Goal: Task Accomplishment & Management: Manage account settings

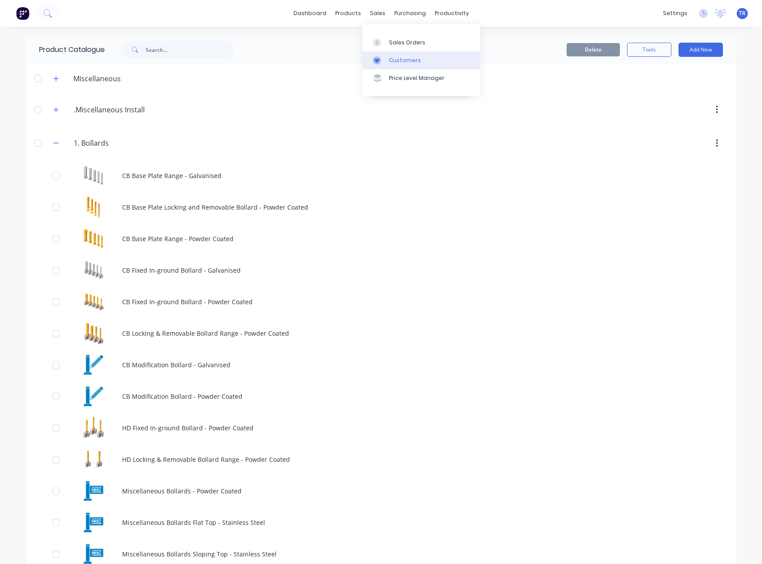
click at [380, 58] on icon at bounding box center [377, 60] width 8 height 8
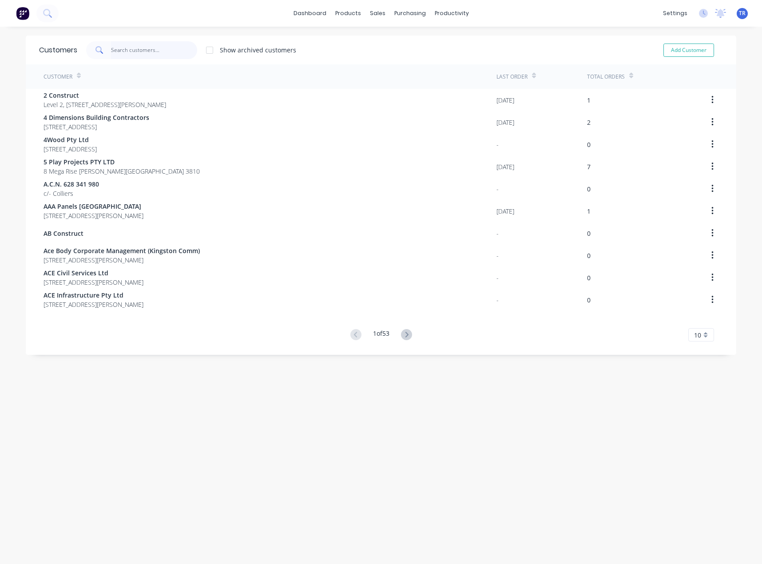
click at [111, 53] on input "text" at bounding box center [154, 50] width 87 height 18
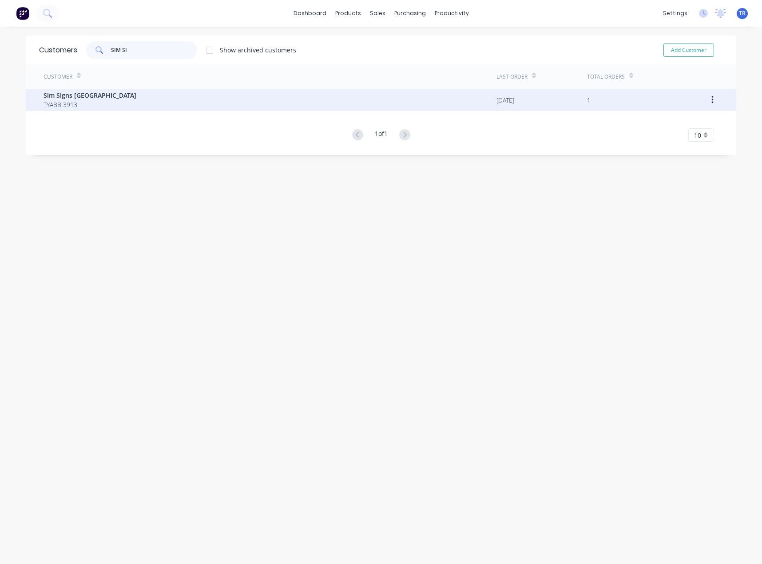
type input "SIM SI"
click at [84, 103] on span "TYABB 3913" at bounding box center [90, 104] width 93 height 9
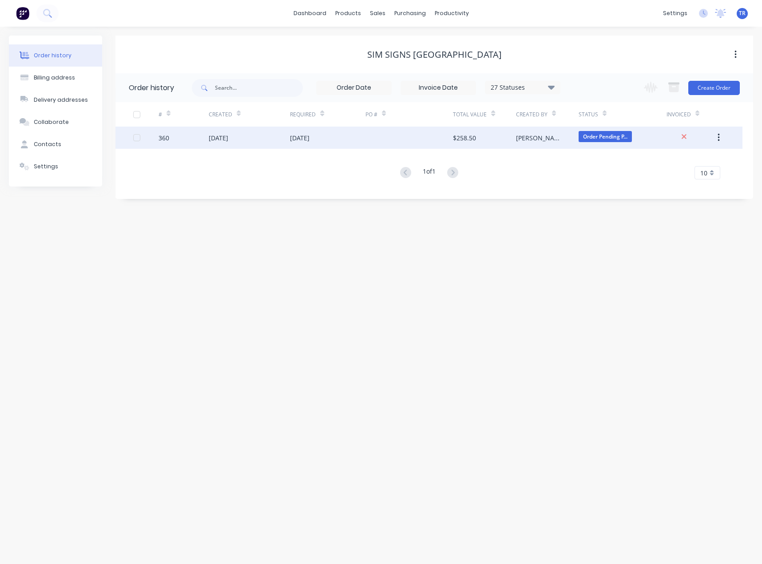
click at [271, 132] on div "[DATE]" at bounding box center [250, 138] width 82 height 22
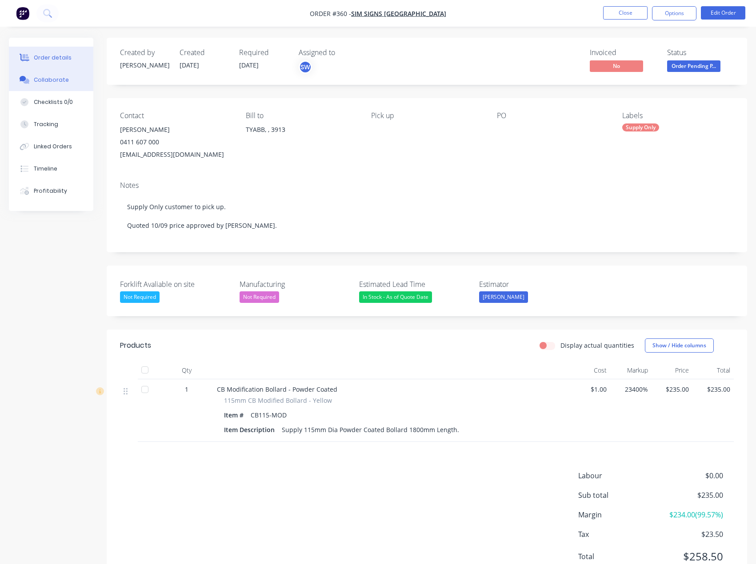
click at [65, 77] on div "Collaborate" at bounding box center [51, 80] width 35 height 8
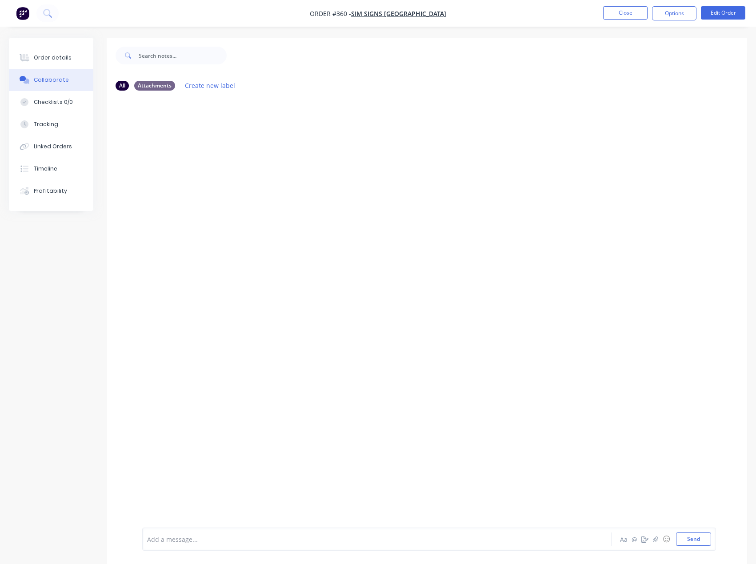
click at [206, 532] on div "Add a message... Aa @ ☺ Send" at bounding box center [428, 539] width 573 height 23
click at [205, 536] on div at bounding box center [358, 539] width 422 height 9
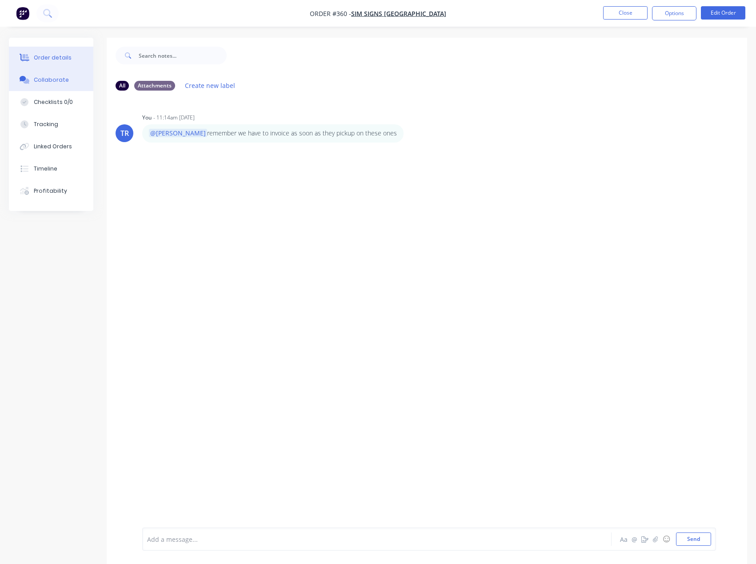
click at [44, 59] on div "Order details" at bounding box center [53, 58] width 38 height 8
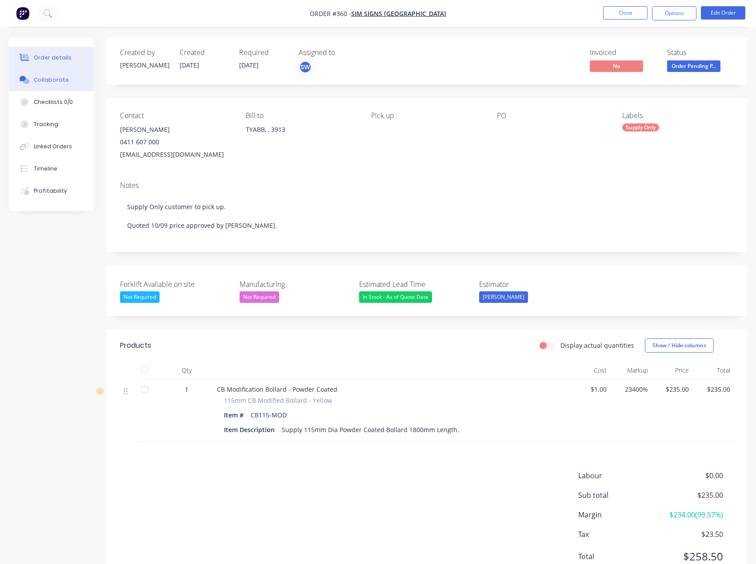
click at [56, 74] on button "Collaborate" at bounding box center [51, 80] width 84 height 22
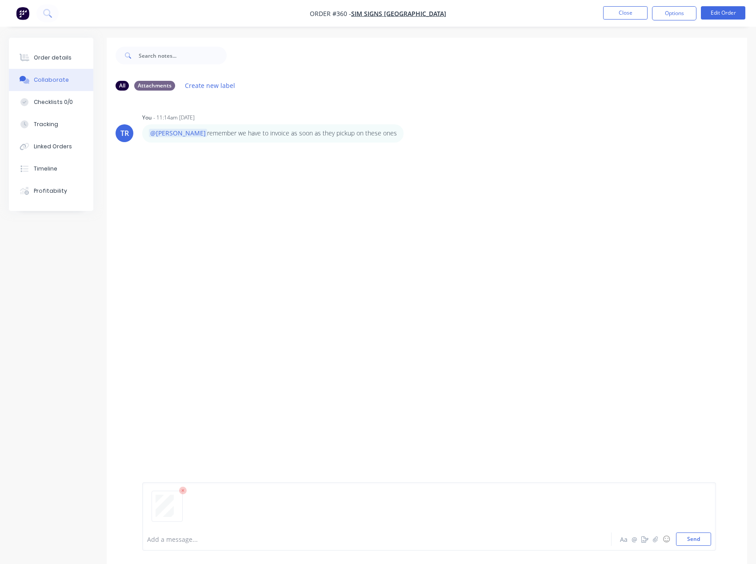
click at [719, 534] on div "Add a message... Aa @ ☺ Send" at bounding box center [427, 516] width 640 height 95
click at [707, 538] on button "Send" at bounding box center [693, 539] width 35 height 13
click at [78, 60] on button "Order details" at bounding box center [51, 58] width 84 height 22
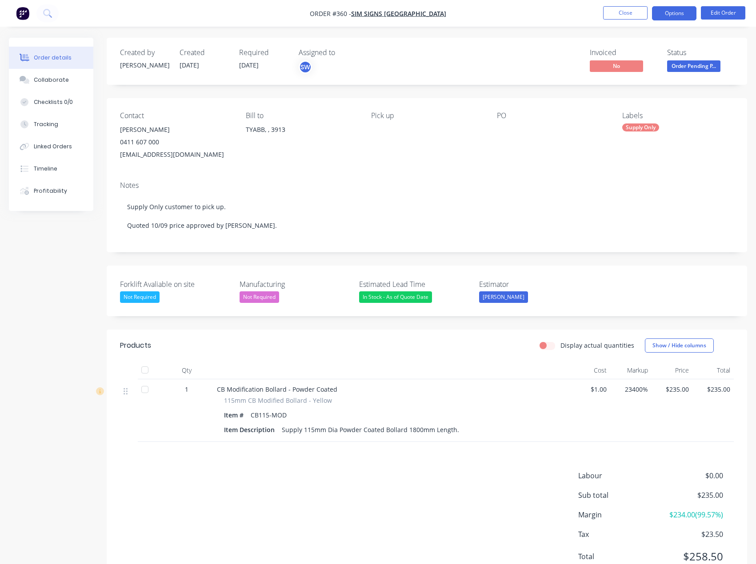
click at [677, 18] on button "Options" at bounding box center [674, 13] width 44 height 14
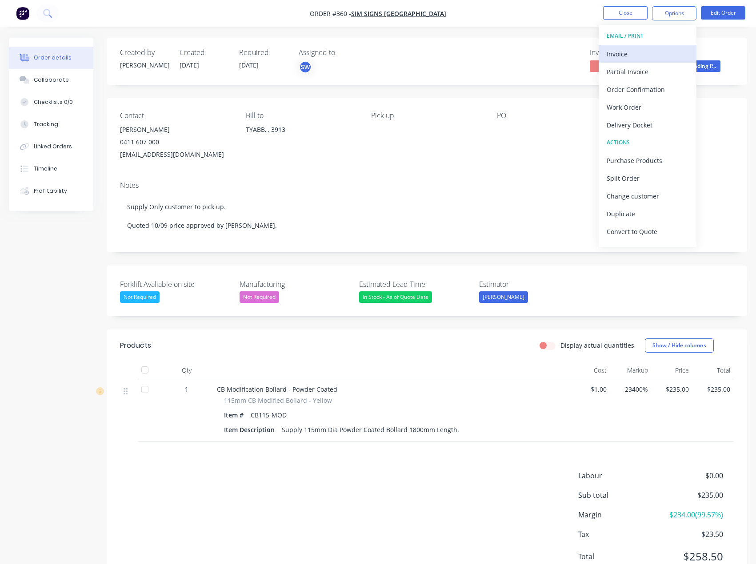
click at [656, 50] on div "Invoice" at bounding box center [647, 54] width 82 height 13
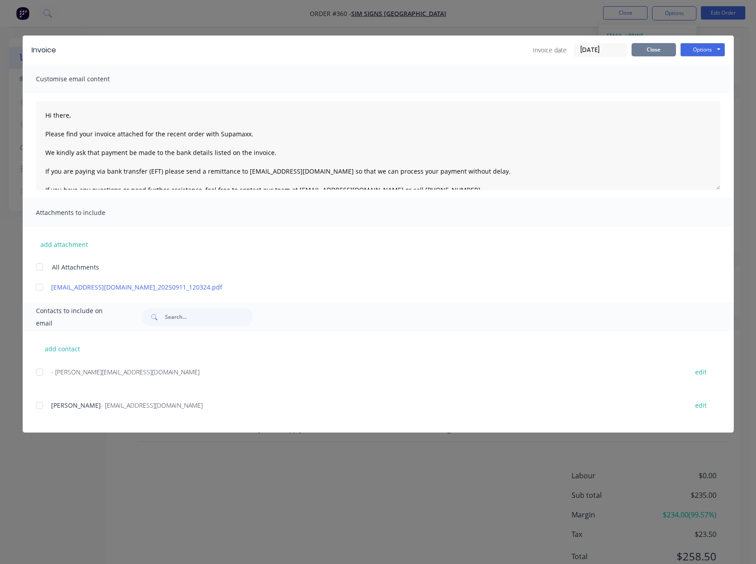
click at [643, 51] on button "Close" at bounding box center [653, 49] width 44 height 13
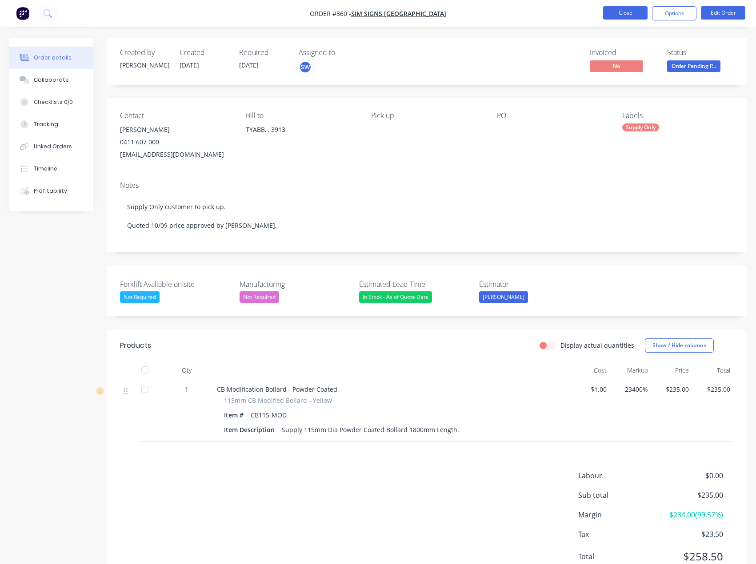
click at [625, 12] on button "Close" at bounding box center [625, 12] width 44 height 13
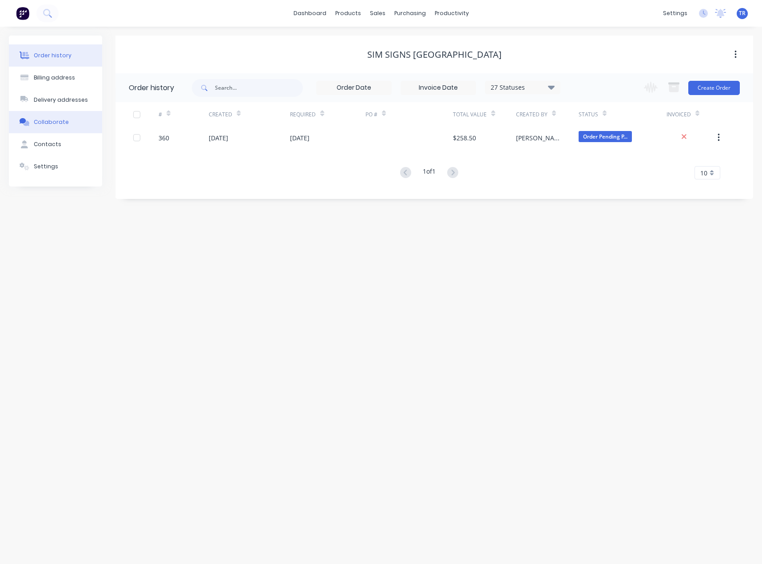
click at [58, 121] on div "Collaborate" at bounding box center [51, 122] width 35 height 8
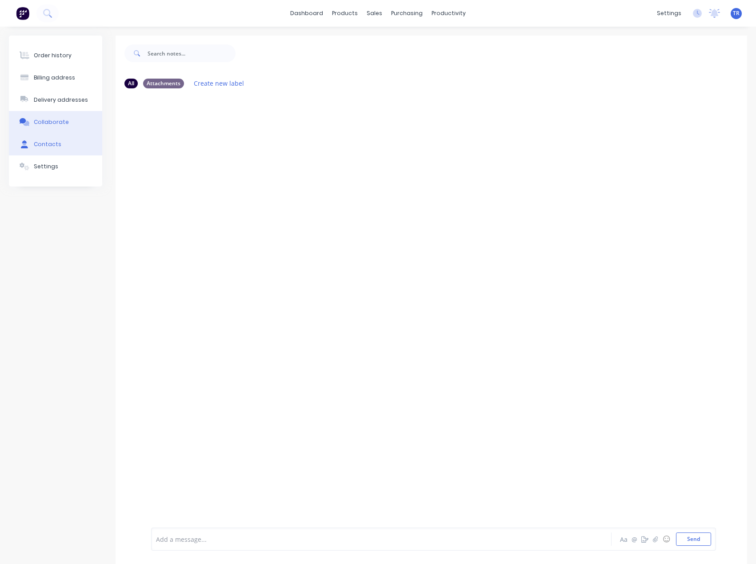
click at [59, 149] on button "Contacts" at bounding box center [55, 144] width 93 height 22
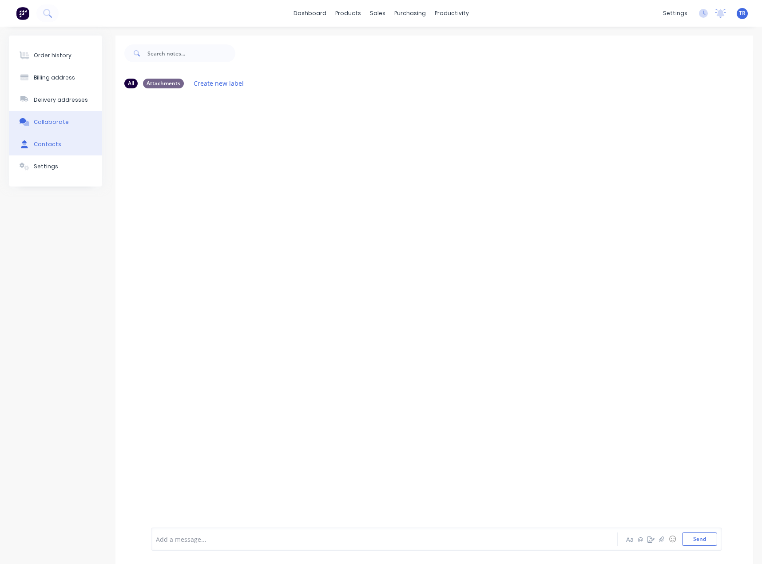
select select "AU"
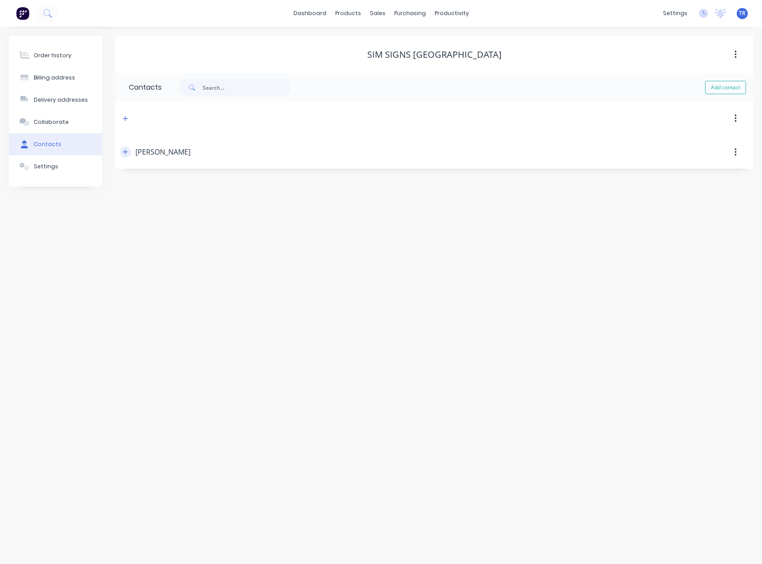
click at [122, 152] on button "button" at bounding box center [125, 152] width 11 height 11
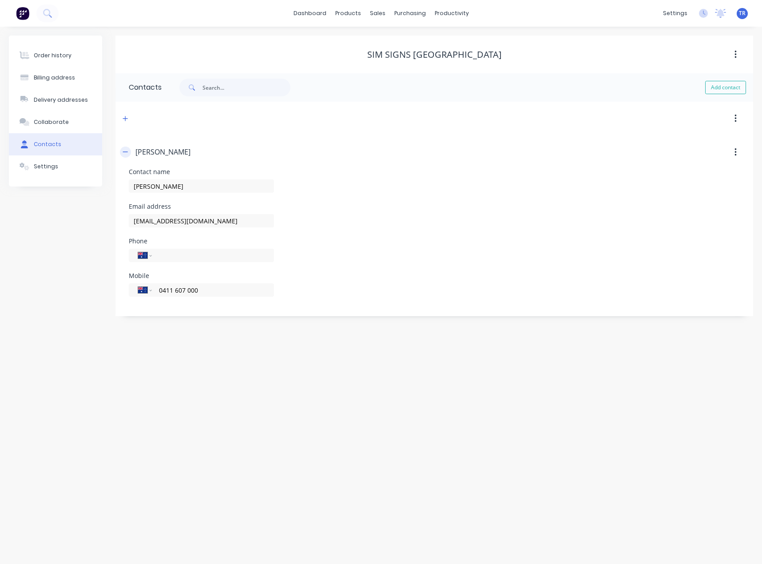
click at [122, 152] on button "button" at bounding box center [125, 152] width 11 height 11
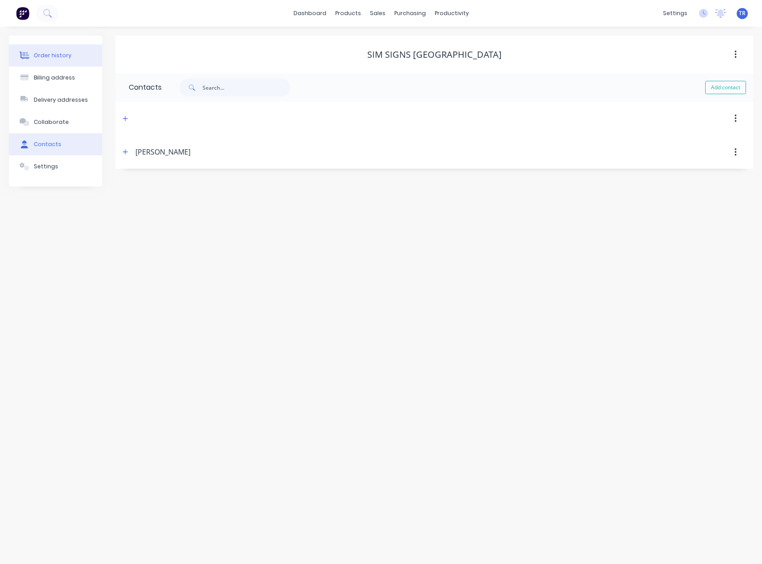
click at [74, 52] on button "Order history" at bounding box center [55, 55] width 93 height 22
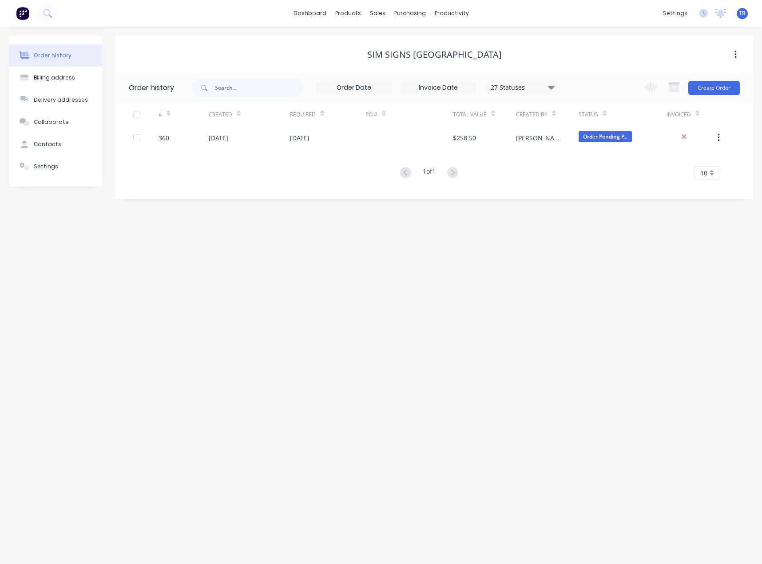
click at [383, 135] on div at bounding box center [410, 138] width 88 height 22
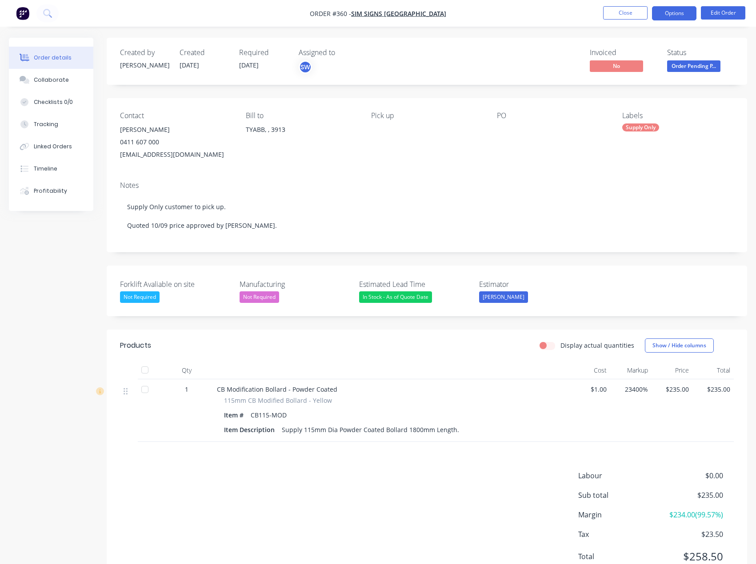
click at [668, 15] on button "Options" at bounding box center [674, 13] width 44 height 14
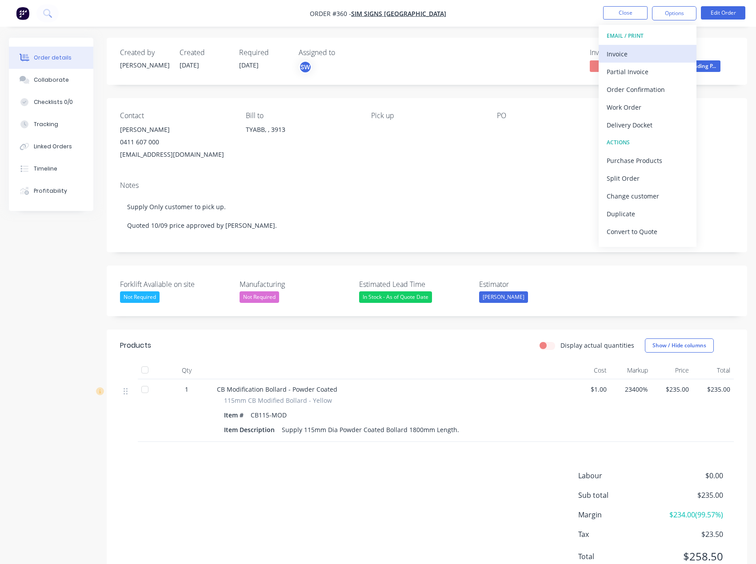
click at [630, 51] on div "Invoice" at bounding box center [647, 54] width 82 height 13
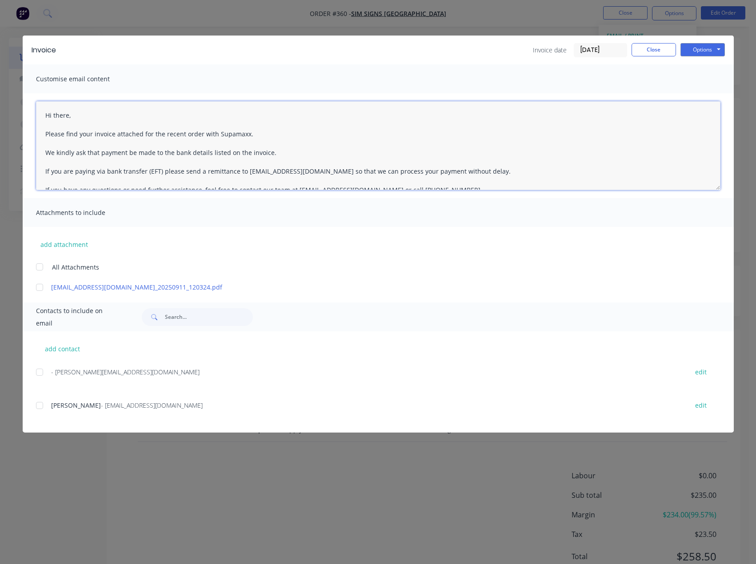
click at [64, 114] on textarea "Hi there, Please find your invoice attached for the recent order with Supamaxx.…" at bounding box center [378, 145] width 684 height 89
click at [694, 56] on button "Options" at bounding box center [702, 49] width 44 height 13
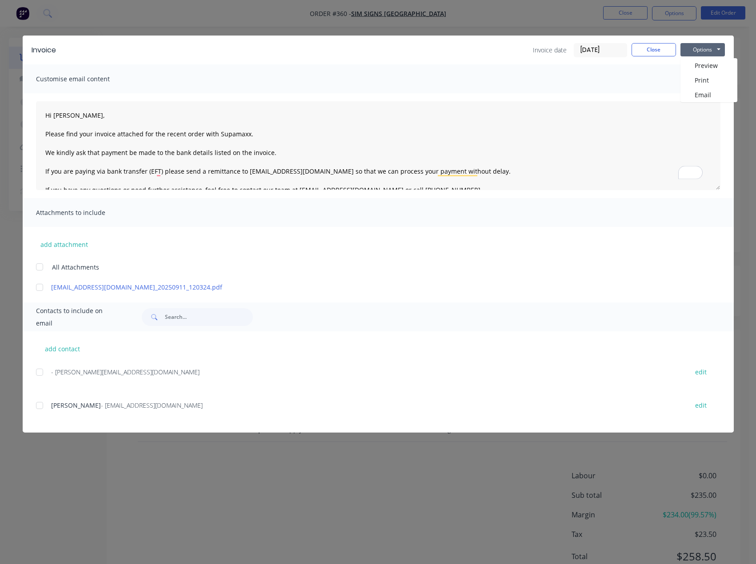
click at [40, 405] on div at bounding box center [40, 406] width 18 height 18
type textarea "Hi there, Please find your invoice attached for the recent order with Supamaxx.…"
click at [715, 49] on button "Options" at bounding box center [702, 49] width 44 height 13
click at [692, 98] on button "Email" at bounding box center [708, 95] width 57 height 15
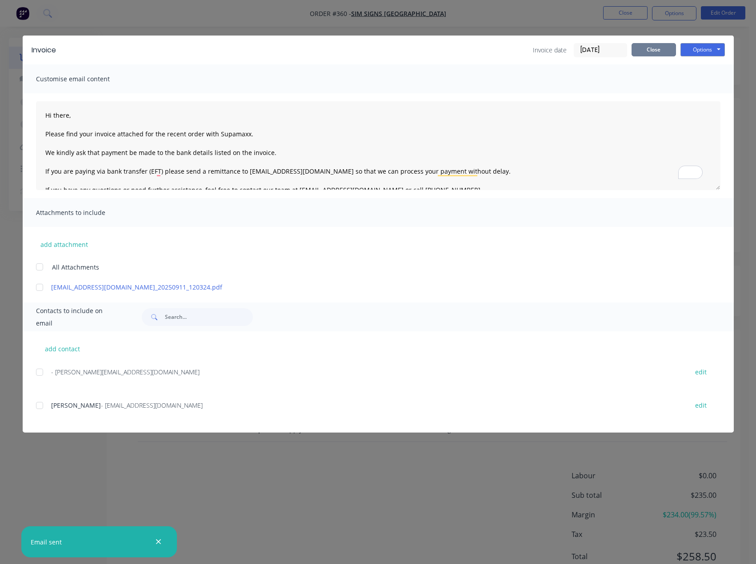
click at [655, 51] on button "Close" at bounding box center [653, 49] width 44 height 13
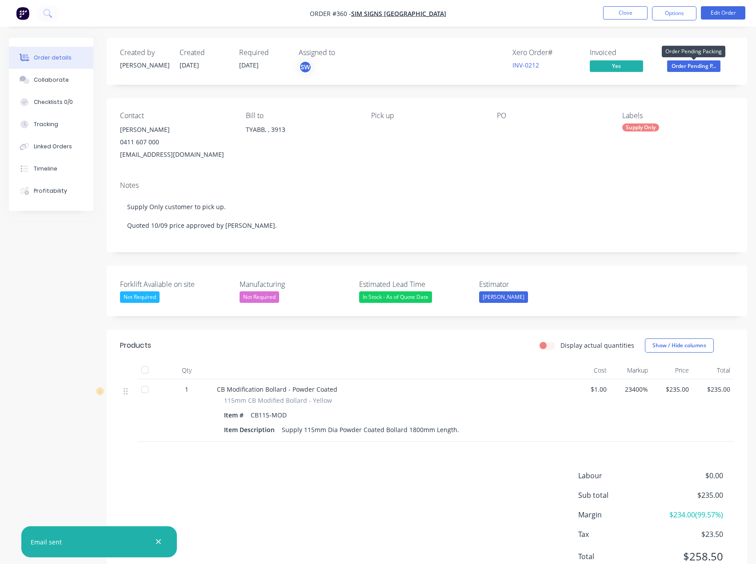
click at [706, 70] on span "Order Pending P..." at bounding box center [693, 65] width 53 height 11
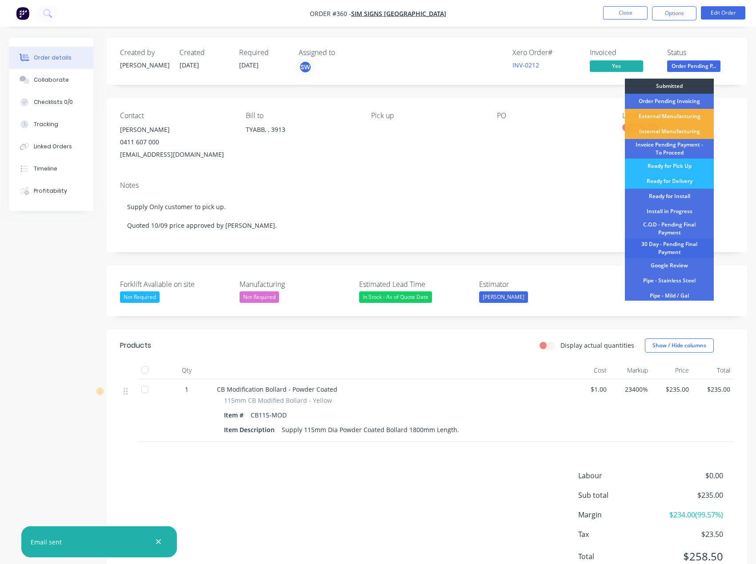
click at [672, 247] on div "30 Day - Pending Final Payment" at bounding box center [669, 249] width 89 height 20
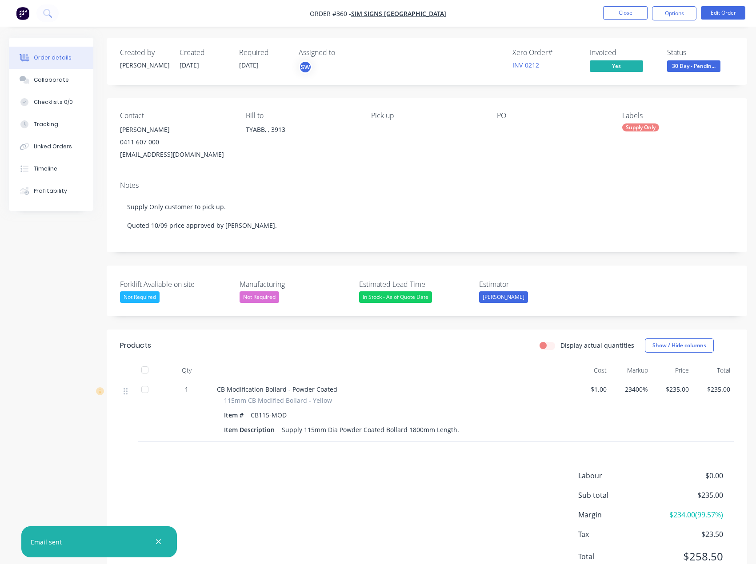
click at [515, 70] on div "INV-0212" at bounding box center [545, 64] width 67 height 9
click at [522, 67] on link "INV-0212" at bounding box center [525, 65] width 27 height 8
click at [631, 8] on button "Close" at bounding box center [625, 12] width 44 height 13
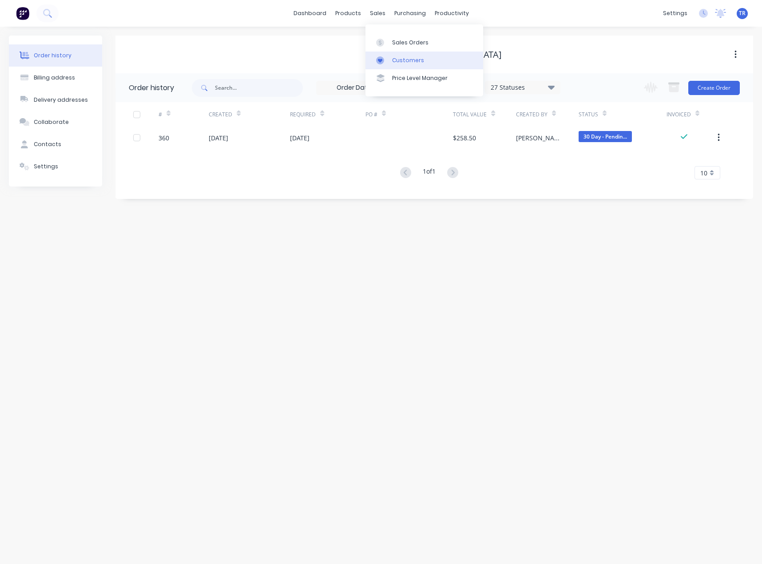
click at [382, 57] on icon at bounding box center [380, 60] width 8 height 8
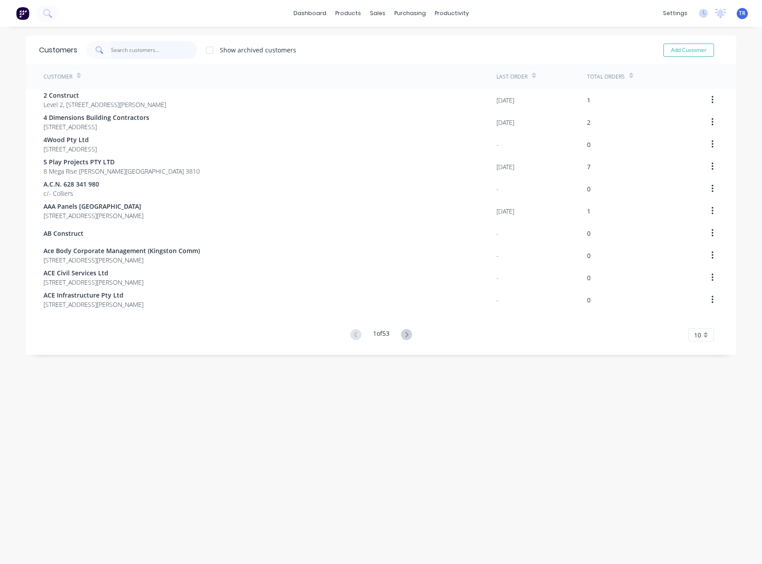
click at [139, 50] on input "text" at bounding box center [154, 50] width 87 height 18
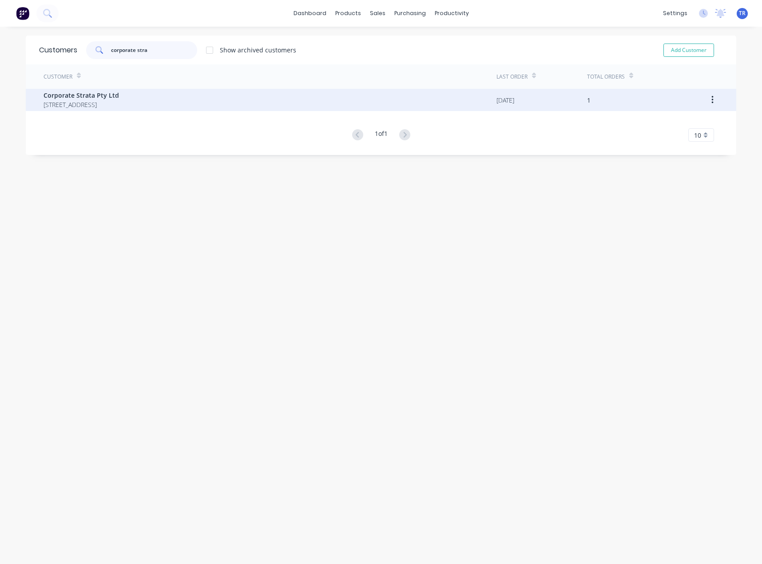
type input "corporate stra"
click at [119, 92] on span "Corporate Strata Pty Ltd" at bounding box center [82, 95] width 76 height 9
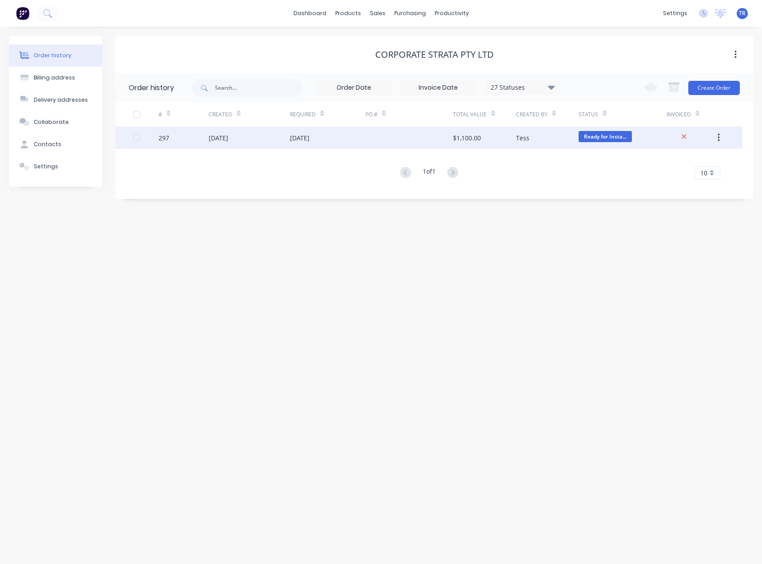
click at [286, 147] on div "[DATE]" at bounding box center [250, 138] width 82 height 22
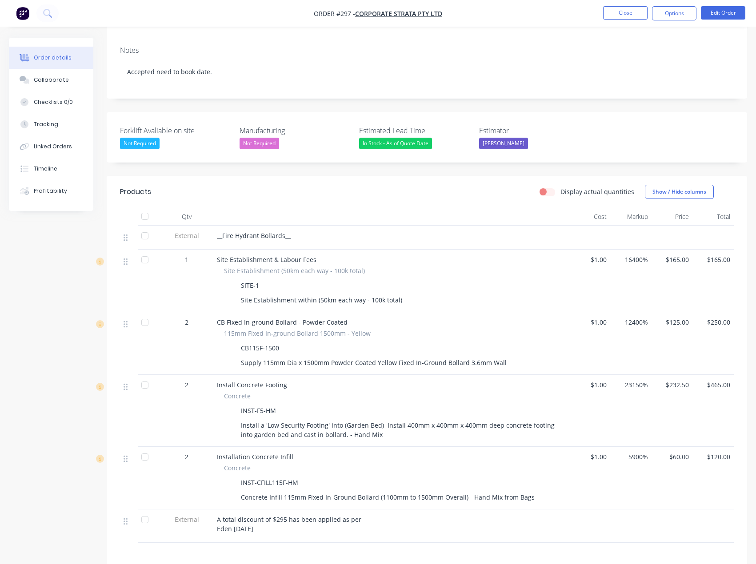
scroll to position [178, 0]
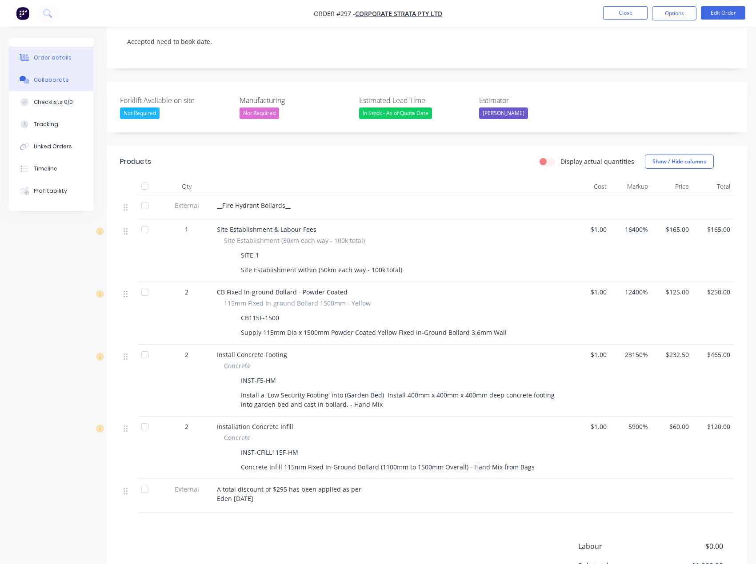
click at [48, 81] on div "Collaborate" at bounding box center [51, 80] width 35 height 8
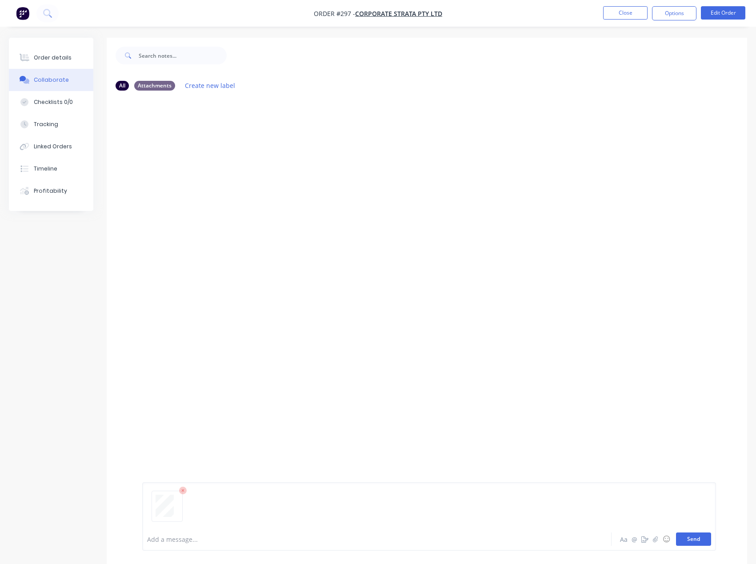
click at [687, 540] on button "Send" at bounding box center [693, 539] width 35 height 13
click at [54, 56] on div "Order details" at bounding box center [53, 58] width 38 height 8
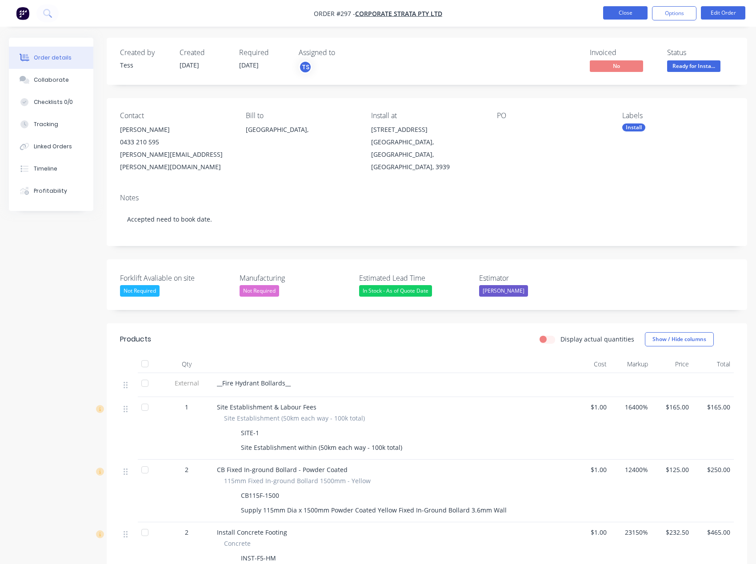
click at [608, 15] on button "Close" at bounding box center [625, 12] width 44 height 13
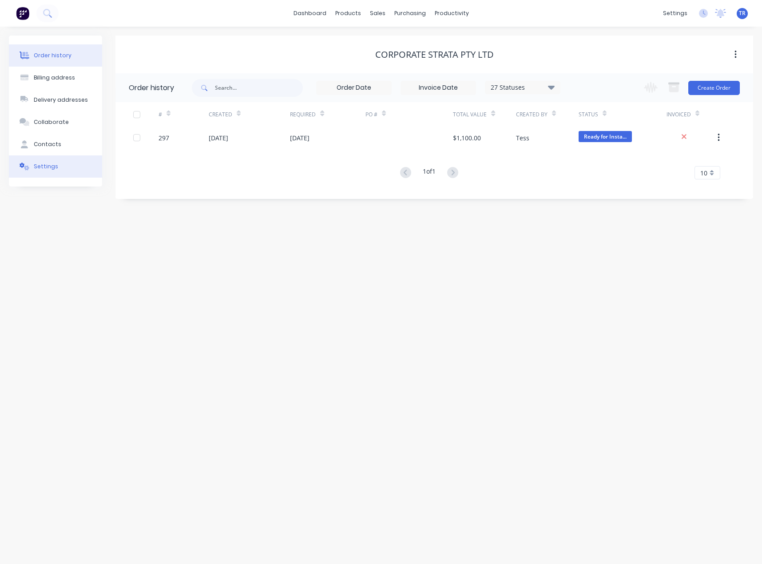
click at [63, 170] on button "Settings" at bounding box center [55, 166] width 93 height 22
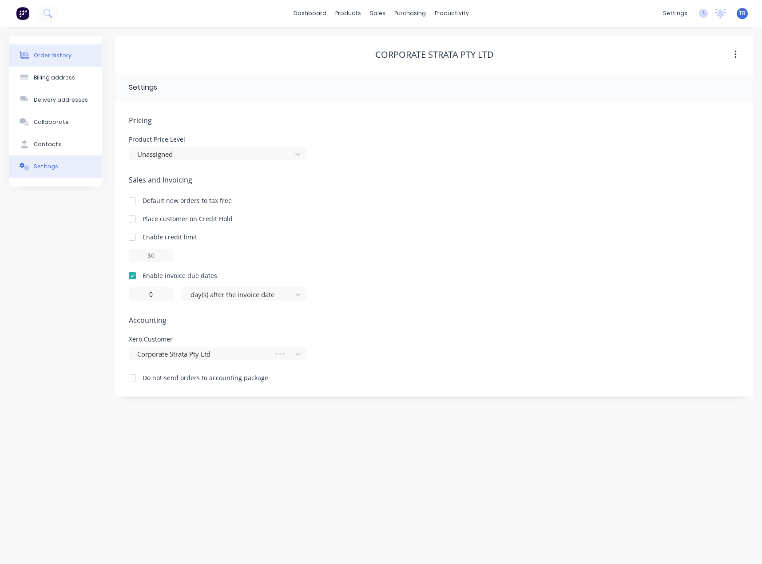
click at [92, 60] on button "Order history" at bounding box center [55, 55] width 93 height 22
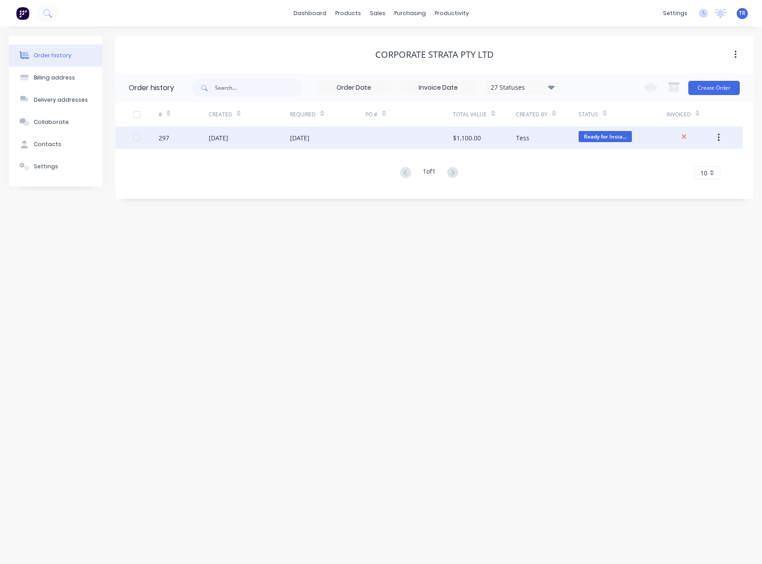
click at [568, 138] on div "Tess" at bounding box center [547, 138] width 63 height 22
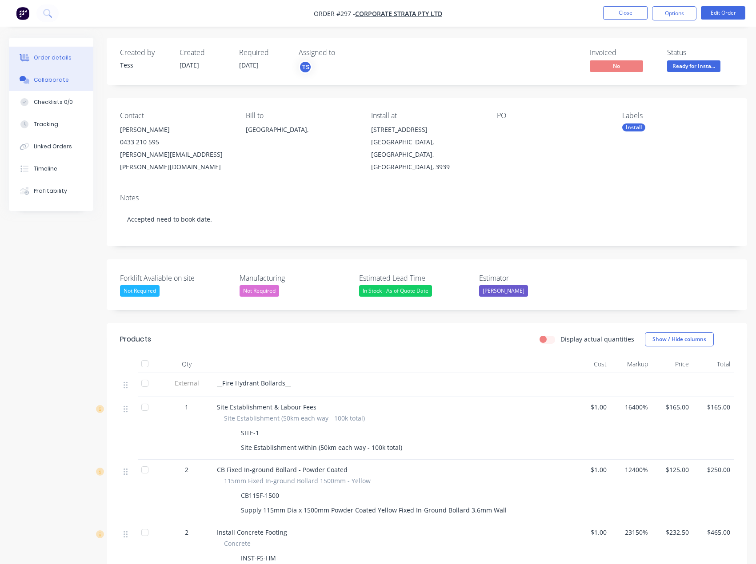
click at [46, 81] on div "Collaborate" at bounding box center [51, 80] width 35 height 8
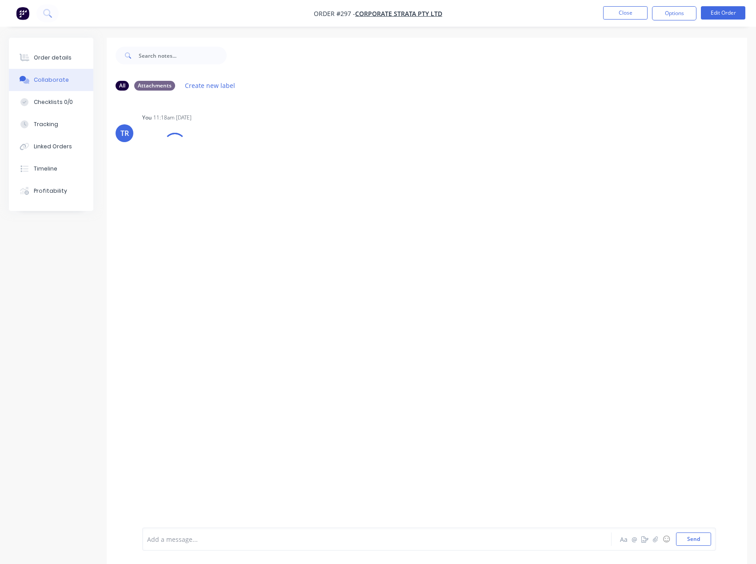
click at [256, 539] on div at bounding box center [358, 539] width 422 height 9
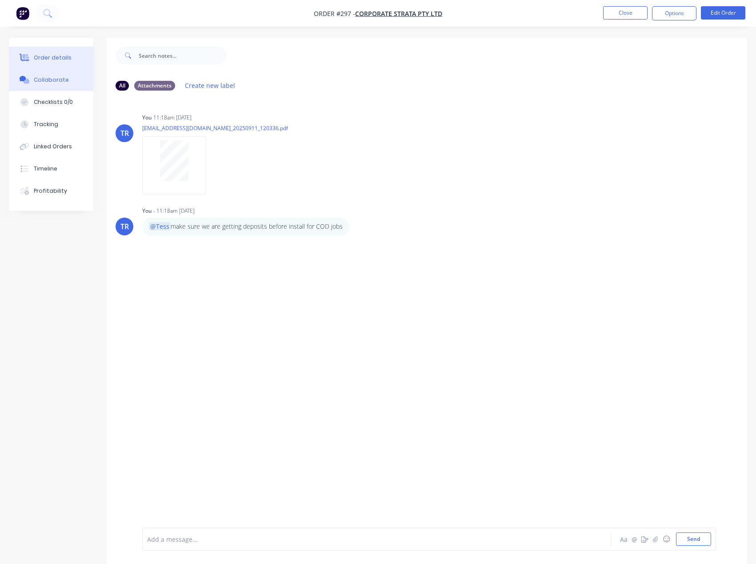
click at [72, 52] on button "Order details" at bounding box center [51, 58] width 84 height 22
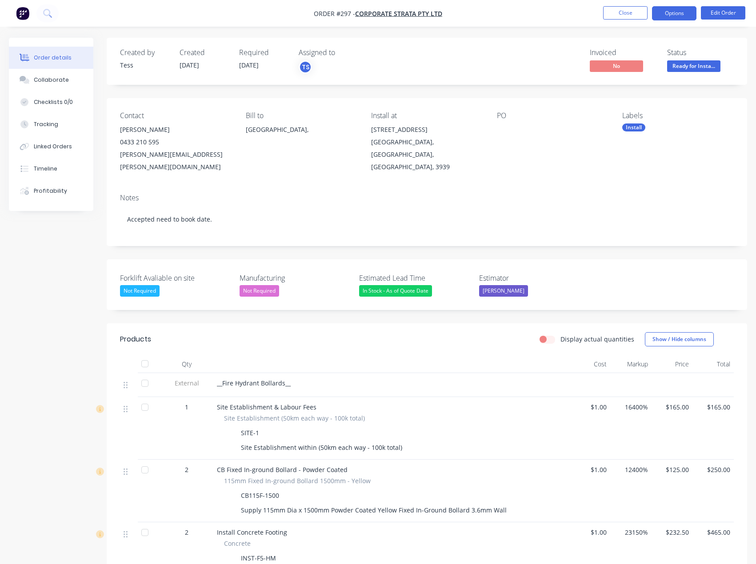
click at [679, 12] on button "Options" at bounding box center [674, 13] width 44 height 14
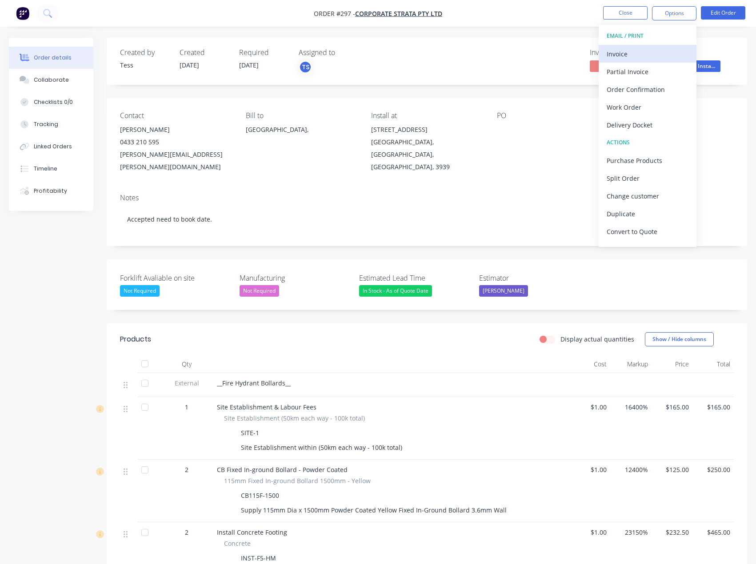
click at [666, 53] on div "Invoice" at bounding box center [647, 54] width 82 height 13
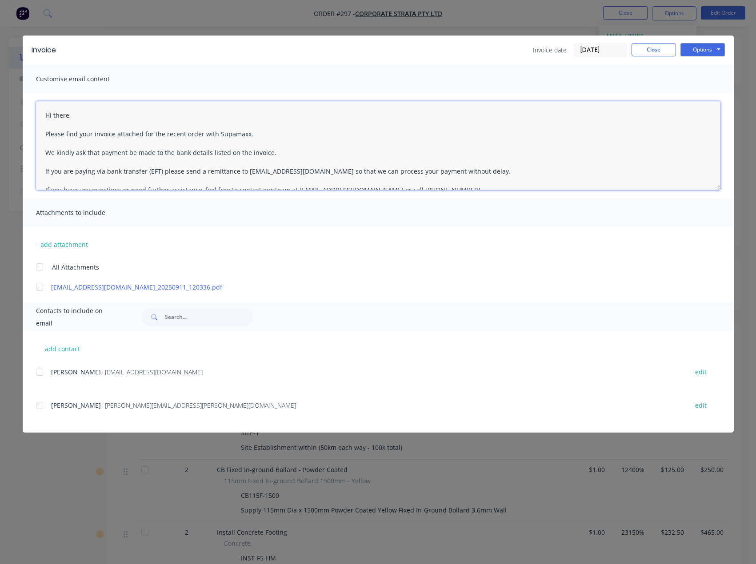
click at [59, 113] on textarea "Hi there, Please find your invoice attached for the recent order with Supamaxx.…" at bounding box center [378, 145] width 684 height 89
click at [44, 407] on div at bounding box center [40, 406] width 18 height 18
type textarea "Hi there, Please find your invoice attached for the recent order with Supamaxx.…"
click at [698, 45] on button "Options" at bounding box center [702, 49] width 44 height 13
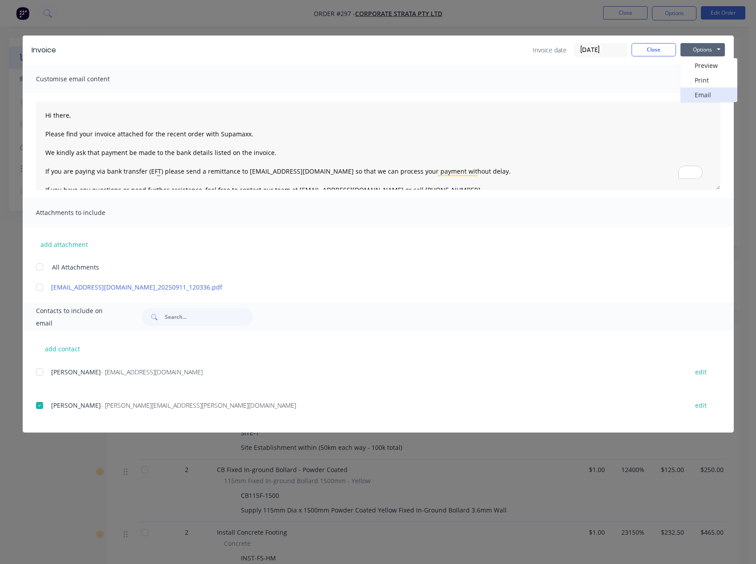
click at [704, 93] on button "Email" at bounding box center [708, 95] width 57 height 15
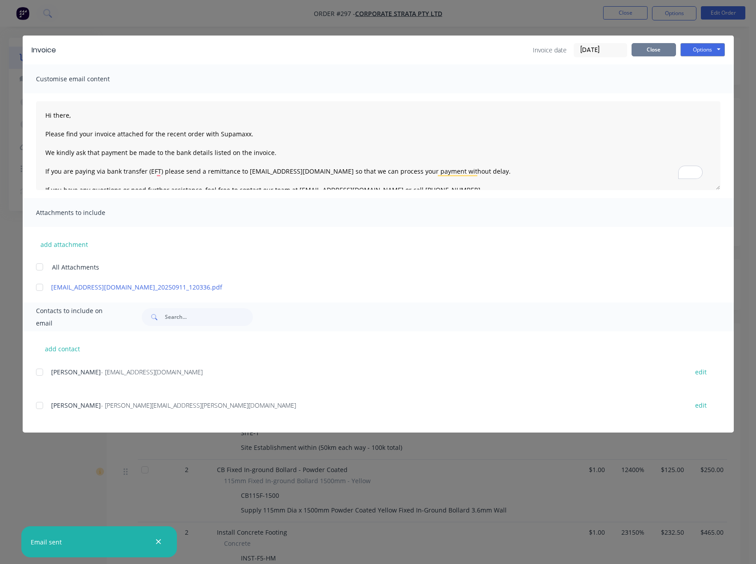
click at [659, 48] on button "Close" at bounding box center [653, 49] width 44 height 13
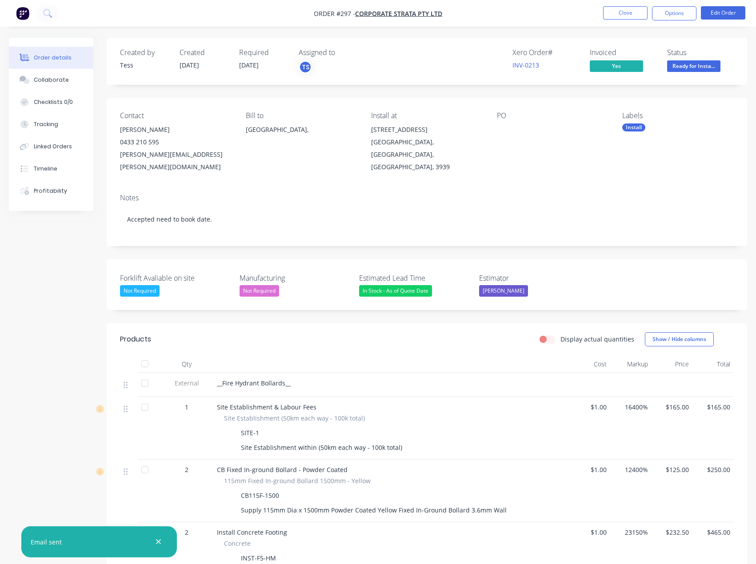
click at [686, 68] on span "Ready for Insta..." at bounding box center [693, 65] width 53 height 11
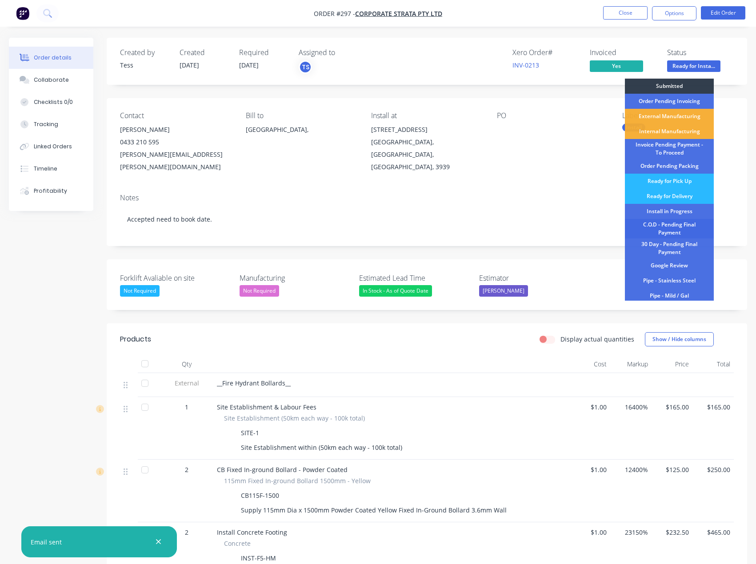
click at [677, 231] on div "C.O.D - Pending Final Payment" at bounding box center [669, 229] width 89 height 20
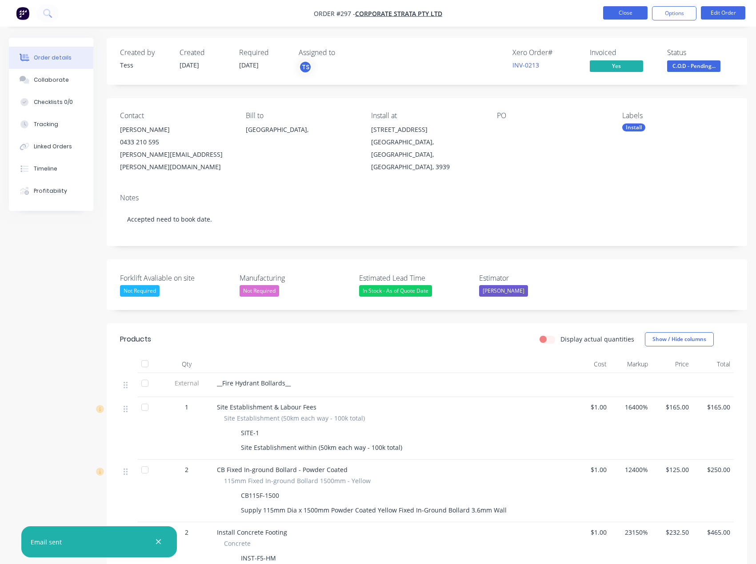
click at [614, 14] on button "Close" at bounding box center [625, 12] width 44 height 13
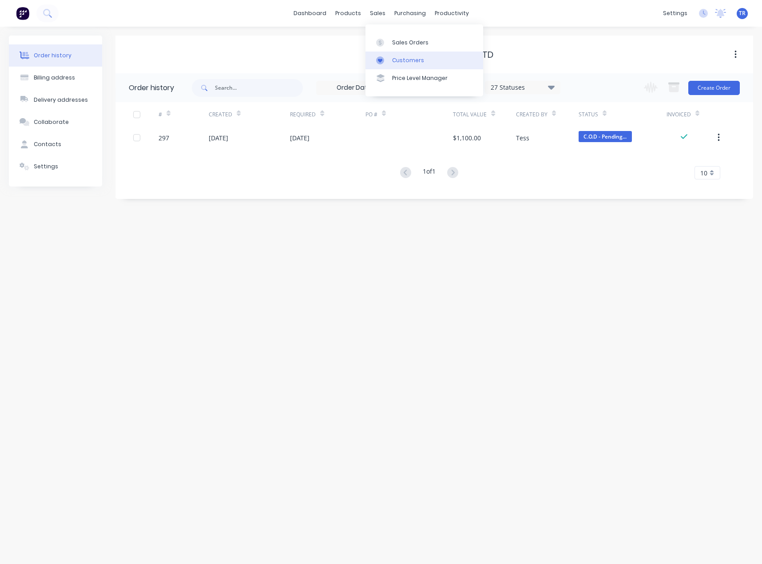
click at [397, 62] on div "Customers" at bounding box center [408, 60] width 32 height 8
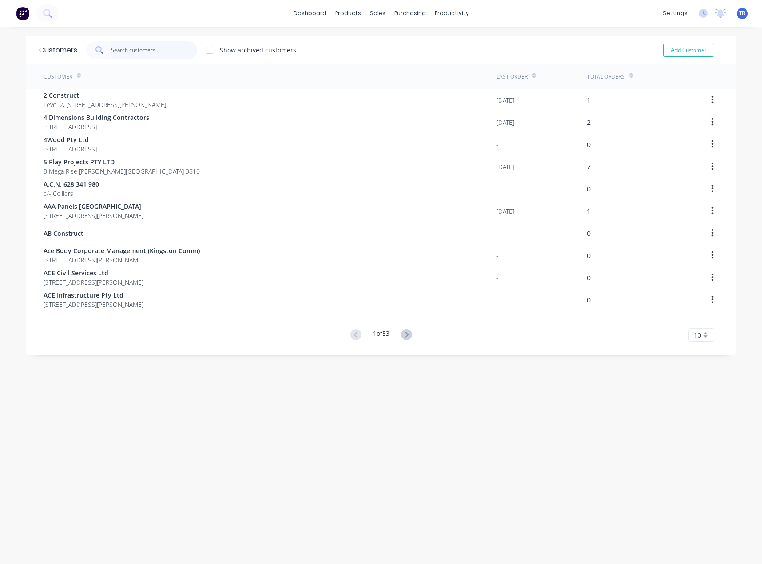
click at [129, 53] on input "text" at bounding box center [154, 50] width 87 height 18
click at [153, 46] on input "text" at bounding box center [154, 50] width 87 height 18
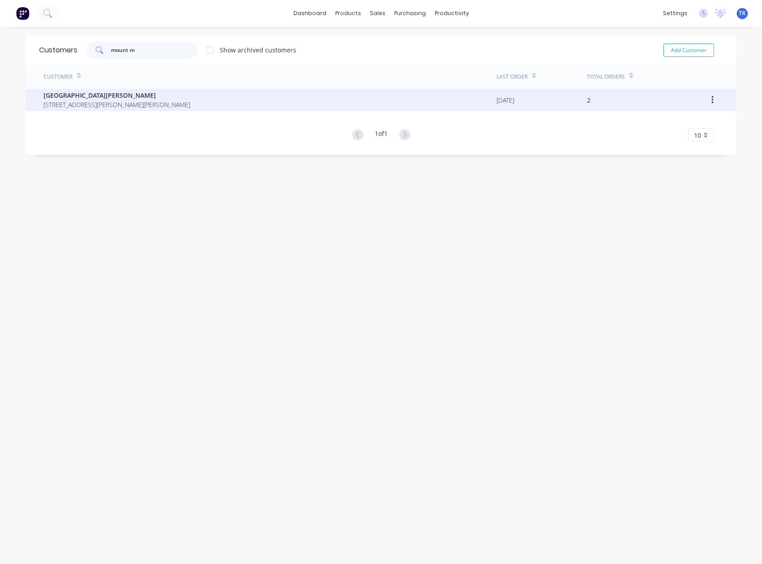
type input "mount m"
click at [133, 93] on span "[GEOGRAPHIC_DATA][PERSON_NAME]" at bounding box center [117, 95] width 147 height 9
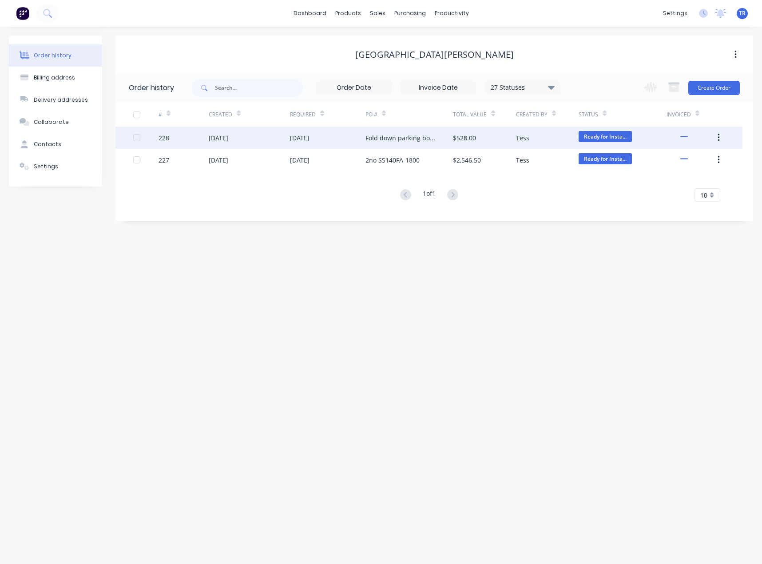
click at [209, 132] on div "[DATE]" at bounding box center [250, 138] width 82 height 22
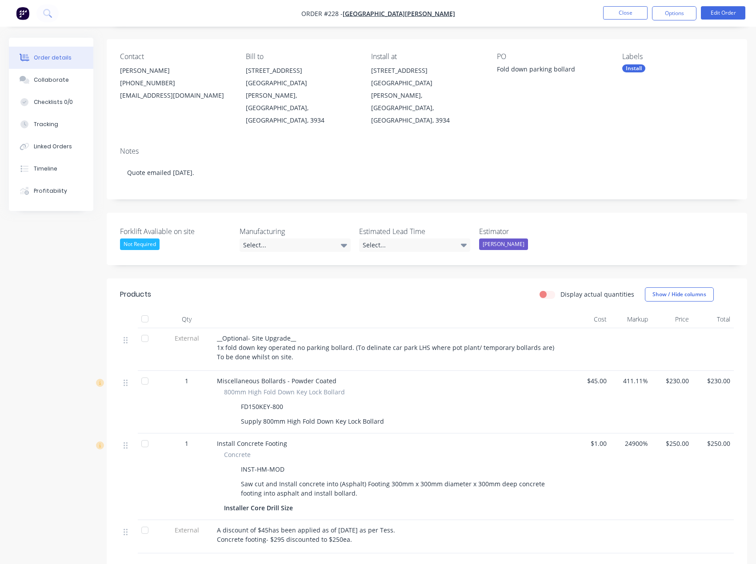
scroll to position [89, 0]
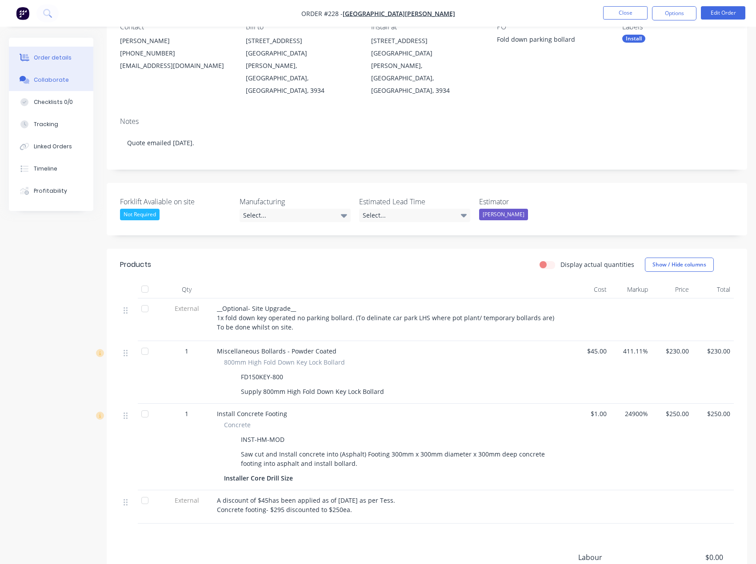
click at [27, 78] on icon at bounding box center [25, 80] width 10 height 8
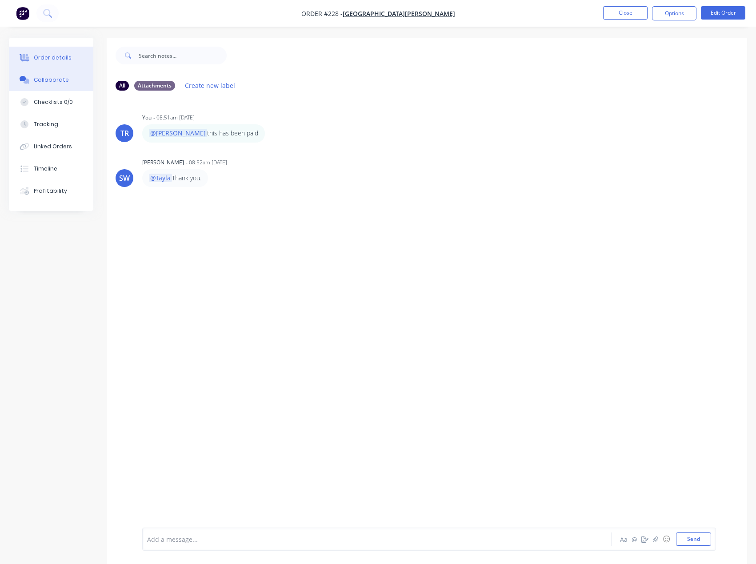
click at [64, 64] on button "Order details" at bounding box center [51, 58] width 84 height 22
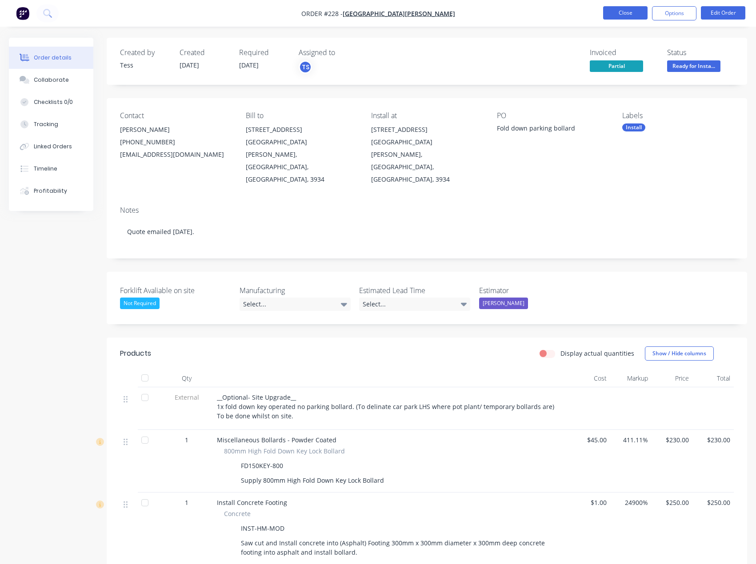
click at [634, 14] on button "Close" at bounding box center [625, 12] width 44 height 13
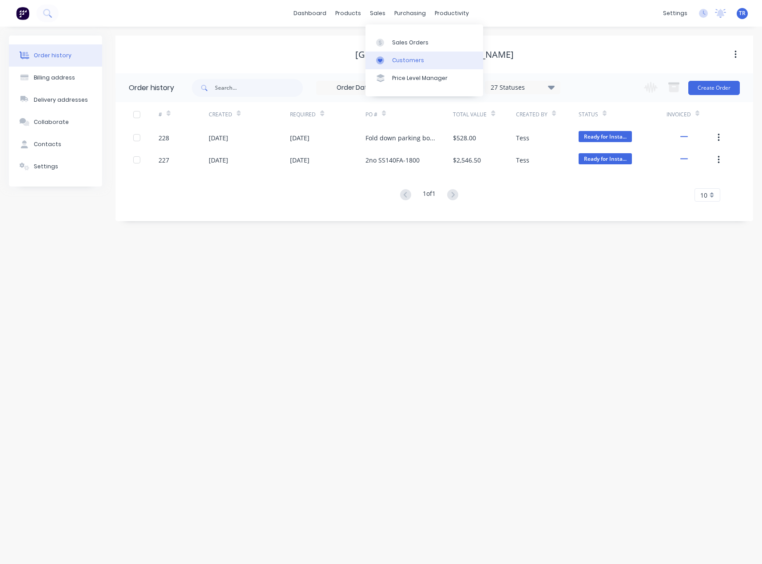
click at [388, 60] on div at bounding box center [382, 60] width 13 height 8
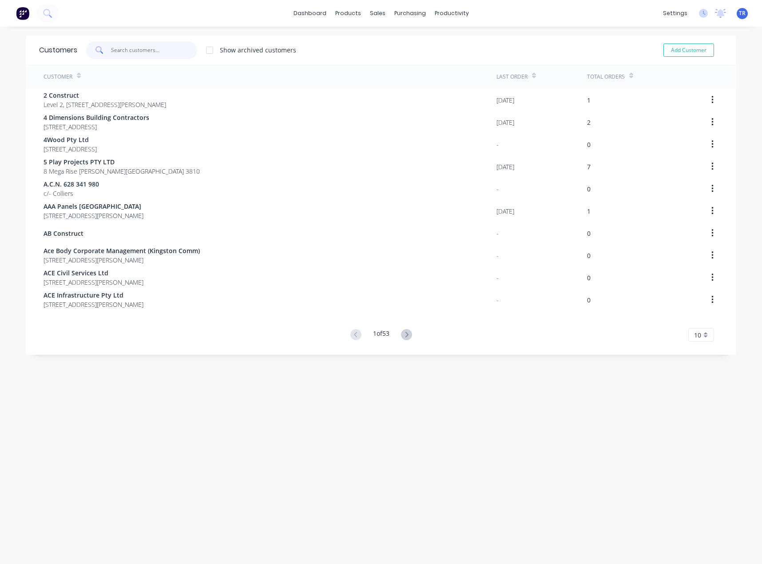
click at [151, 52] on input "text" at bounding box center [154, 50] width 87 height 18
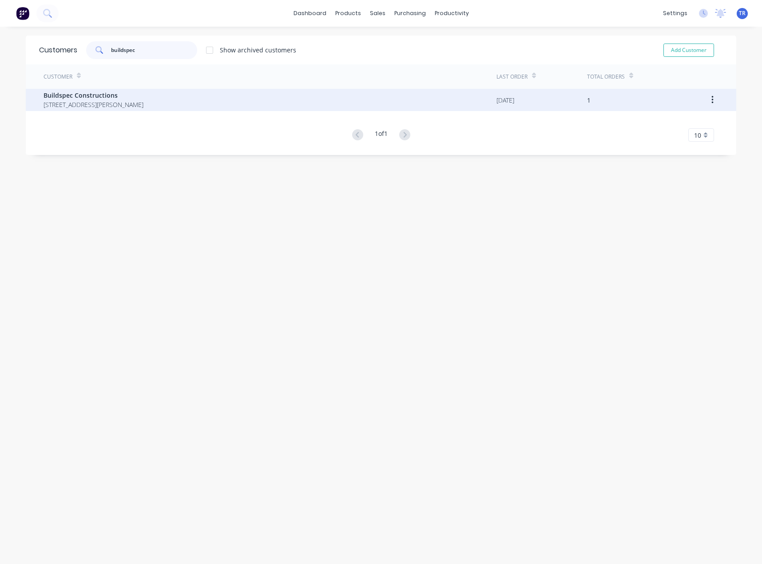
type input "buildspec"
click at [143, 91] on span "Buildspec Constructions" at bounding box center [94, 95] width 100 height 9
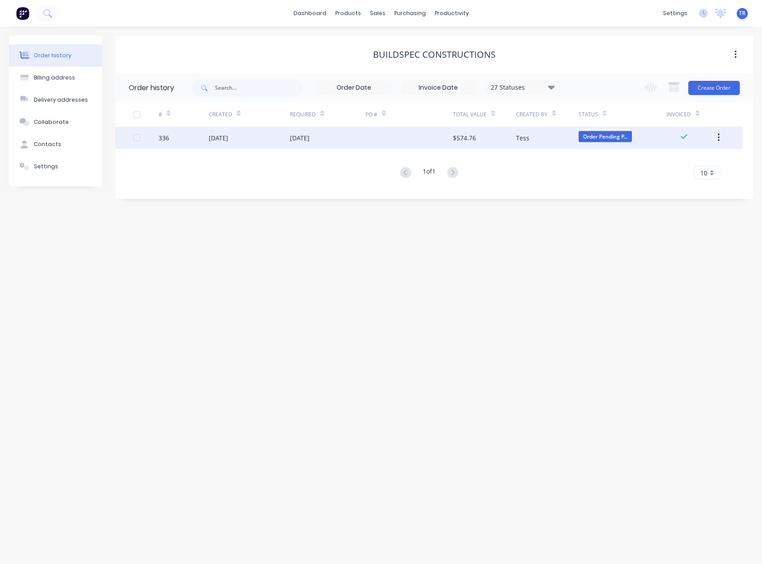
click at [235, 132] on div "[DATE]" at bounding box center [250, 138] width 82 height 22
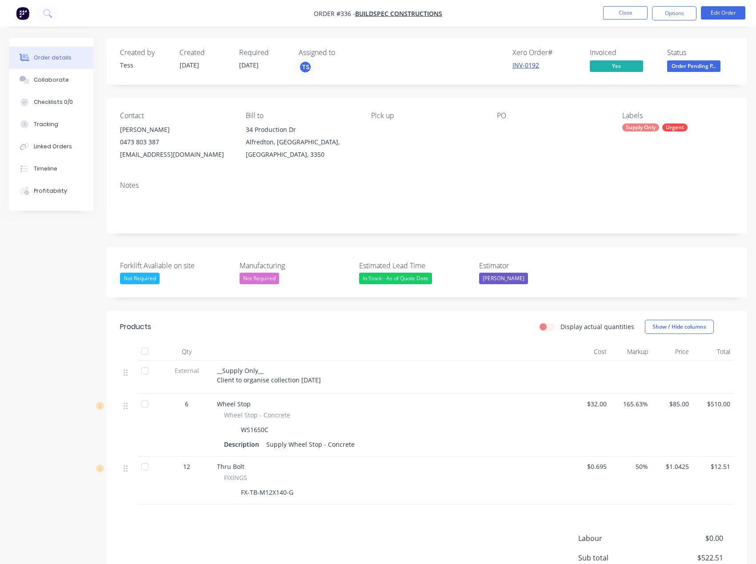
click at [523, 68] on link "INV-0192" at bounding box center [525, 65] width 27 height 8
click at [524, 68] on link "INV-0192" at bounding box center [525, 65] width 27 height 8
click at [41, 79] on div "Collaborate" at bounding box center [51, 80] width 35 height 8
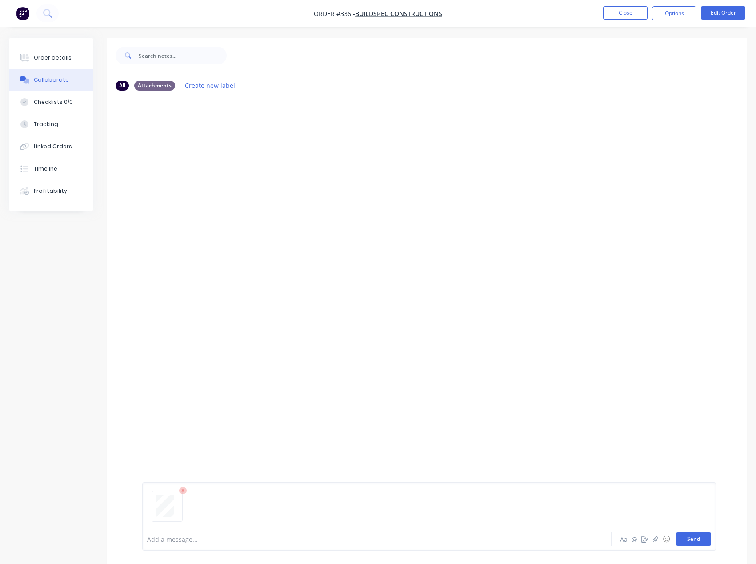
click at [691, 542] on button "Send" at bounding box center [693, 539] width 35 height 13
click at [73, 49] on button "Order details" at bounding box center [51, 58] width 84 height 22
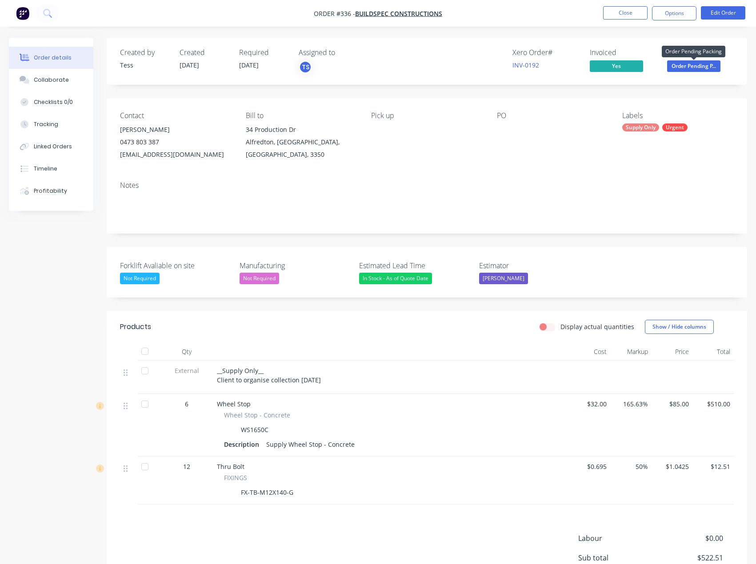
click at [689, 69] on span "Order Pending P..." at bounding box center [693, 65] width 53 height 11
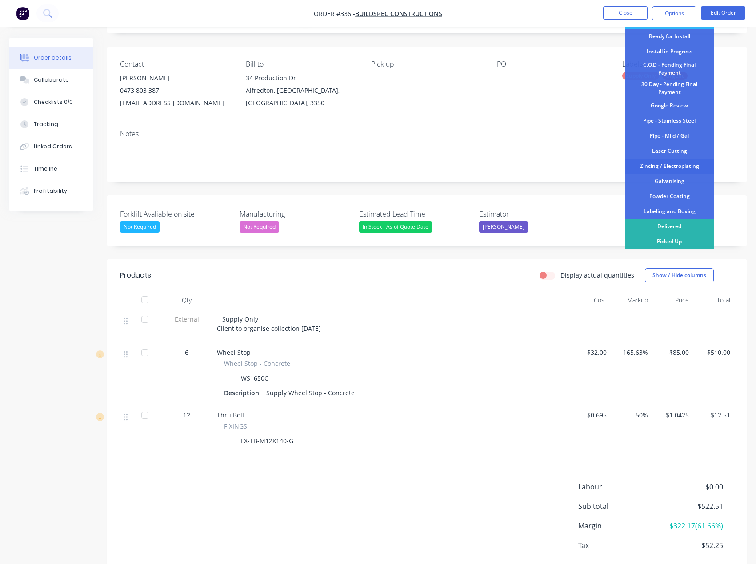
scroll to position [99, 0]
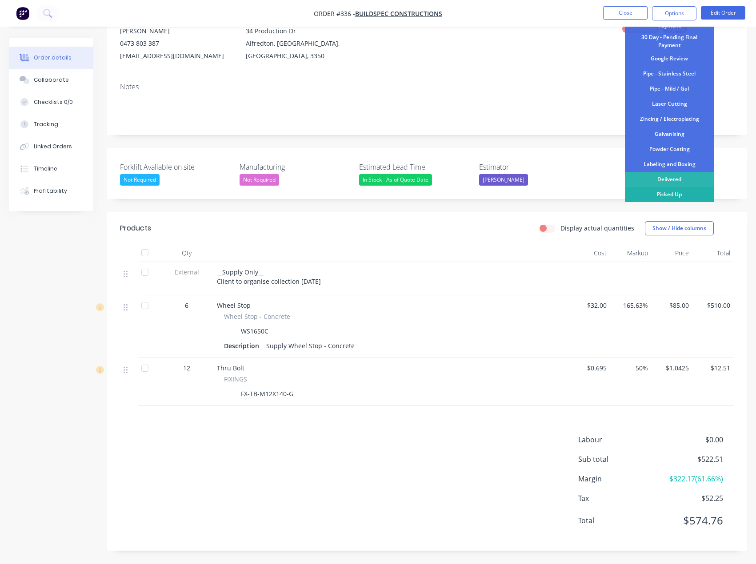
click at [657, 199] on div "Picked Up" at bounding box center [669, 194] width 89 height 15
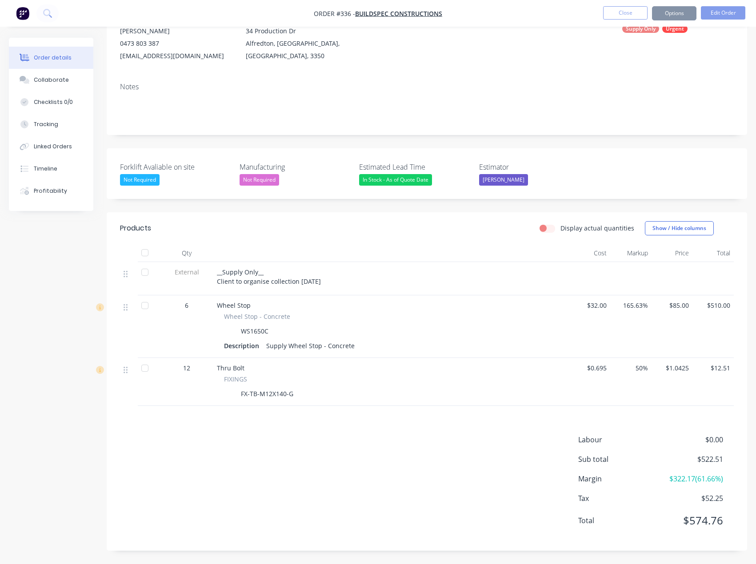
scroll to position [0, 0]
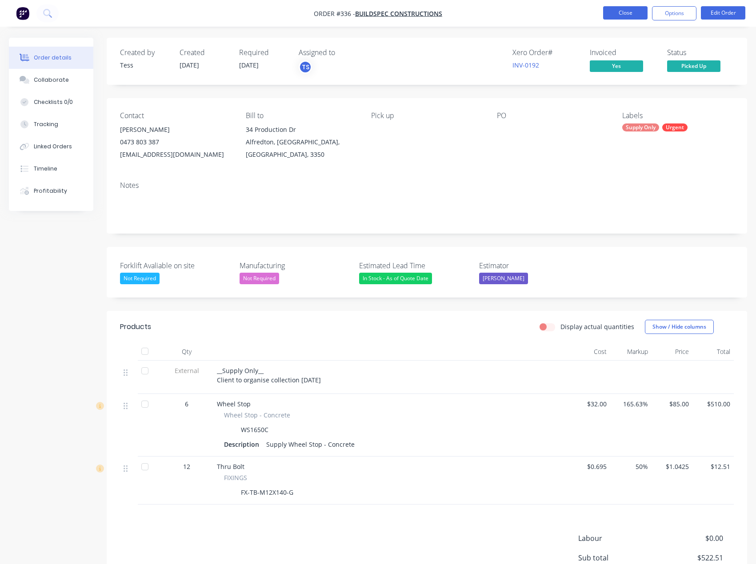
click at [619, 9] on button "Close" at bounding box center [625, 12] width 44 height 13
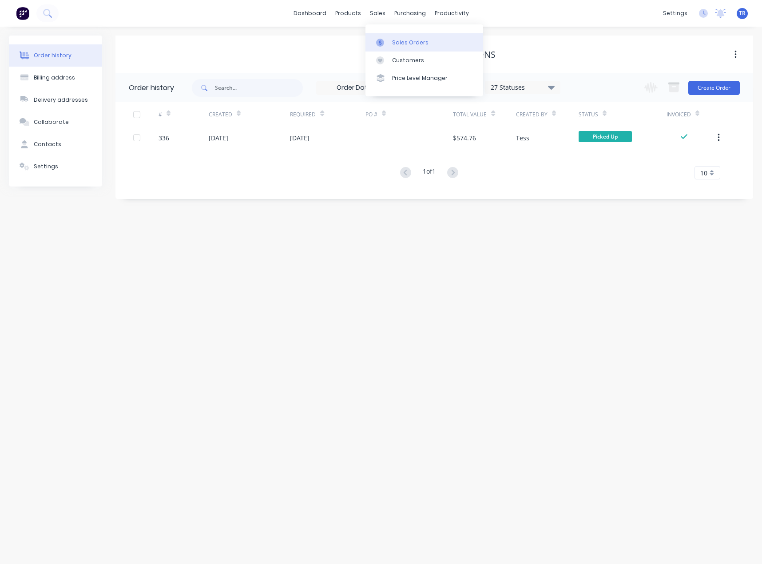
click at [384, 34] on link "Sales Orders" at bounding box center [425, 42] width 118 height 18
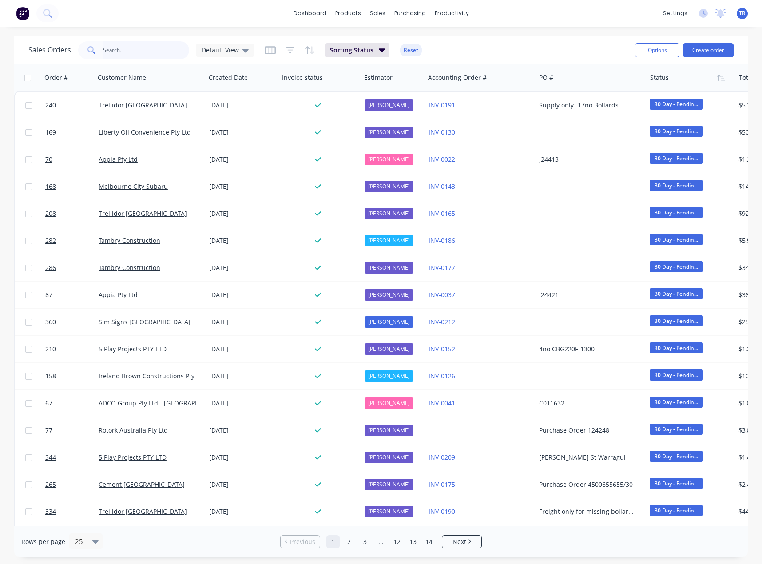
click at [165, 59] on input "text" at bounding box center [146, 50] width 87 height 18
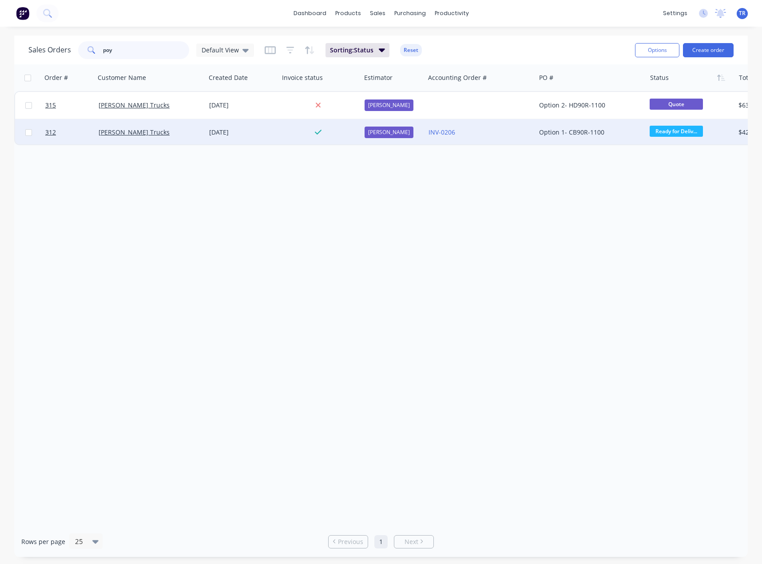
type input "poy"
click at [175, 127] on div "[PERSON_NAME] Trucks" at bounding box center [150, 132] width 111 height 27
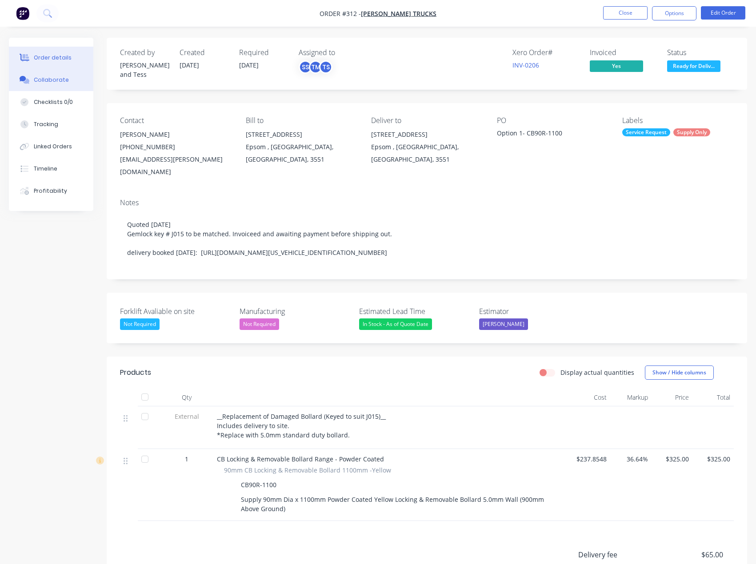
click at [53, 79] on div "Collaborate" at bounding box center [51, 80] width 35 height 8
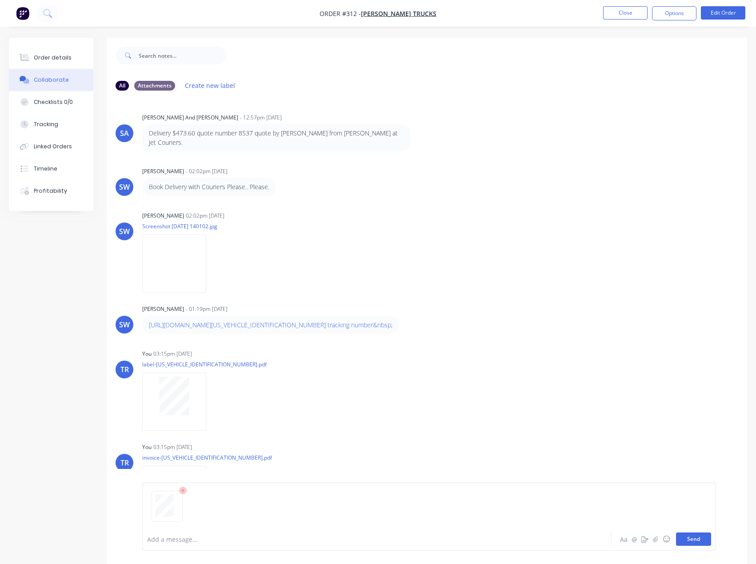
click at [684, 540] on button "Send" at bounding box center [693, 539] width 35 height 13
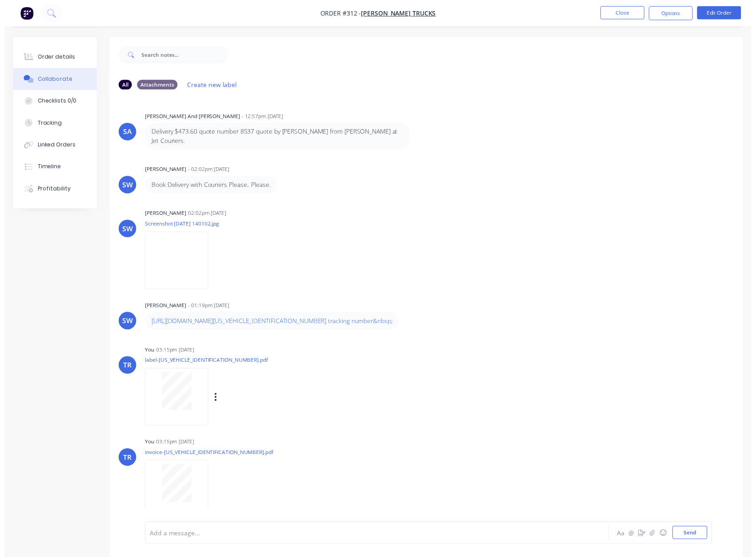
scroll to position [1, 0]
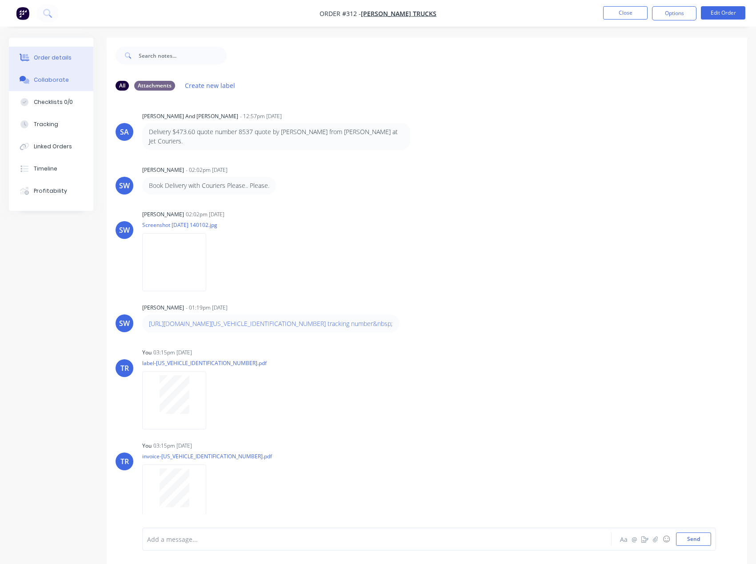
click at [53, 56] on div "Order details" at bounding box center [53, 58] width 38 height 8
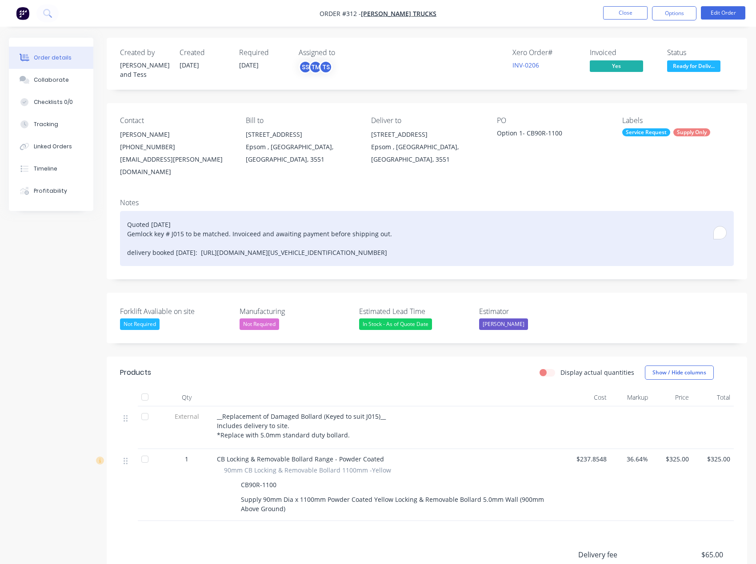
drag, startPoint x: 452, startPoint y: 233, endPoint x: 112, endPoint y: 243, distance: 340.0
click at [112, 243] on div "Notes Quoted [DATE] Gemlock key # J015 to be matched. Invoiceed and awaiting pa…" at bounding box center [427, 235] width 640 height 88
click at [218, 236] on div "Quoted [DATE] Gemlock key # J015 to be matched. Invoiceed and awaiting payment …" at bounding box center [426, 238] width 613 height 55
drag, startPoint x: 205, startPoint y: 236, endPoint x: 503, endPoint y: 233, distance: 298.5
click at [503, 233] on div "Quoted [DATE] Gemlock key # J015 to be matched. Invoiceed and awaiting payment …" at bounding box center [426, 238] width 613 height 55
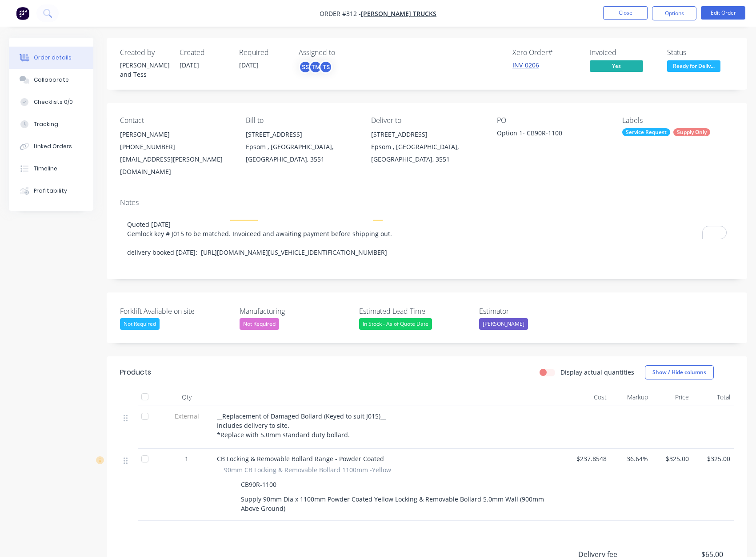
click at [530, 69] on link "INV-0206" at bounding box center [525, 65] width 27 height 8
click at [699, 72] on span "Ready for Deliv..." at bounding box center [693, 65] width 53 height 11
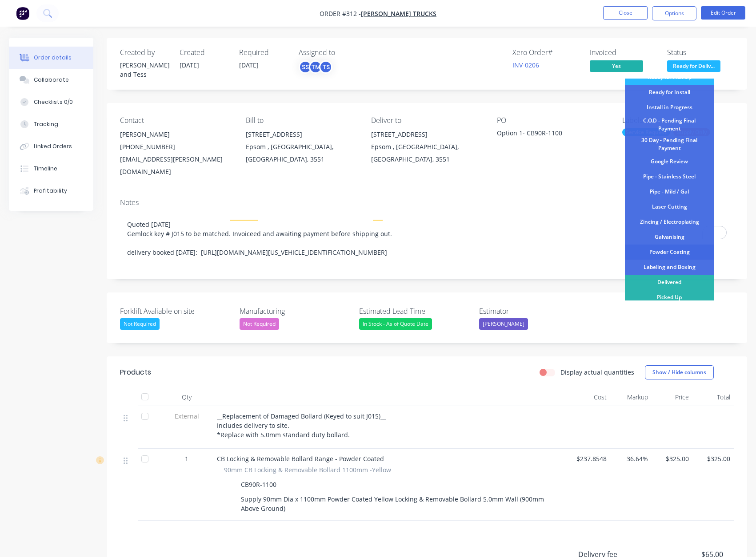
scroll to position [108, 0]
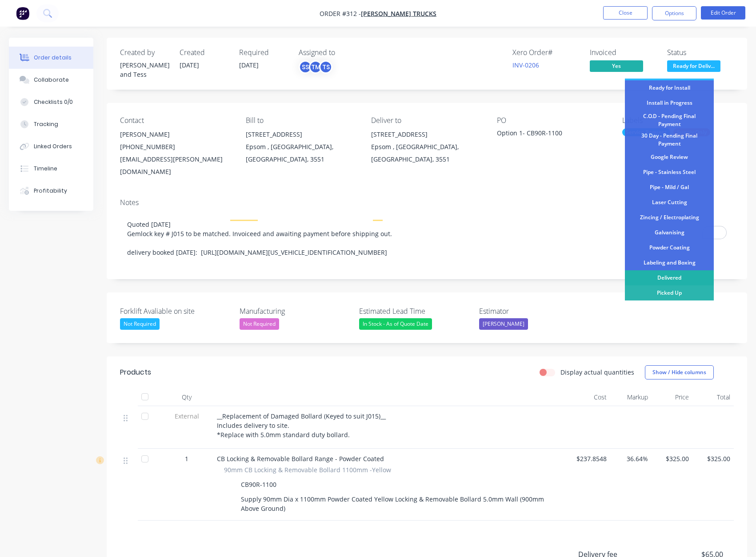
click at [667, 279] on div "Delivered" at bounding box center [669, 278] width 89 height 15
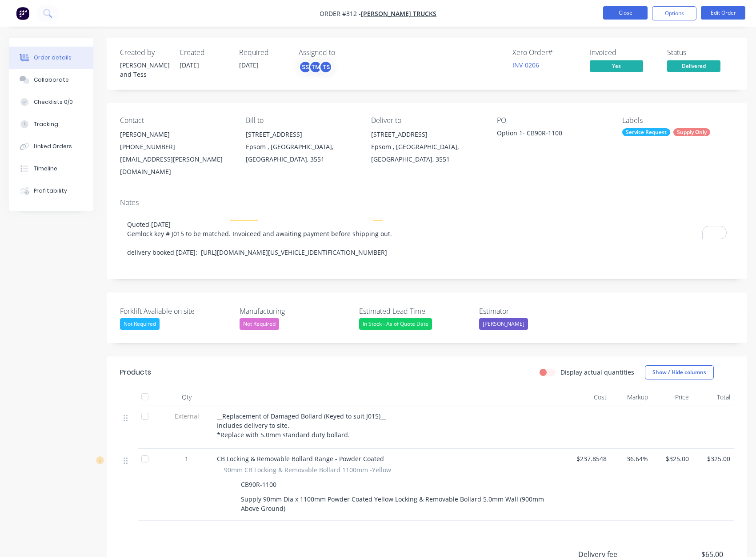
click at [632, 12] on button "Close" at bounding box center [625, 12] width 44 height 13
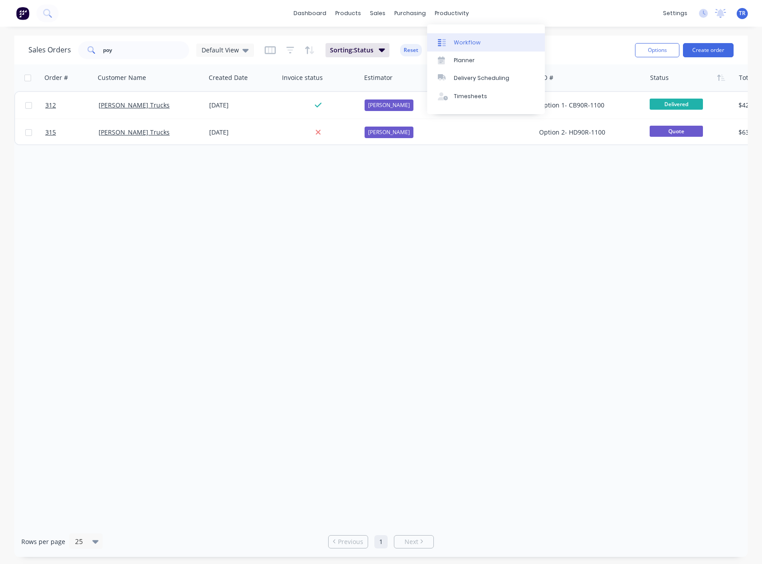
click at [448, 39] on div at bounding box center [444, 43] width 13 height 8
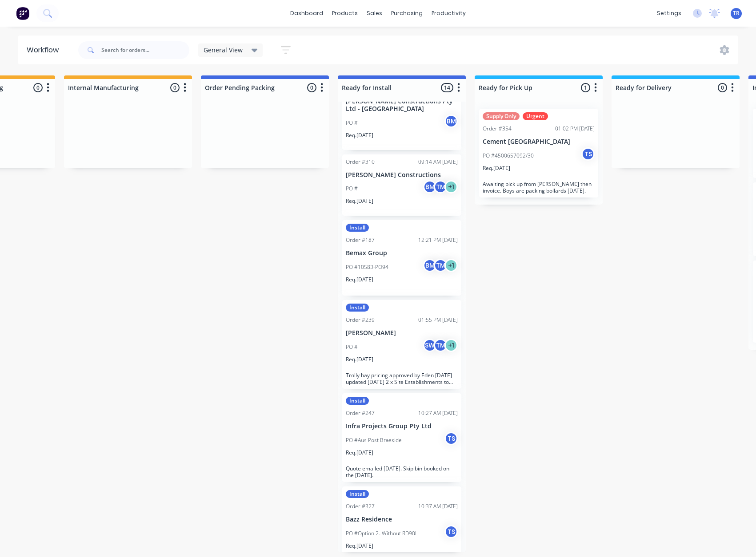
scroll to position [400, 0]
click at [547, 174] on div "Req. [DATE]" at bounding box center [538, 171] width 112 height 15
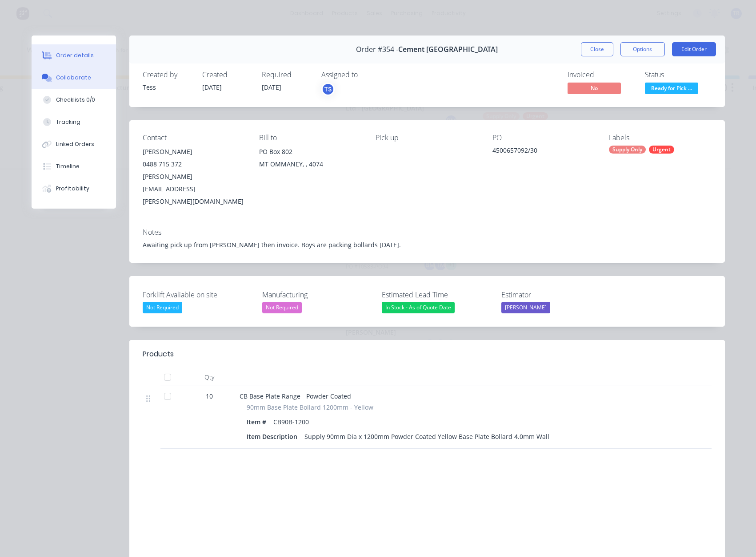
click at [86, 74] on button "Collaborate" at bounding box center [74, 78] width 84 height 22
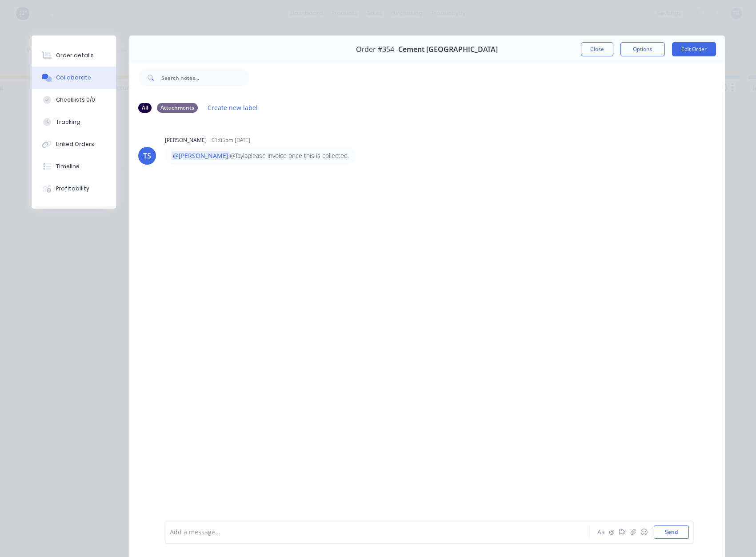
click at [229, 530] on div at bounding box center [364, 532] width 389 height 9
click at [229, 533] on span "has this one been collected" at bounding box center [270, 533] width 82 height 8
click at [592, 42] on button "Close" at bounding box center [597, 49] width 32 height 14
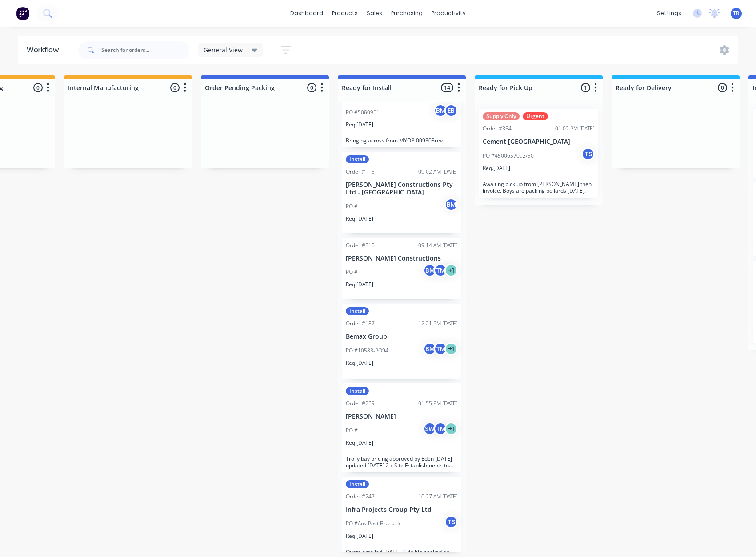
scroll to position [0, 0]
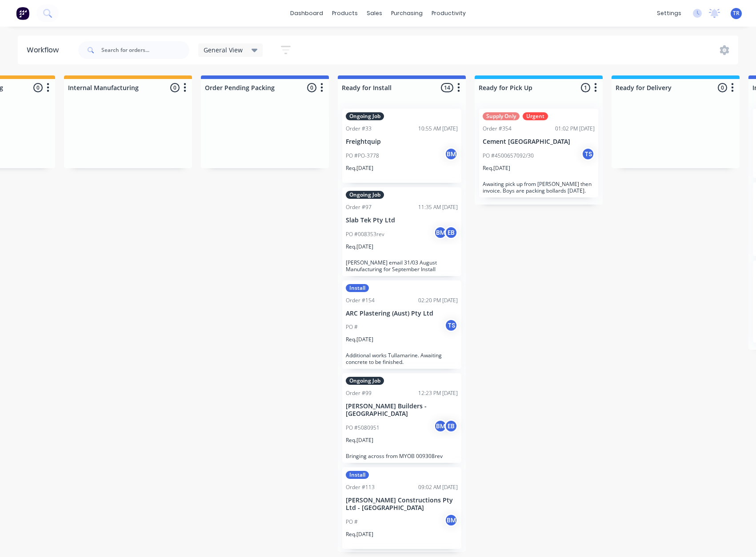
click at [424, 171] on div "Req. [DATE]" at bounding box center [402, 171] width 112 height 15
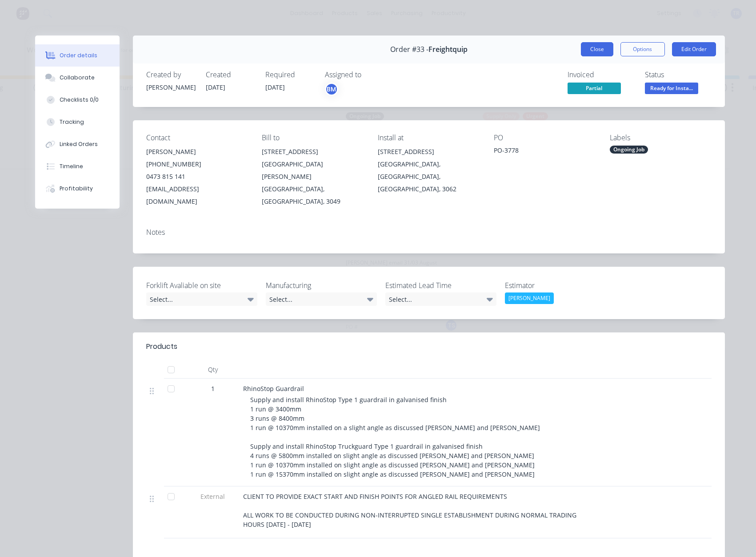
click at [601, 47] on button "Close" at bounding box center [597, 49] width 32 height 14
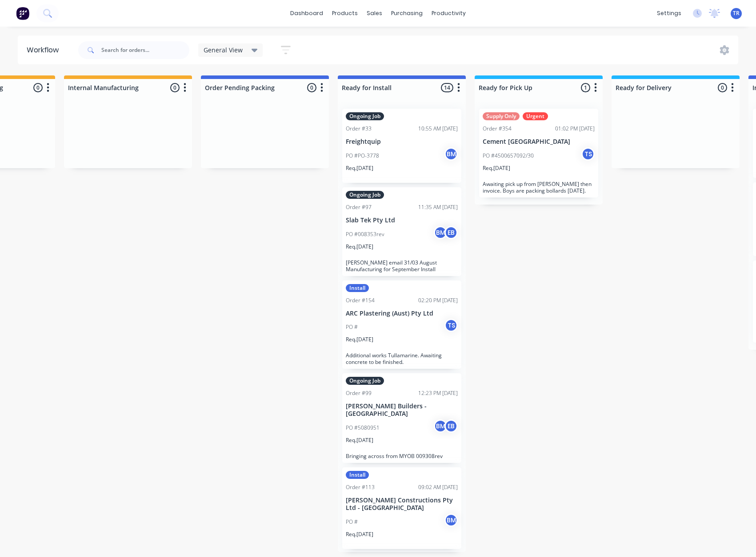
click at [380, 231] on p "PO #008353rev" at bounding box center [365, 235] width 39 height 8
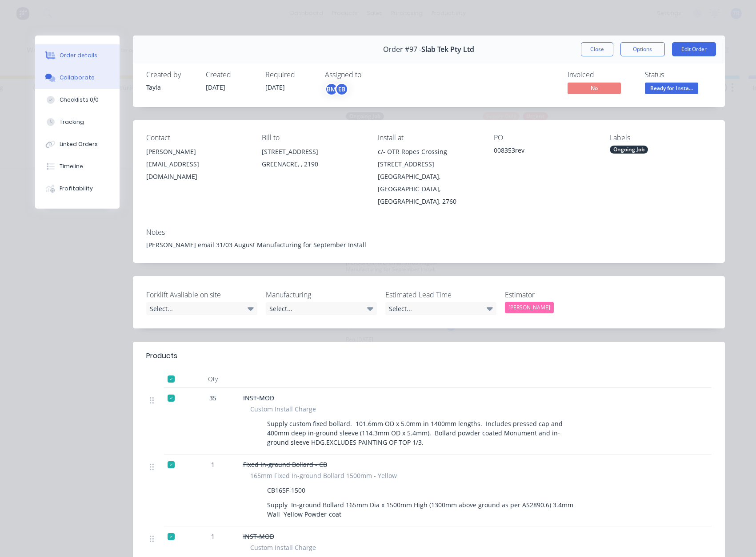
click at [63, 72] on button "Collaborate" at bounding box center [77, 78] width 84 height 22
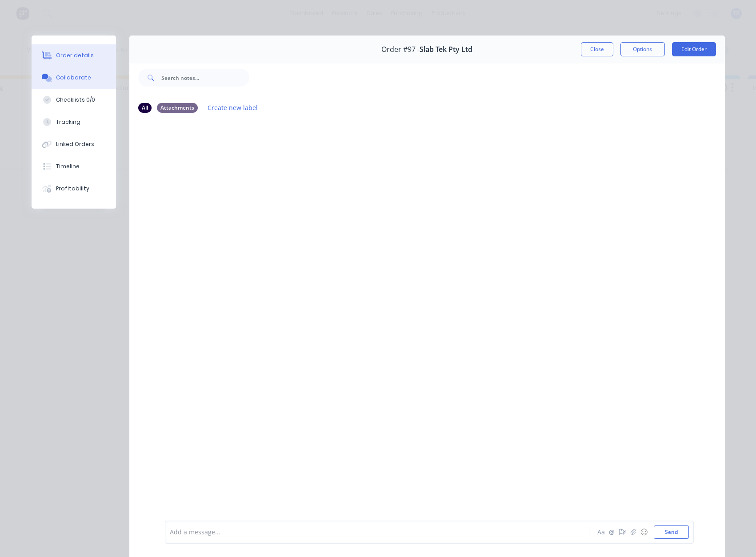
click at [69, 63] on button "Order details" at bounding box center [74, 55] width 84 height 22
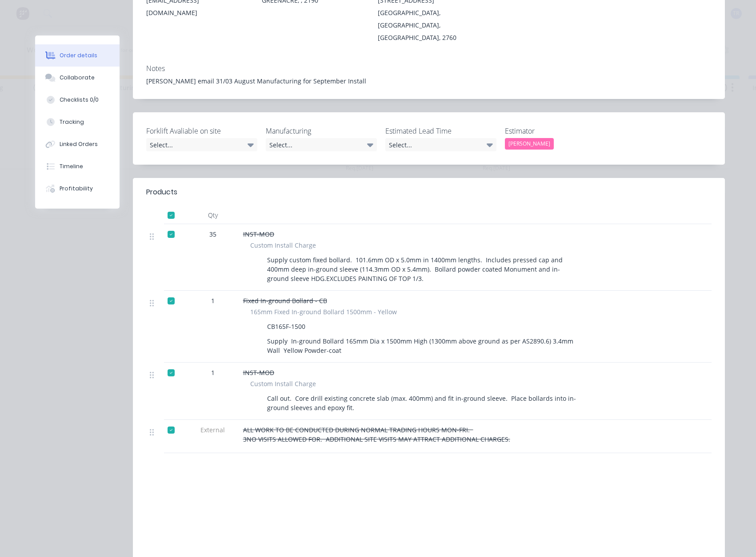
scroll to position [222, 0]
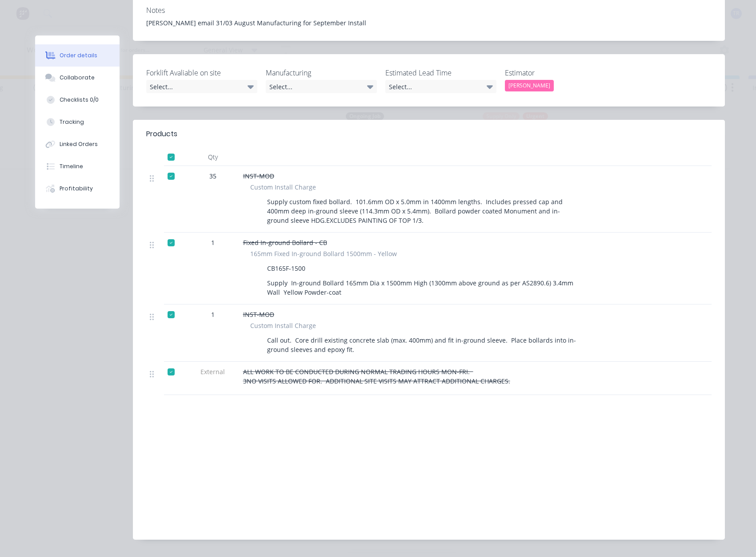
click at [168, 148] on div at bounding box center [171, 157] width 18 height 18
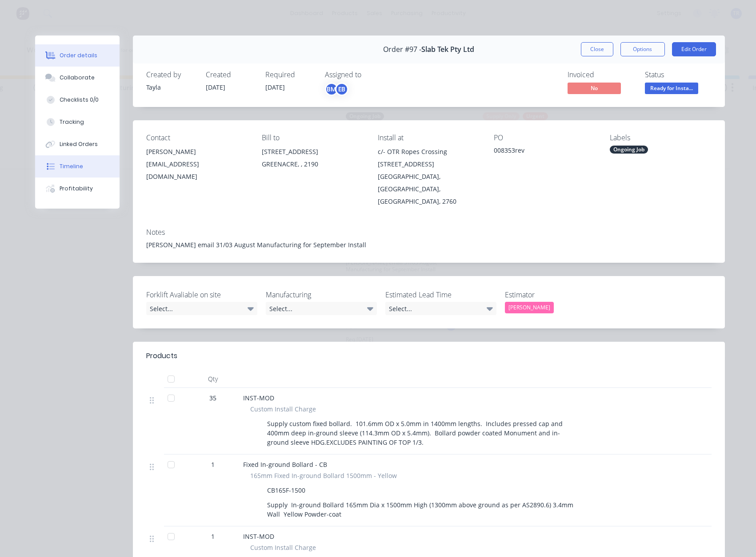
click at [72, 166] on div "Timeline" at bounding box center [72, 167] width 24 height 8
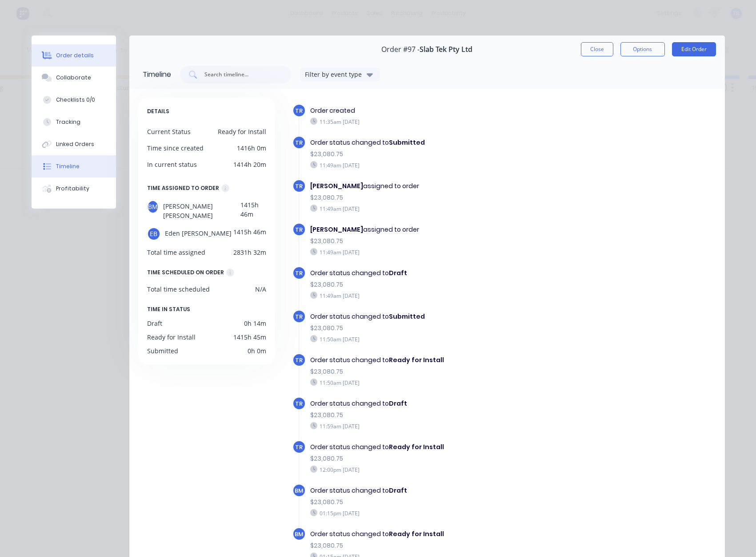
click at [52, 56] on button "Order details" at bounding box center [74, 55] width 84 height 22
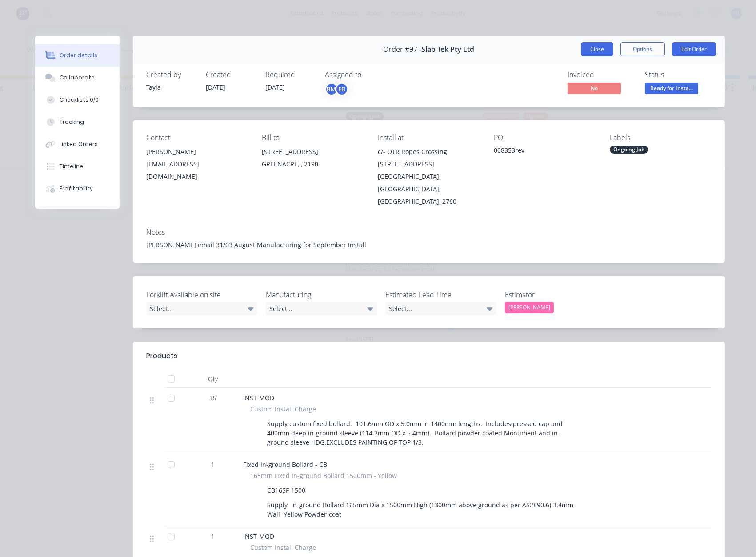
click at [595, 50] on button "Close" at bounding box center [597, 49] width 32 height 14
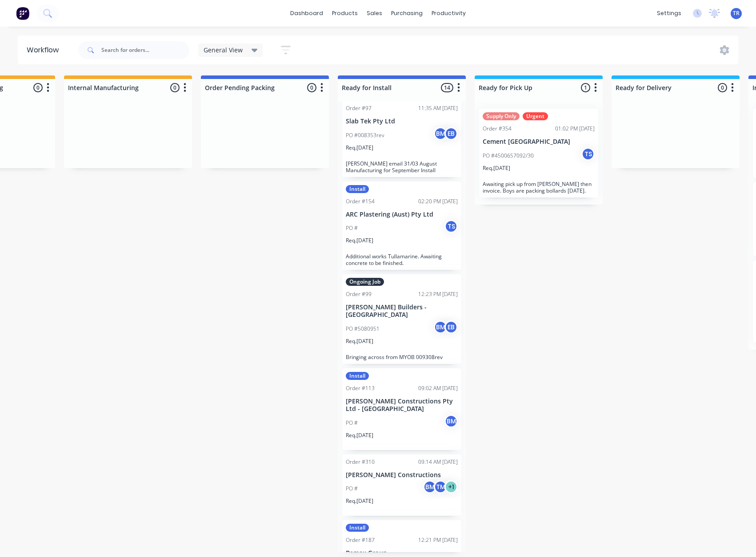
scroll to position [133, 0]
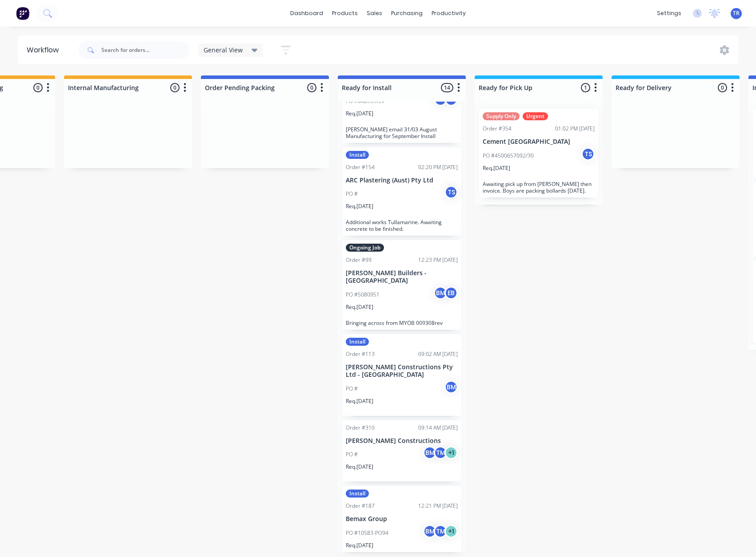
click at [396, 195] on div "PO # TS" at bounding box center [402, 194] width 112 height 17
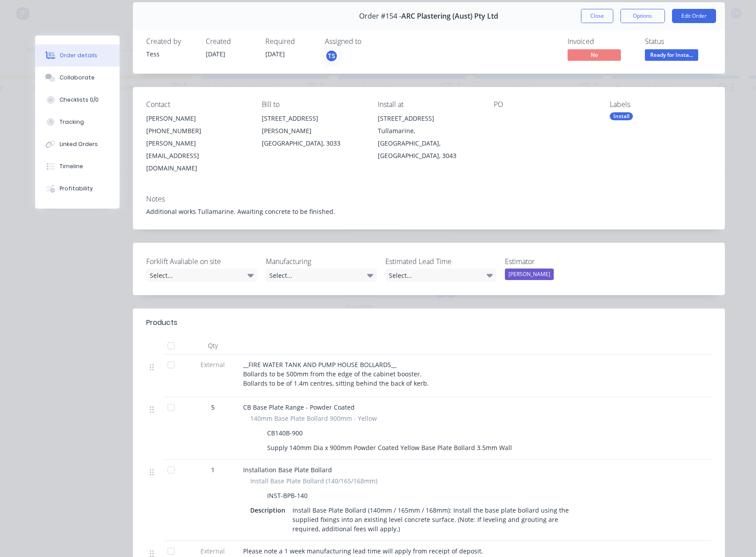
scroll to position [27, 0]
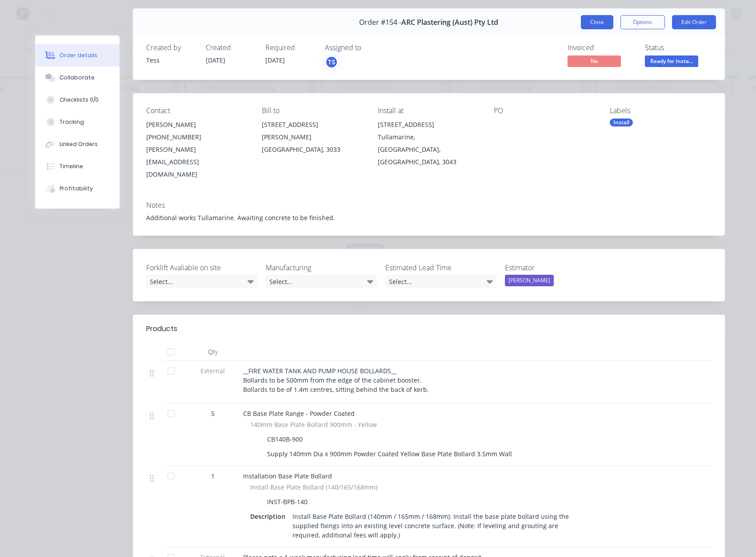
click at [601, 19] on button "Close" at bounding box center [597, 22] width 32 height 14
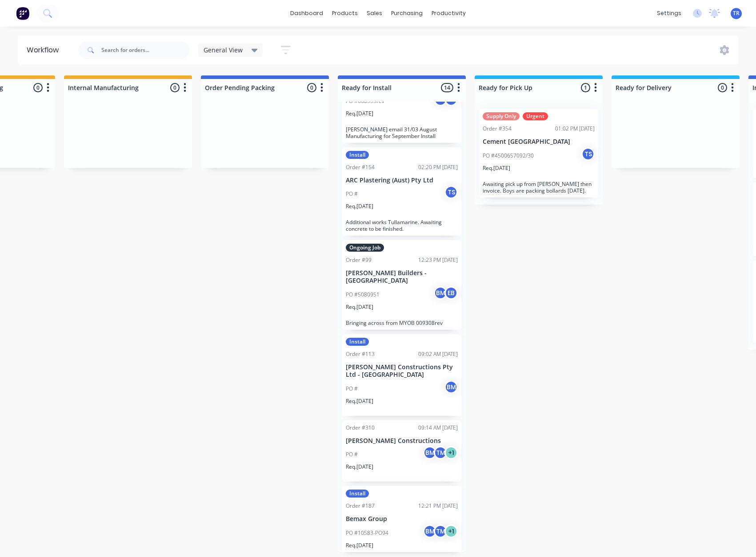
click at [384, 195] on div "PO # TS" at bounding box center [402, 194] width 112 height 17
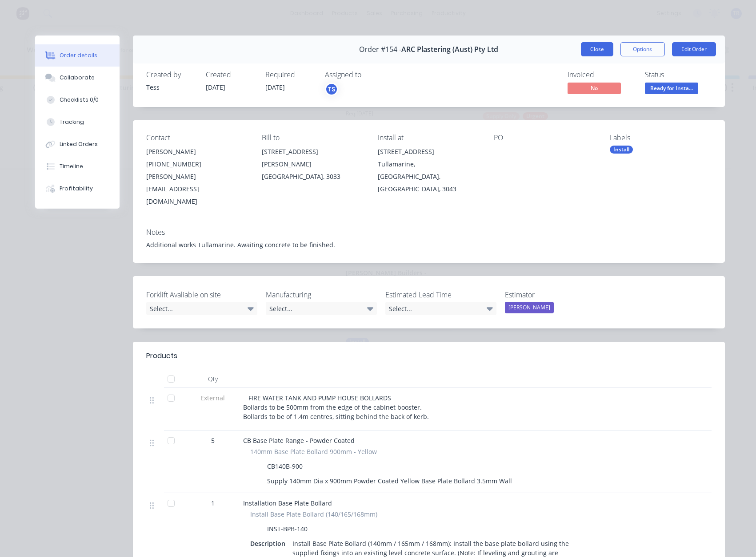
click at [593, 49] on button "Close" at bounding box center [597, 49] width 32 height 14
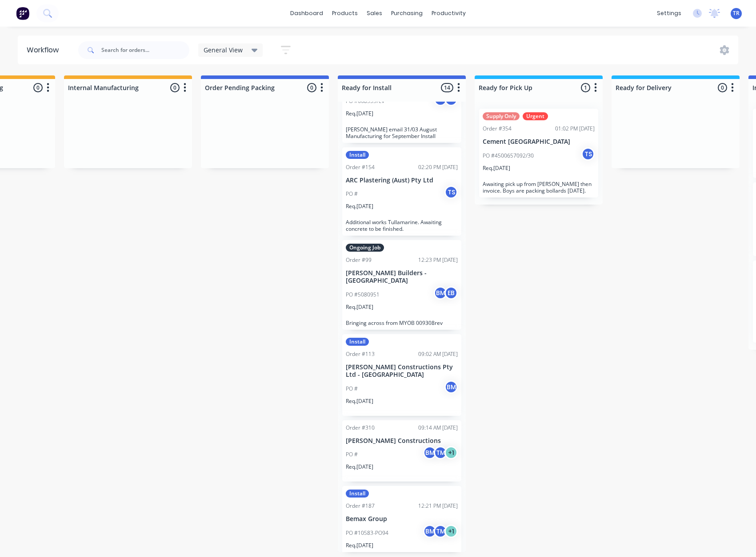
scroll to position [178, 0]
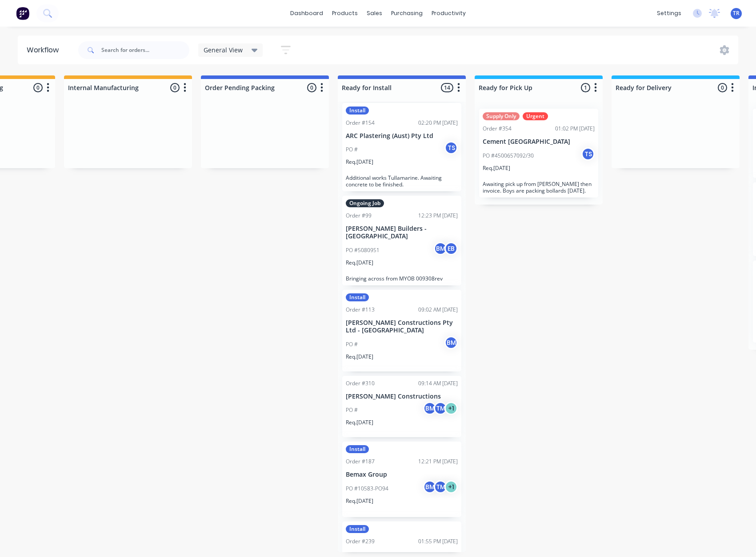
click at [386, 319] on p "[PERSON_NAME] Constructions Pty Ltd - [GEOGRAPHIC_DATA]" at bounding box center [402, 326] width 112 height 15
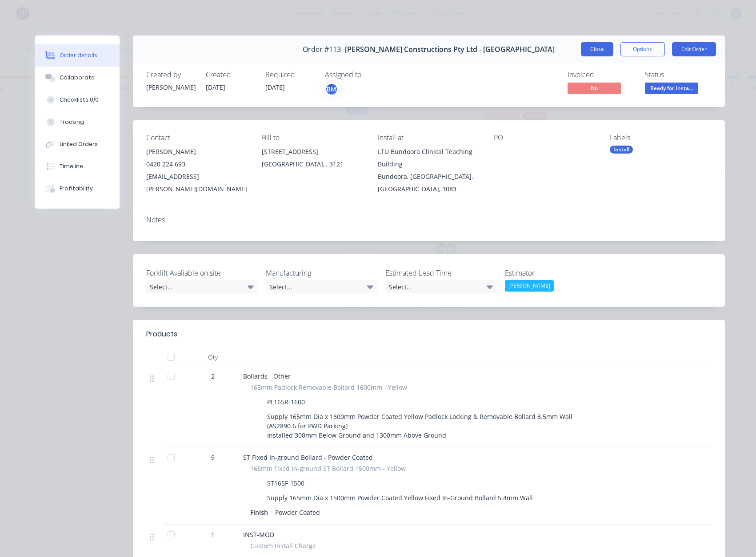
click at [588, 46] on button "Close" at bounding box center [597, 49] width 32 height 14
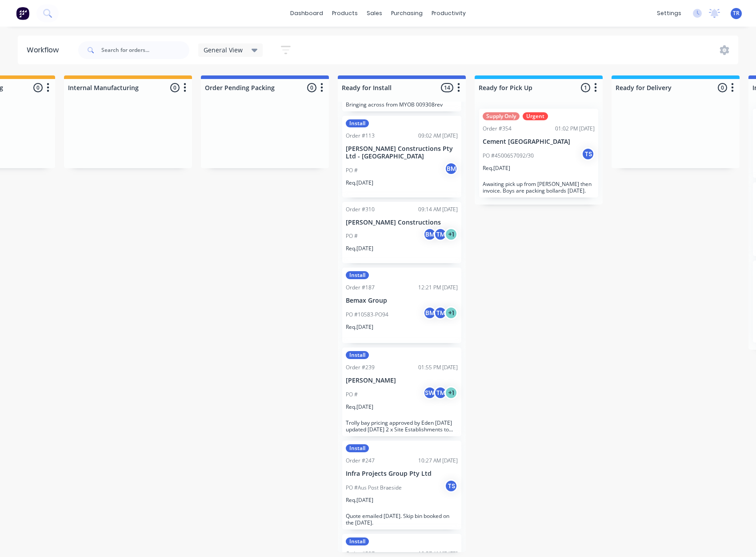
scroll to position [355, 0]
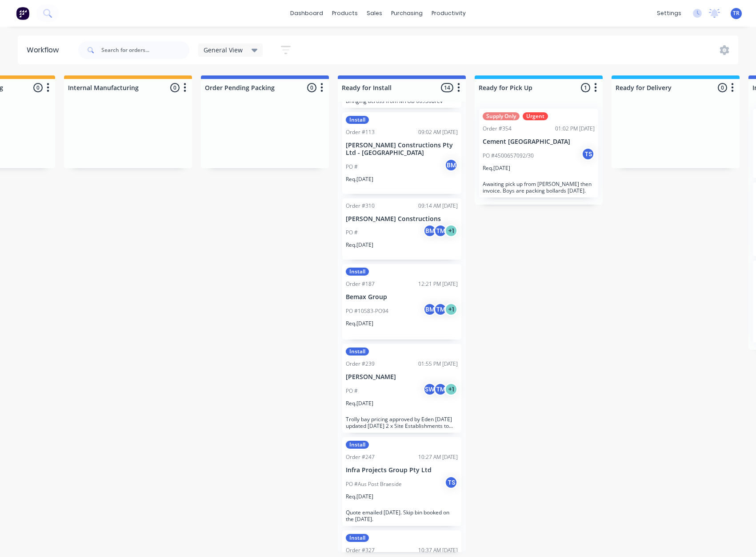
click at [386, 303] on div "PO #10583-PO94 BM TM + 1" at bounding box center [402, 311] width 112 height 17
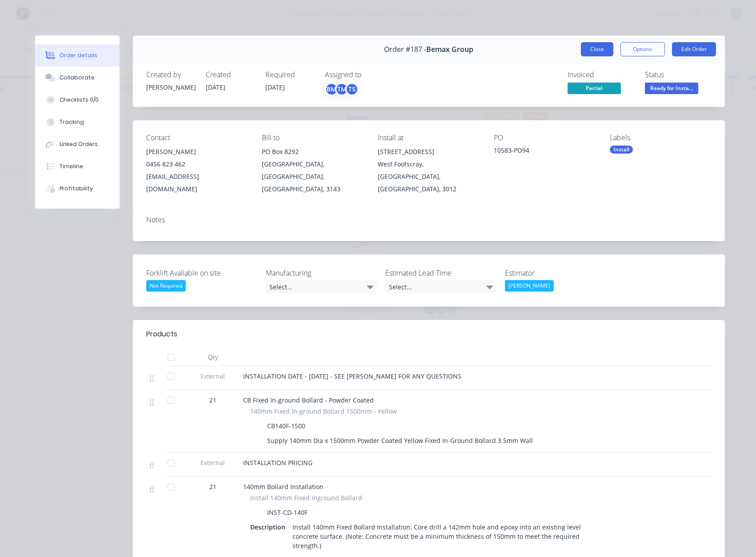
click at [589, 47] on button "Close" at bounding box center [597, 49] width 32 height 14
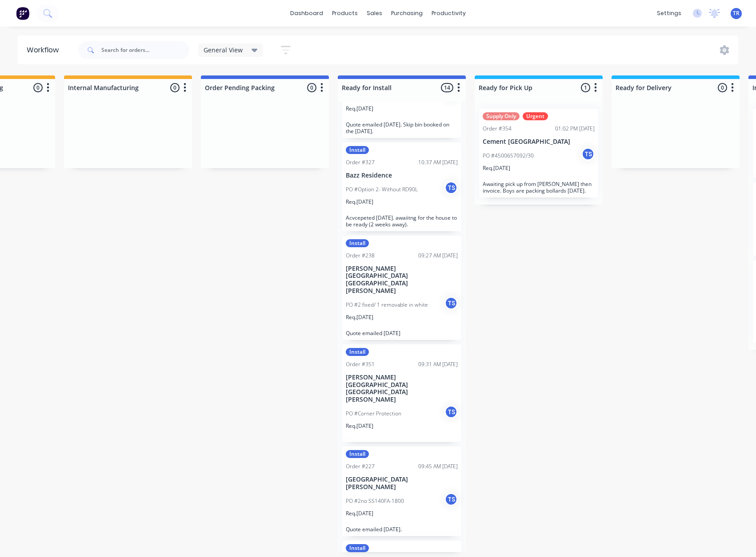
scroll to position [755, 0]
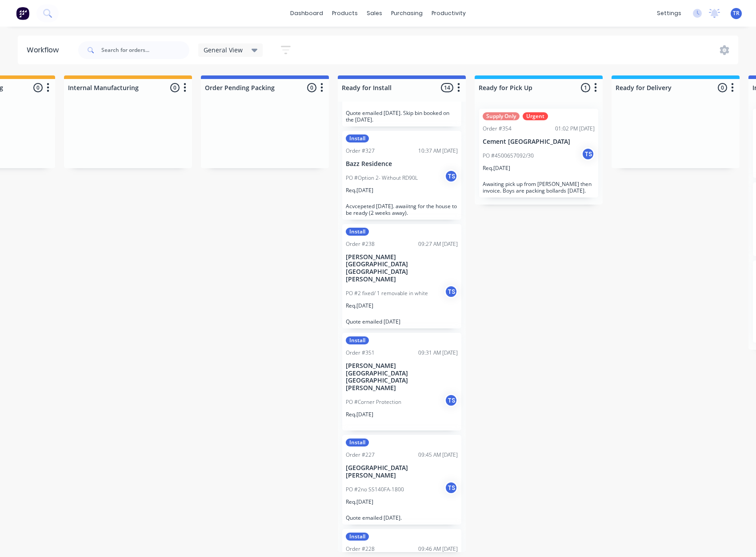
click at [420, 187] on div "Req. [DATE]" at bounding box center [402, 194] width 112 height 15
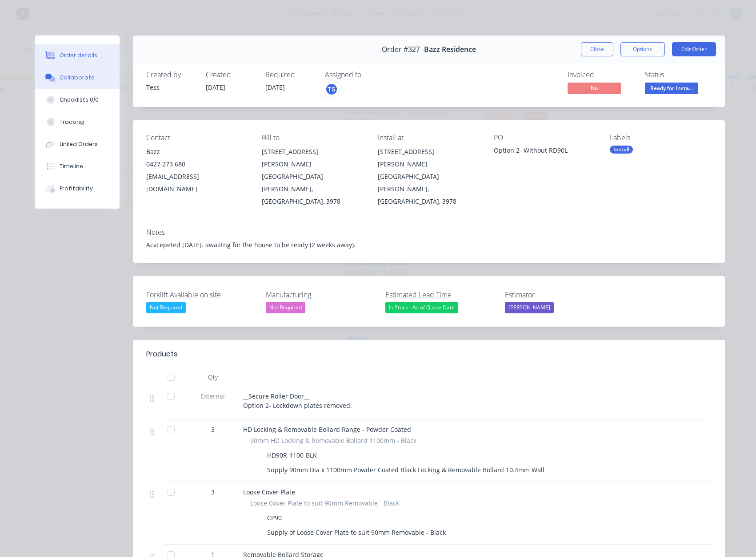
click at [88, 82] on button "Collaborate" at bounding box center [77, 78] width 84 height 22
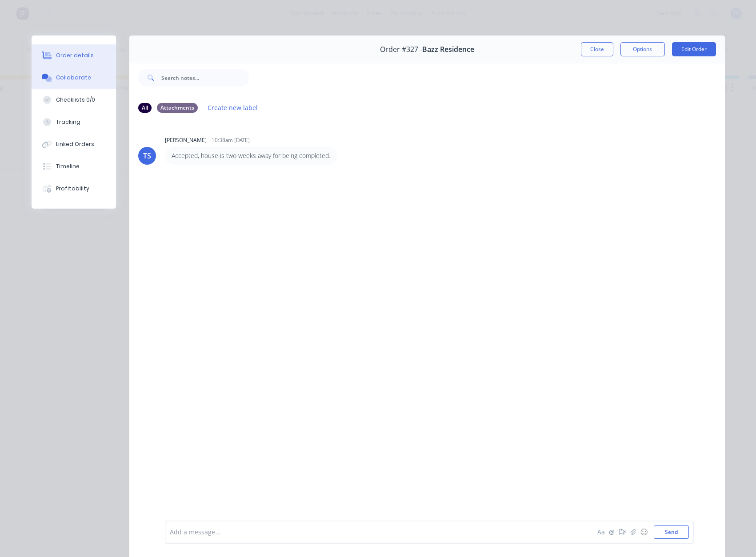
click at [94, 65] on button "Order details" at bounding box center [74, 55] width 84 height 22
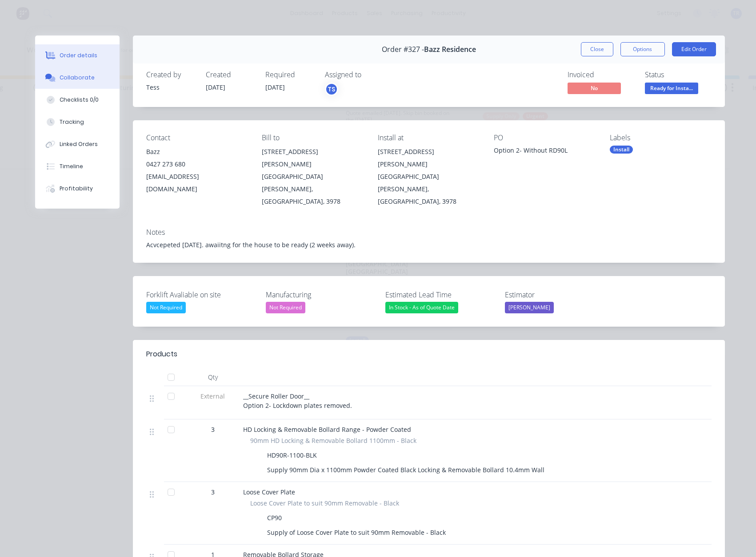
click at [77, 84] on button "Collaborate" at bounding box center [77, 78] width 84 height 22
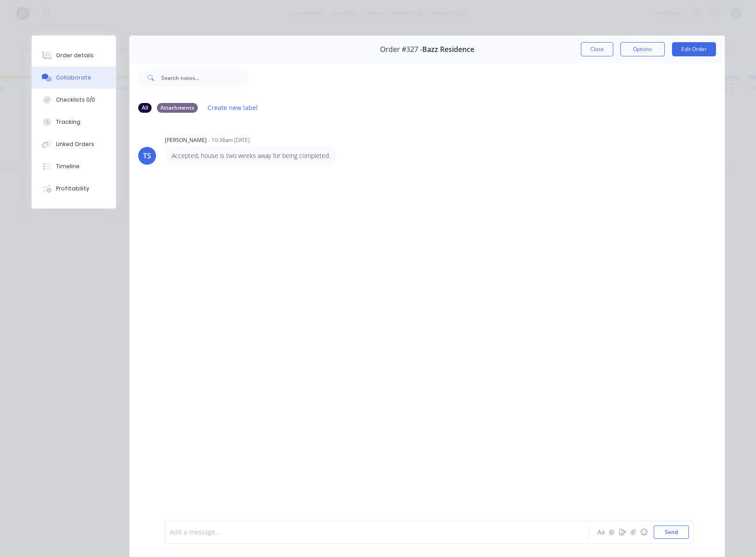
click at [267, 529] on div at bounding box center [364, 532] width 389 height 9
click at [272, 318] on div "TS [PERSON_NAME] - 10:38am [DATE] Accepted, house is two weeks away for being c…" at bounding box center [426, 320] width 595 height 400
click at [80, 56] on div "Order details" at bounding box center [75, 56] width 38 height 8
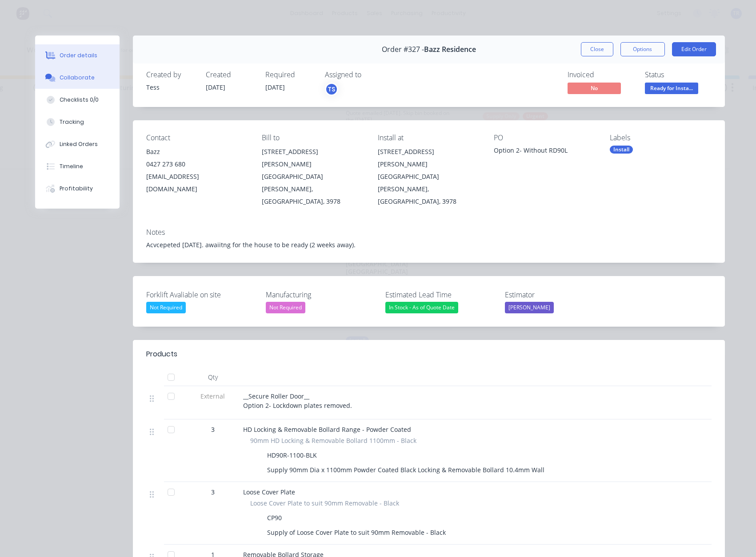
click at [71, 80] on div "Collaborate" at bounding box center [77, 78] width 35 height 8
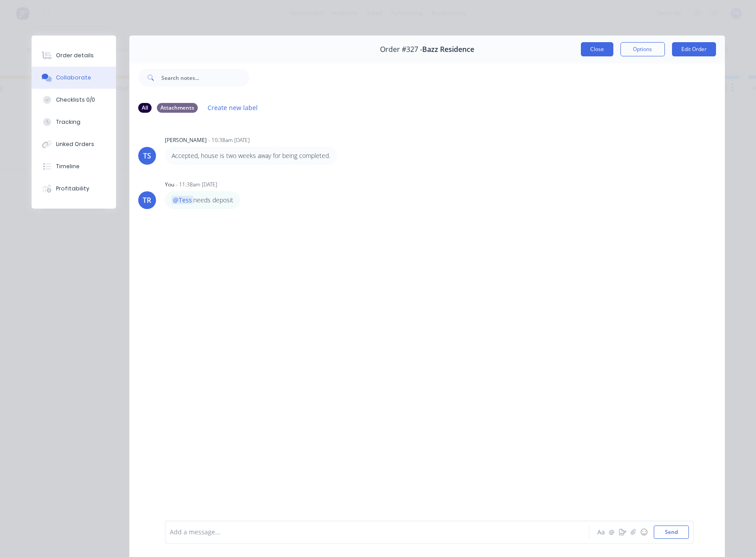
click at [589, 52] on button "Close" at bounding box center [597, 49] width 32 height 14
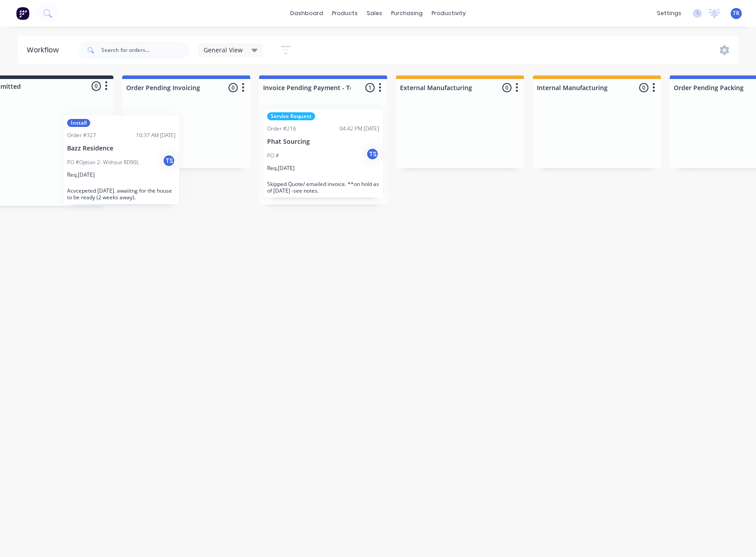
scroll to position [0, 15]
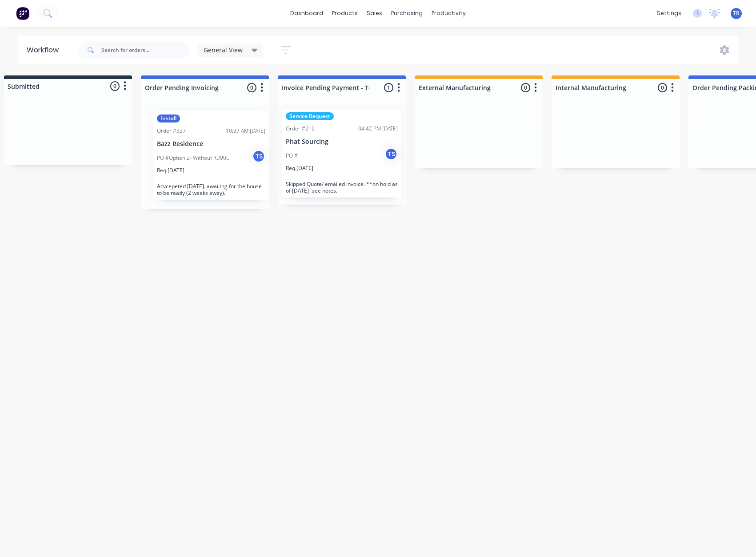
drag, startPoint x: 399, startPoint y: 165, endPoint x: 208, endPoint y: 161, distance: 191.0
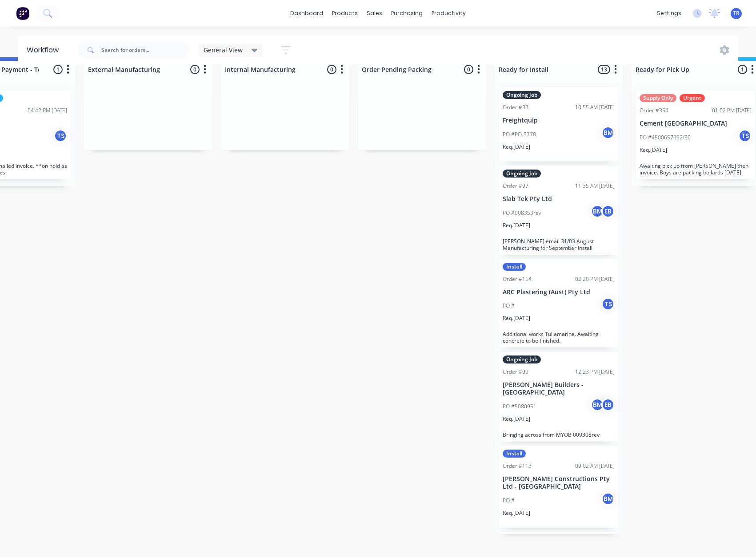
scroll to position [3, 0]
click at [539, 239] on p "[PERSON_NAME] email 31/03 August Manufacturing for September Install" at bounding box center [558, 245] width 112 height 13
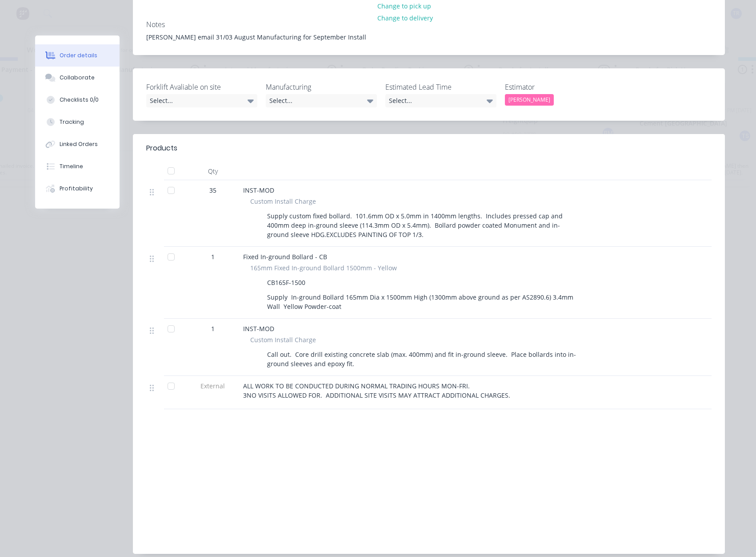
scroll to position [0, 0]
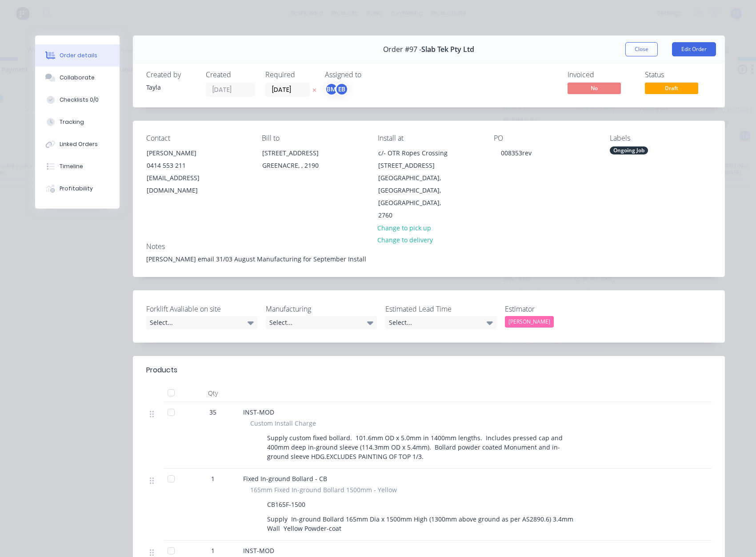
drag, startPoint x: 624, startPoint y: 49, endPoint x: 611, endPoint y: 52, distance: 13.6
click at [625, 49] on button "Close" at bounding box center [641, 49] width 32 height 14
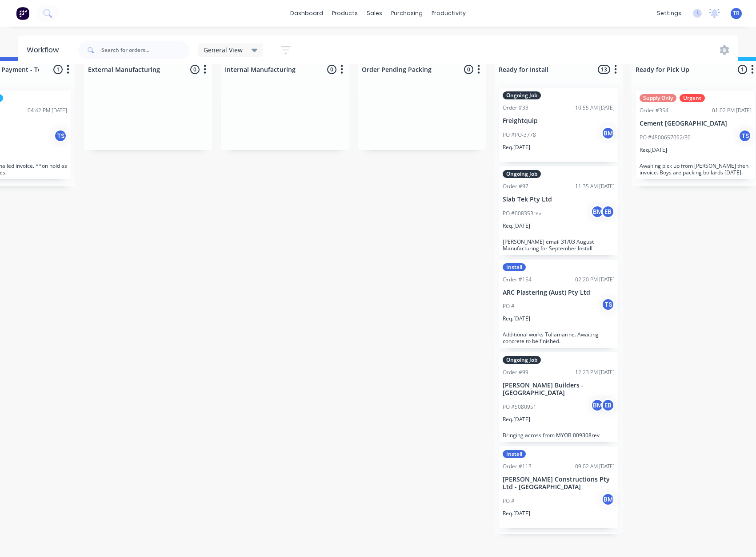
click at [549, 196] on p "Slab Tek Pty Ltd" at bounding box center [558, 200] width 112 height 8
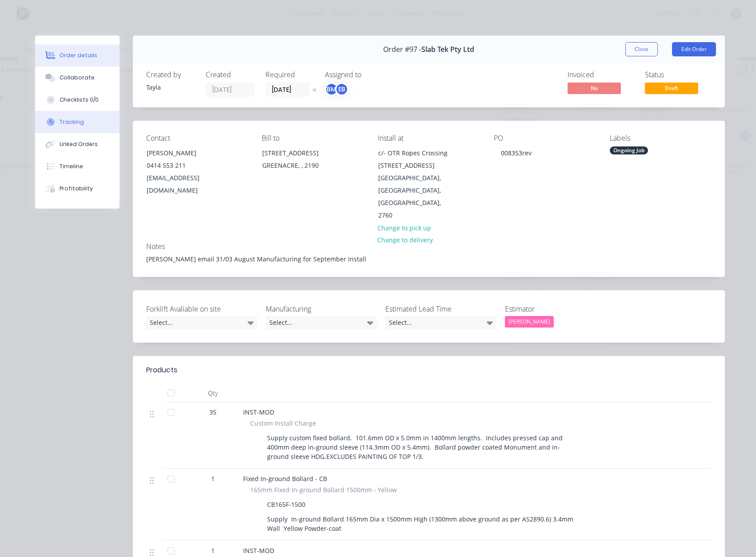
click at [88, 119] on button "Tracking" at bounding box center [77, 122] width 84 height 22
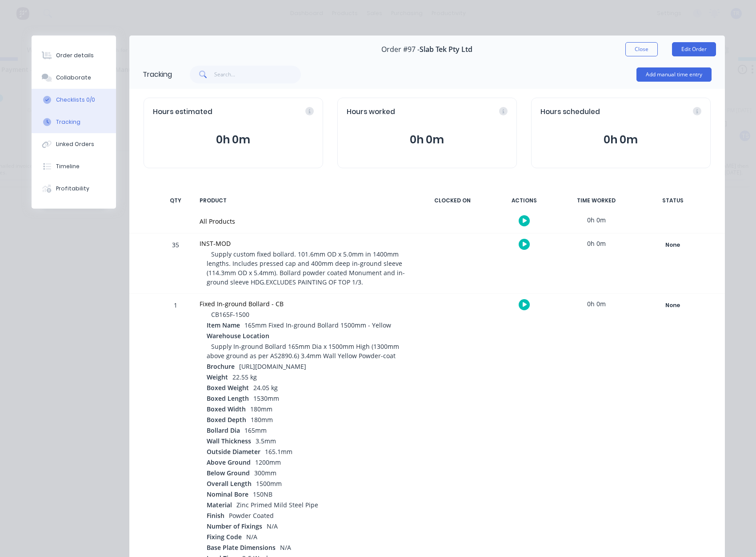
click at [81, 95] on button "Checklists 0/0" at bounding box center [74, 100] width 84 height 22
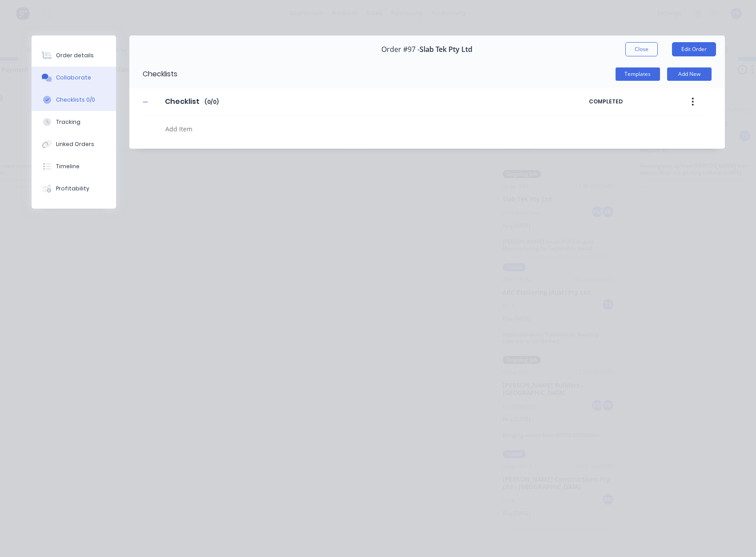
click at [83, 76] on div "Collaborate" at bounding box center [73, 78] width 35 height 8
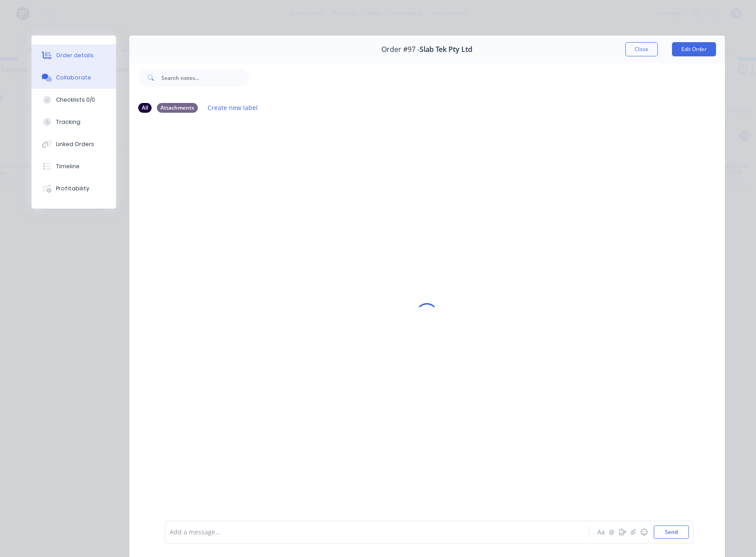
click at [86, 49] on button "Order details" at bounding box center [74, 55] width 84 height 22
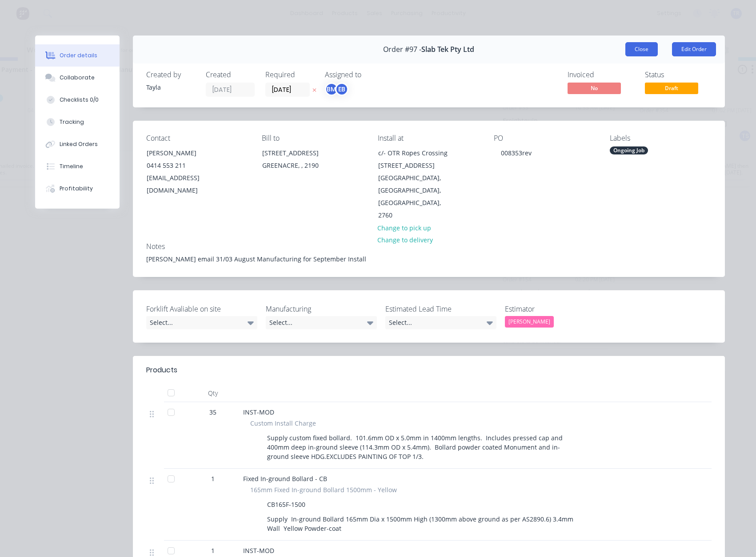
click at [639, 50] on button "Close" at bounding box center [641, 49] width 32 height 14
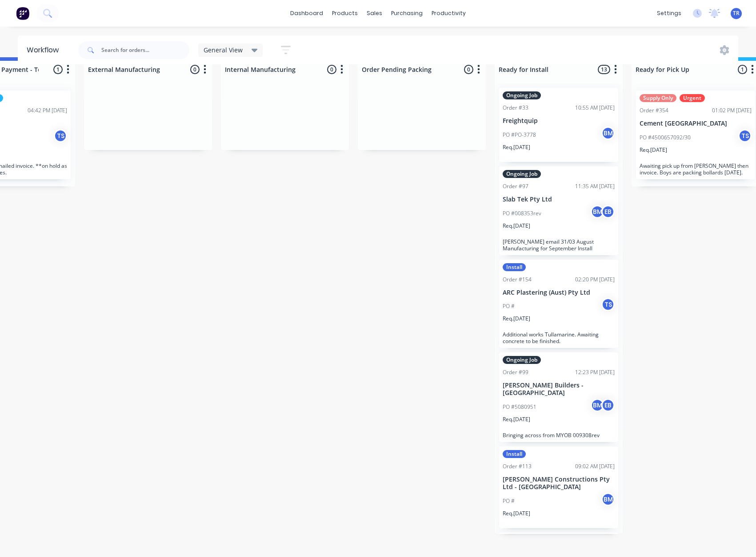
click at [523, 210] on p "PO #008353rev" at bounding box center [521, 214] width 39 height 8
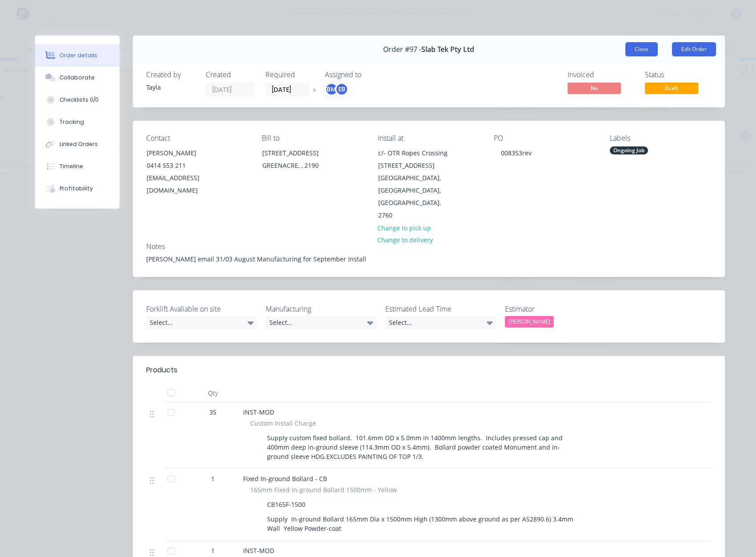
click at [647, 48] on button "Close" at bounding box center [641, 49] width 32 height 14
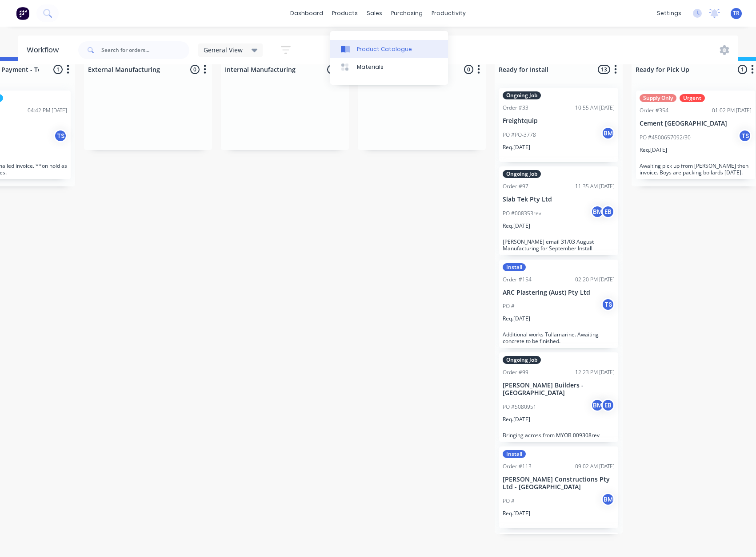
click at [369, 45] on div "Product Catalogue" at bounding box center [384, 49] width 55 height 8
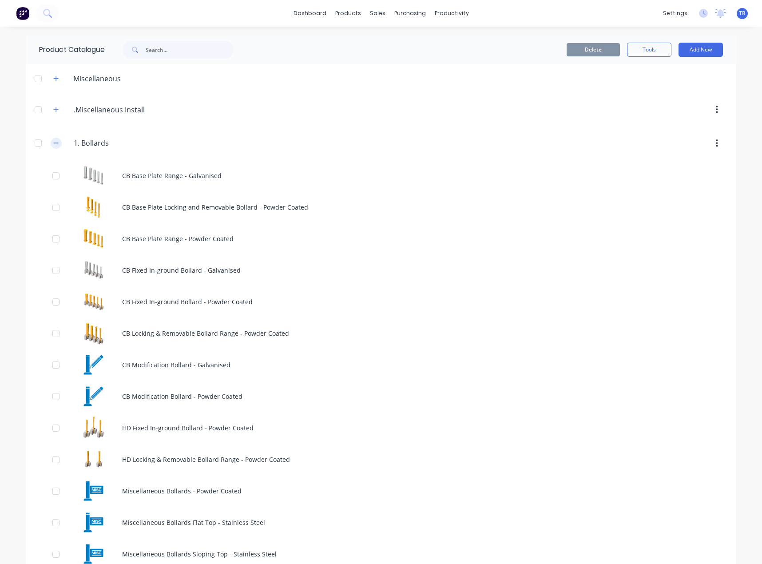
click at [57, 142] on button "button" at bounding box center [56, 143] width 11 height 11
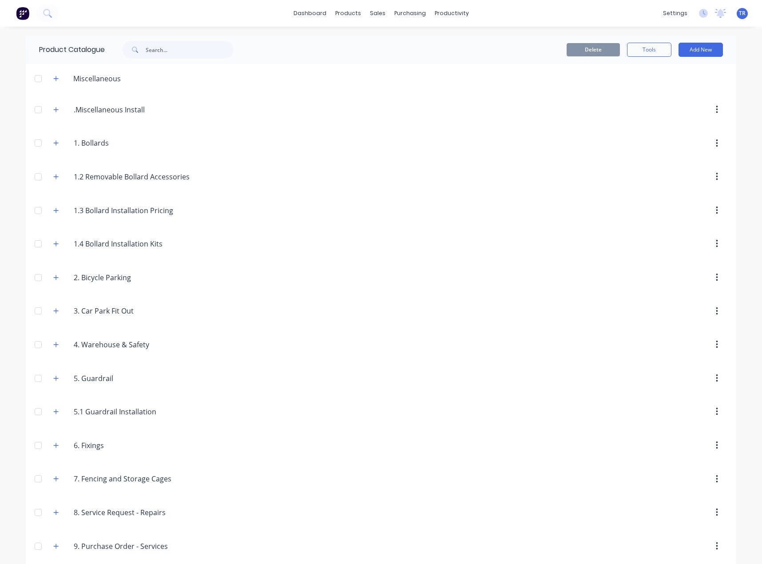
click at [53, 149] on div "1..Bollards 1. Bollards" at bounding box center [115, 143] width 139 height 16
click at [53, 145] on icon "button" at bounding box center [55, 143] width 5 height 6
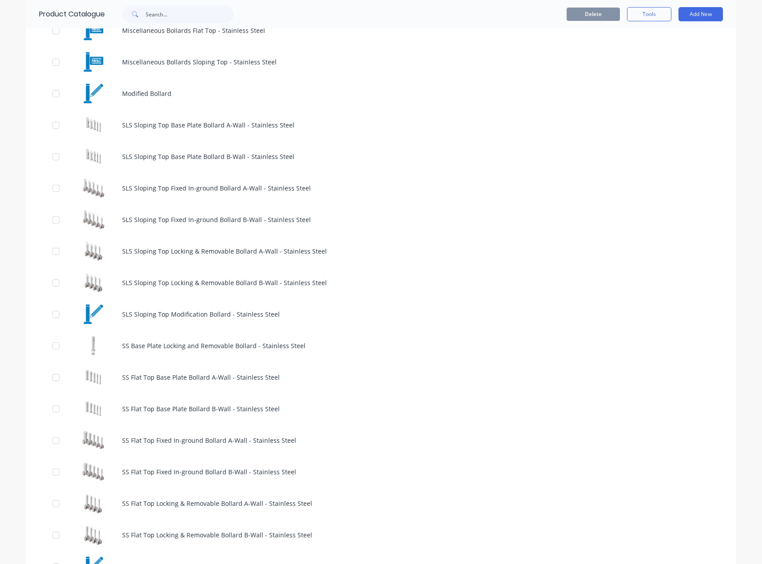
scroll to position [622, 0]
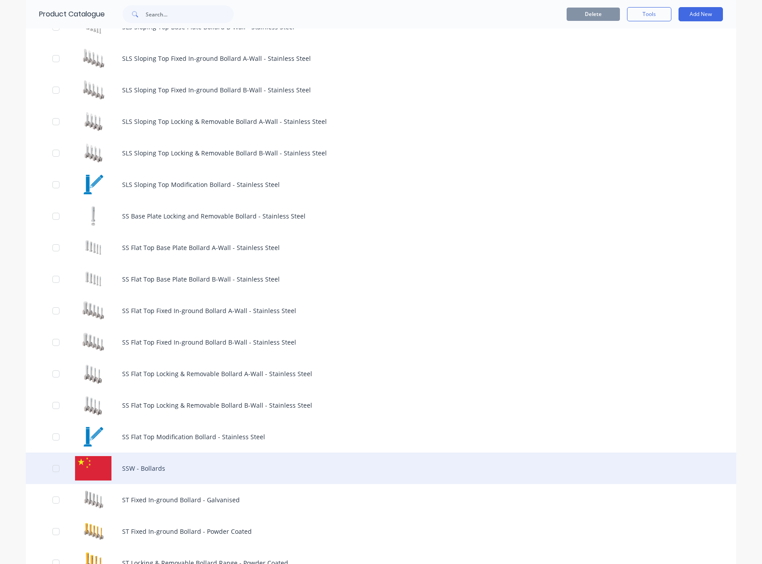
click at [121, 458] on div "SSW - Bollards" at bounding box center [381, 469] width 711 height 32
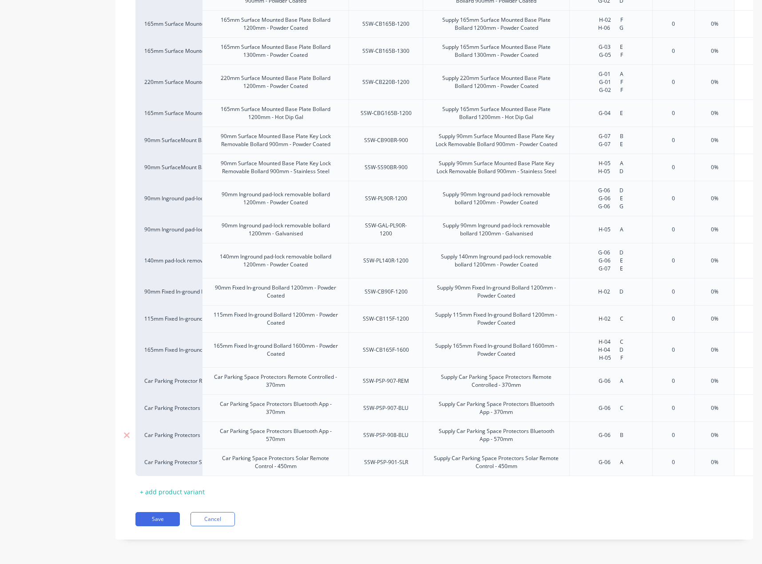
scroll to position [552, 0]
click at [219, 519] on button "Cancel" at bounding box center [213, 519] width 44 height 14
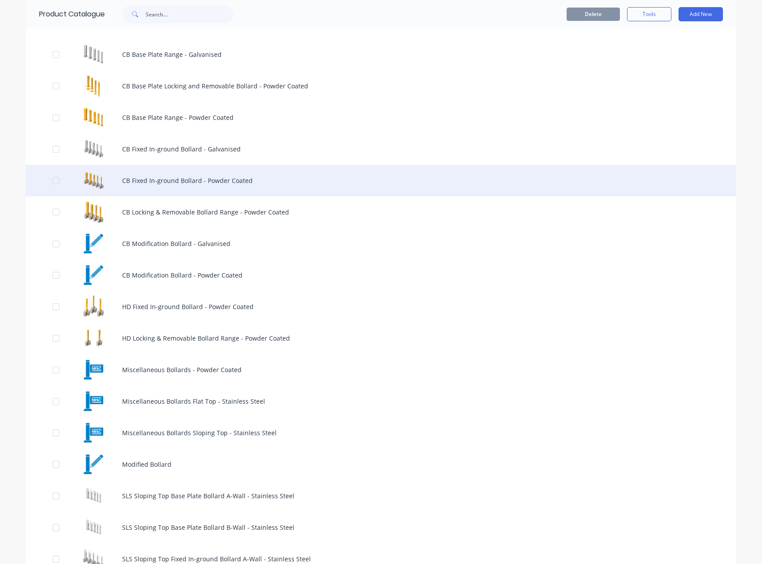
scroll to position [89, 0]
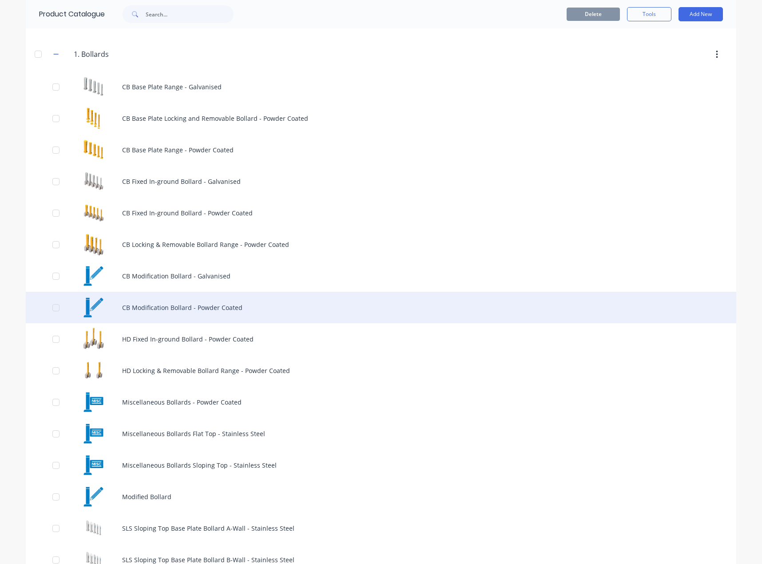
click at [205, 314] on div "CB Modification Bollard - Powder Coated" at bounding box center [381, 308] width 711 height 32
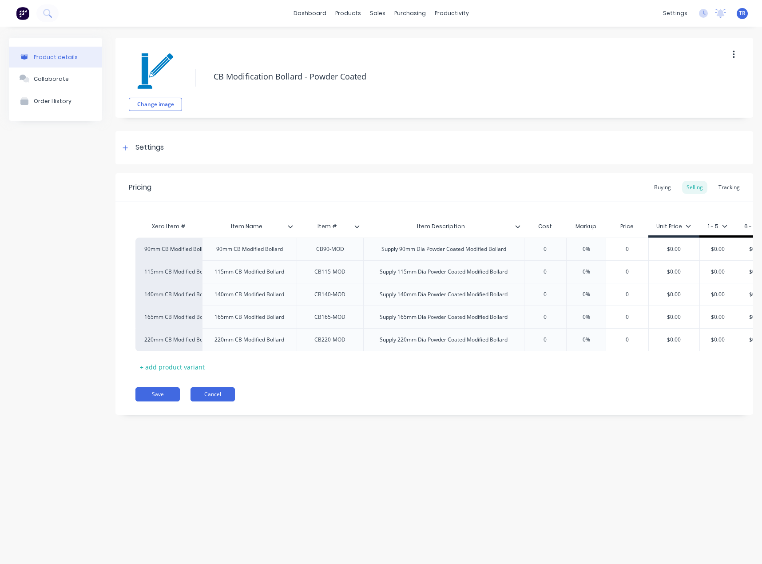
click at [218, 402] on button "Cancel" at bounding box center [213, 394] width 44 height 14
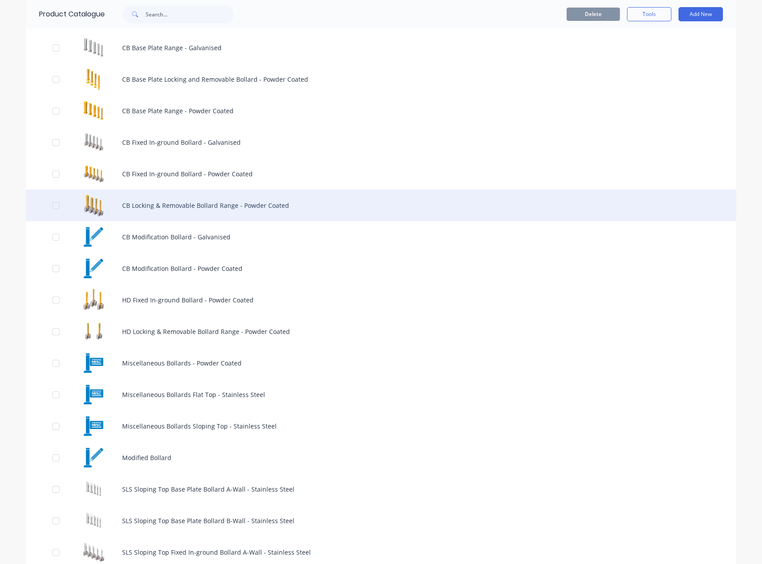
scroll to position [133, 0]
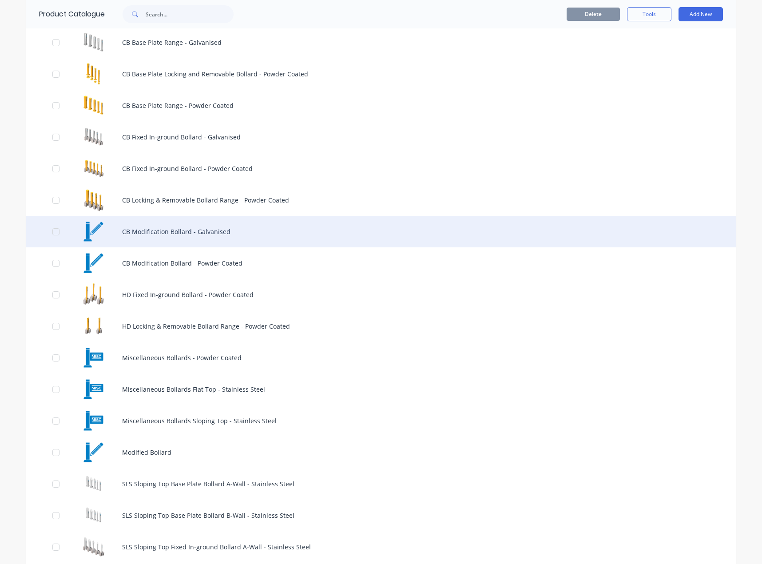
click at [161, 230] on div "CB Modification Bollard - Galvanised" at bounding box center [381, 232] width 711 height 32
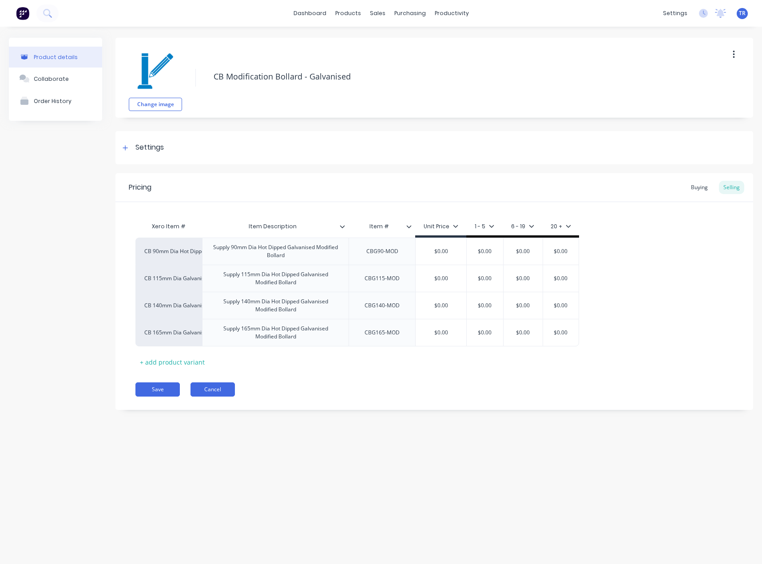
click at [213, 383] on button "Cancel" at bounding box center [213, 389] width 44 height 14
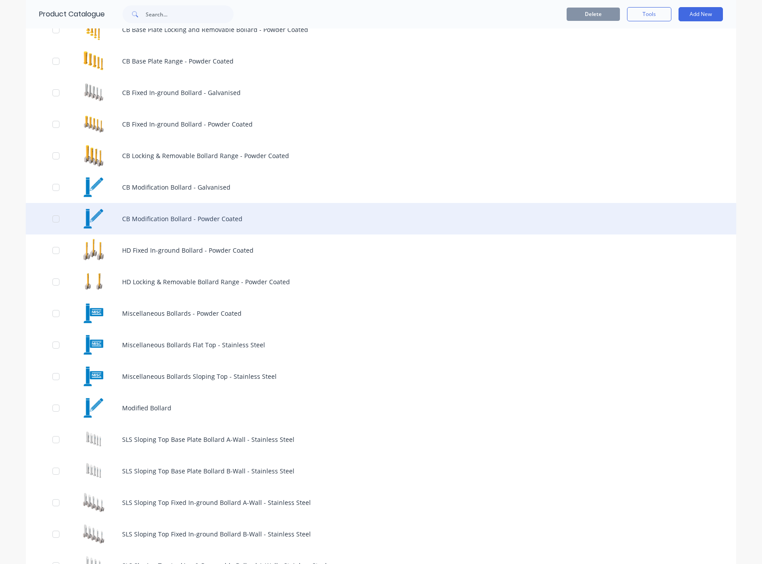
scroll to position [222, 0]
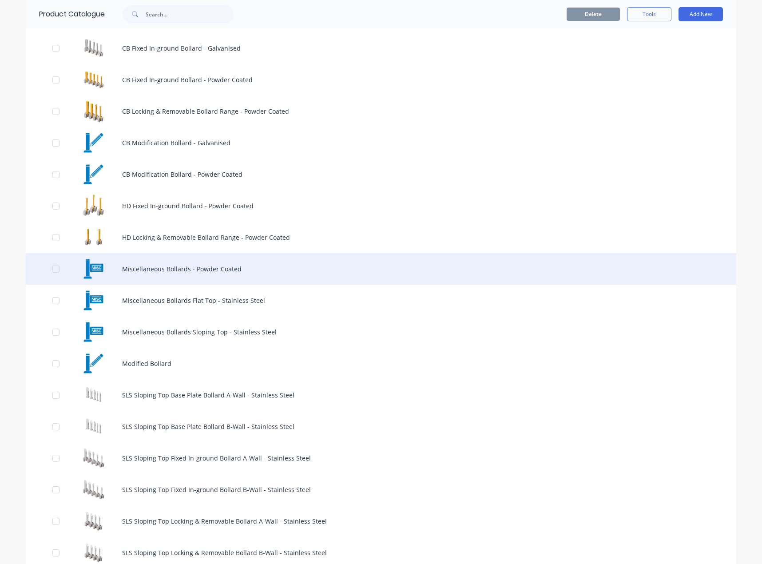
click at [216, 269] on div "Miscellaneous Bollards - Powder Coated" at bounding box center [381, 269] width 711 height 32
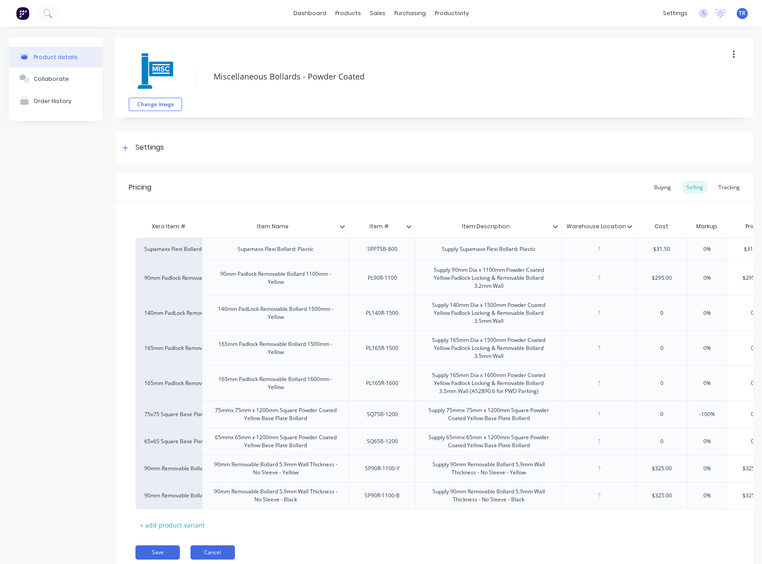
click at [220, 558] on button "Cancel" at bounding box center [213, 552] width 44 height 14
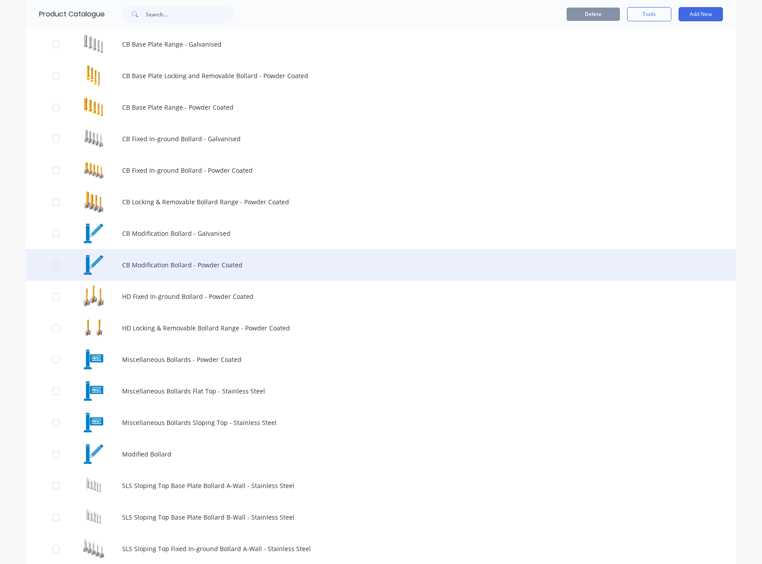
scroll to position [133, 0]
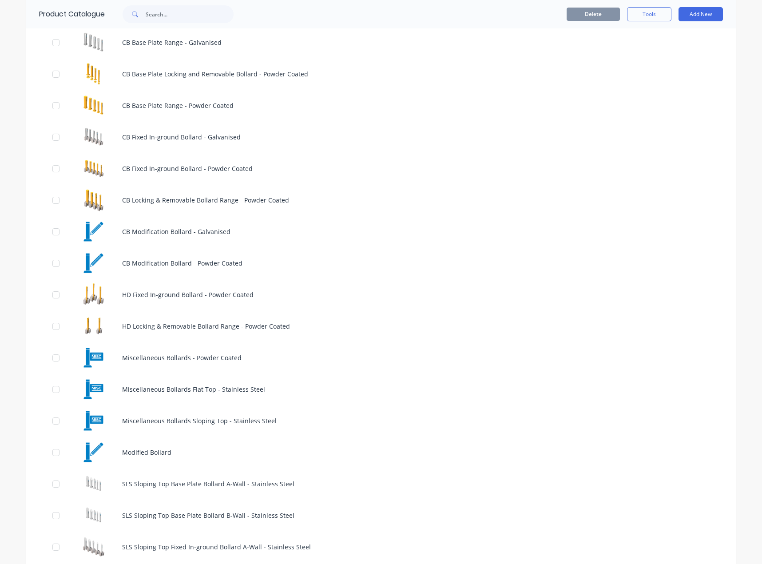
drag, startPoint x: 187, startPoint y: 453, endPoint x: 22, endPoint y: 445, distance: 165.9
click at [22, 445] on div "dashboard products sales purchasing productivity dashboard products Product Cat…" at bounding box center [381, 282] width 762 height 564
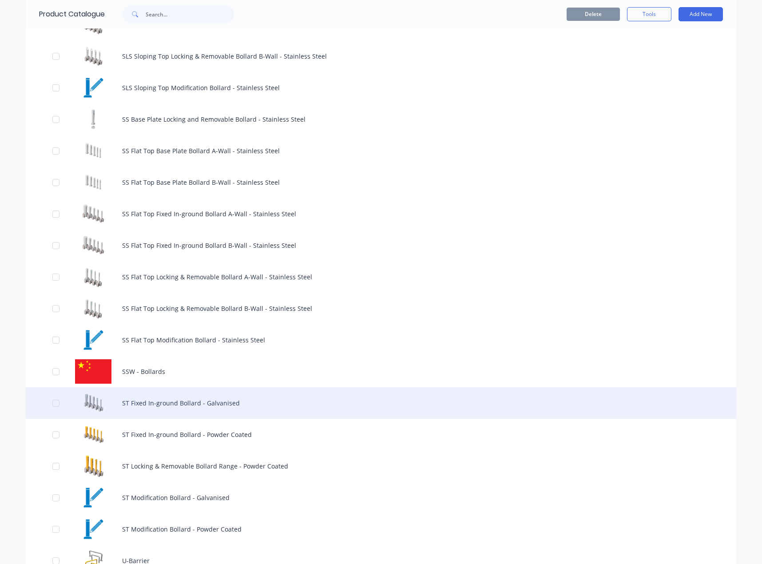
scroll to position [711, 0]
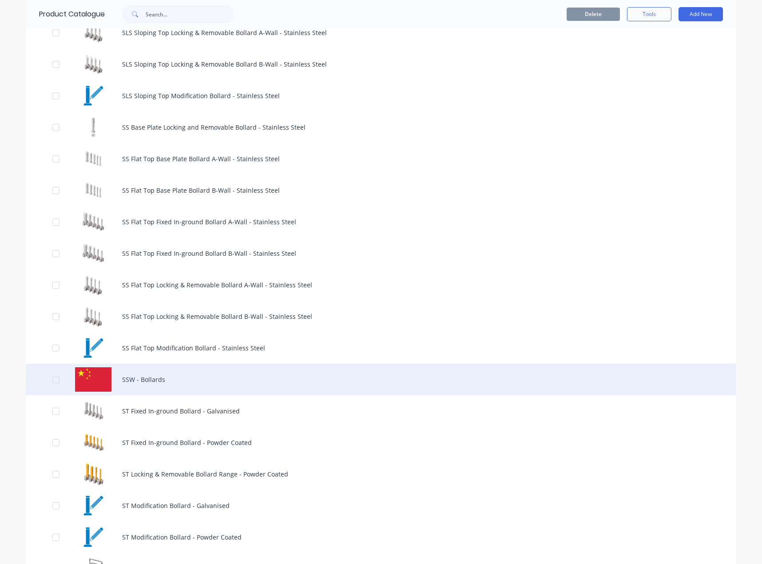
click at [146, 370] on div "SSW - Bollards" at bounding box center [381, 380] width 711 height 32
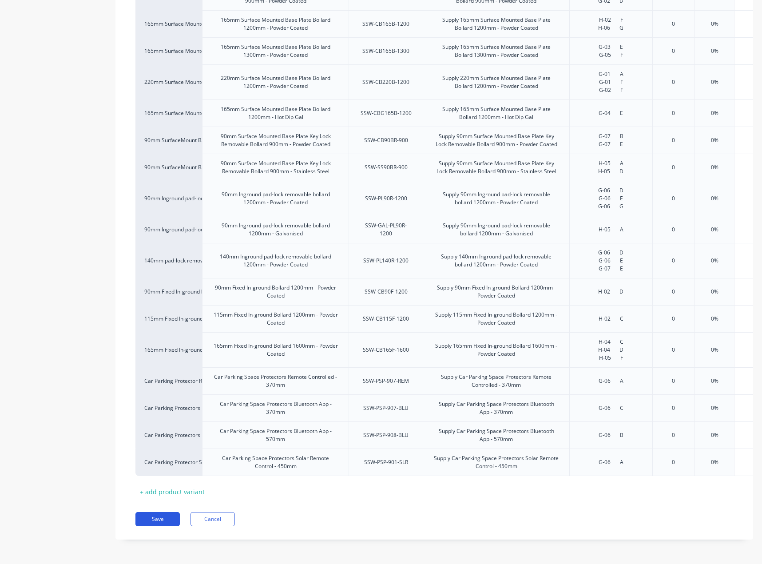
scroll to position [552, 0]
click at [157, 522] on button "Save" at bounding box center [157, 519] width 44 height 14
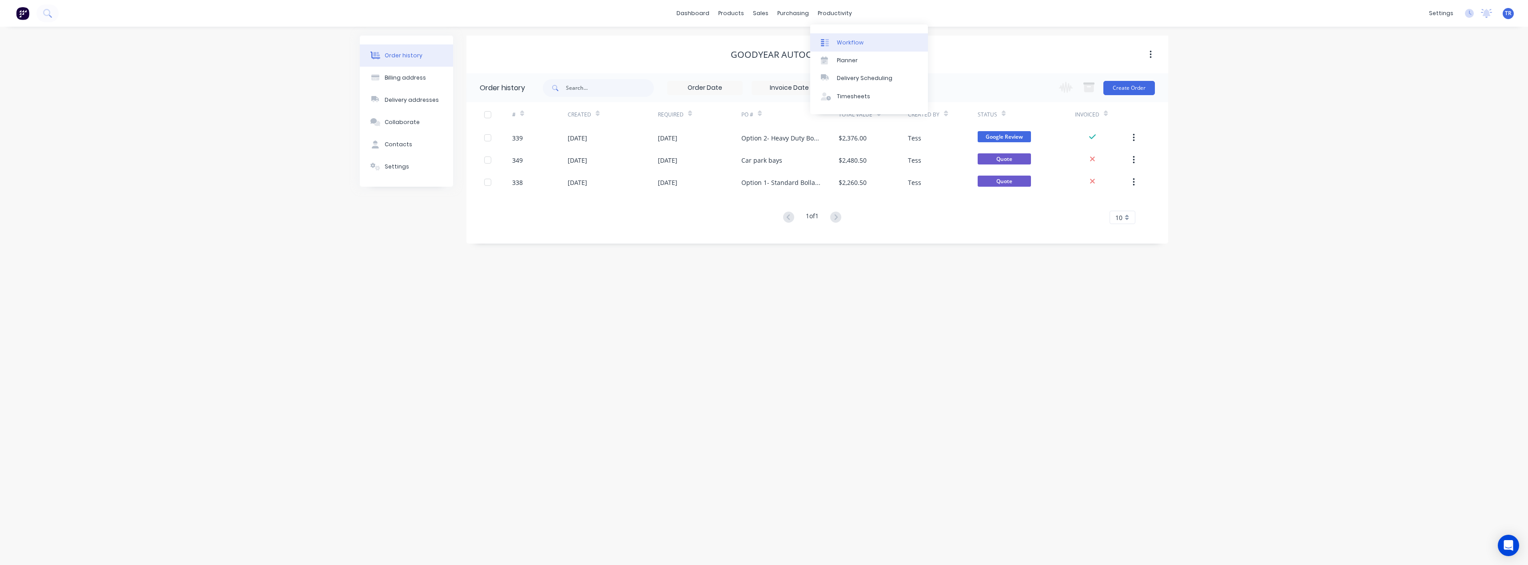
drag, startPoint x: 0, startPoint y: 0, endPoint x: 840, endPoint y: 35, distance: 840.2
click at [840, 35] on link "Workflow" at bounding box center [869, 42] width 118 height 18
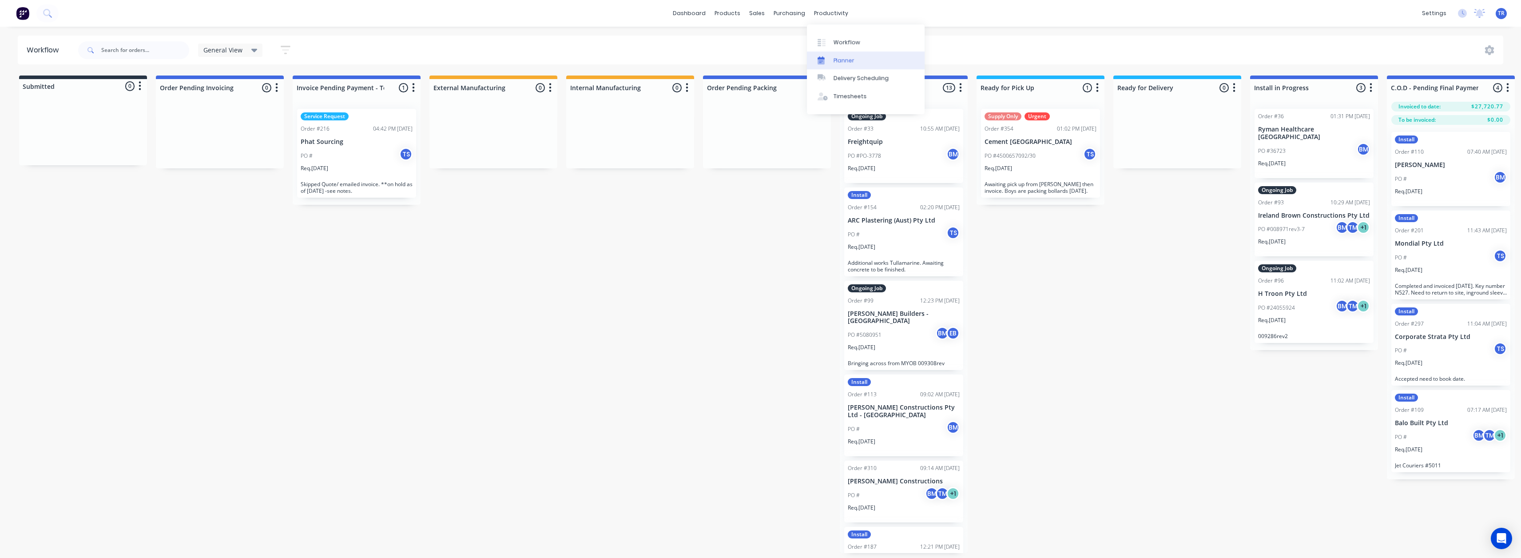
click at [833, 64] on link "Planner" at bounding box center [866, 61] width 118 height 18
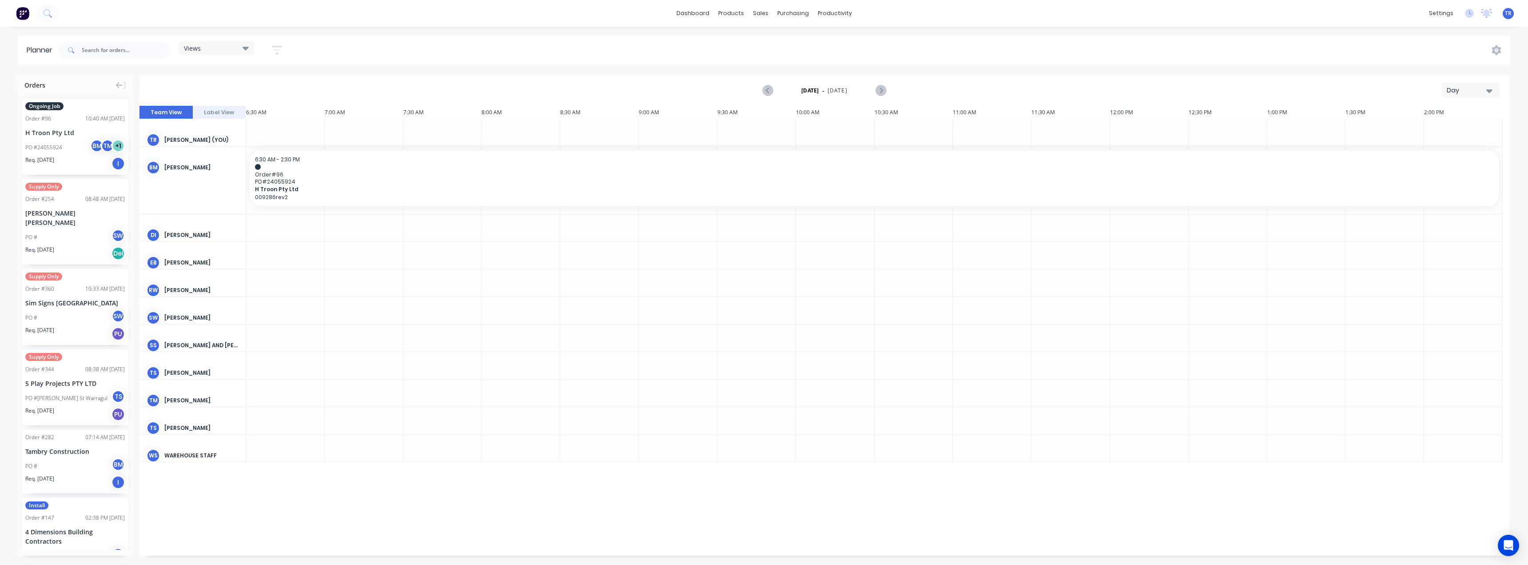
click at [1481, 87] on div "Day" at bounding box center [1467, 90] width 41 height 9
click at [1448, 145] on div "Month" at bounding box center [1455, 150] width 88 height 18
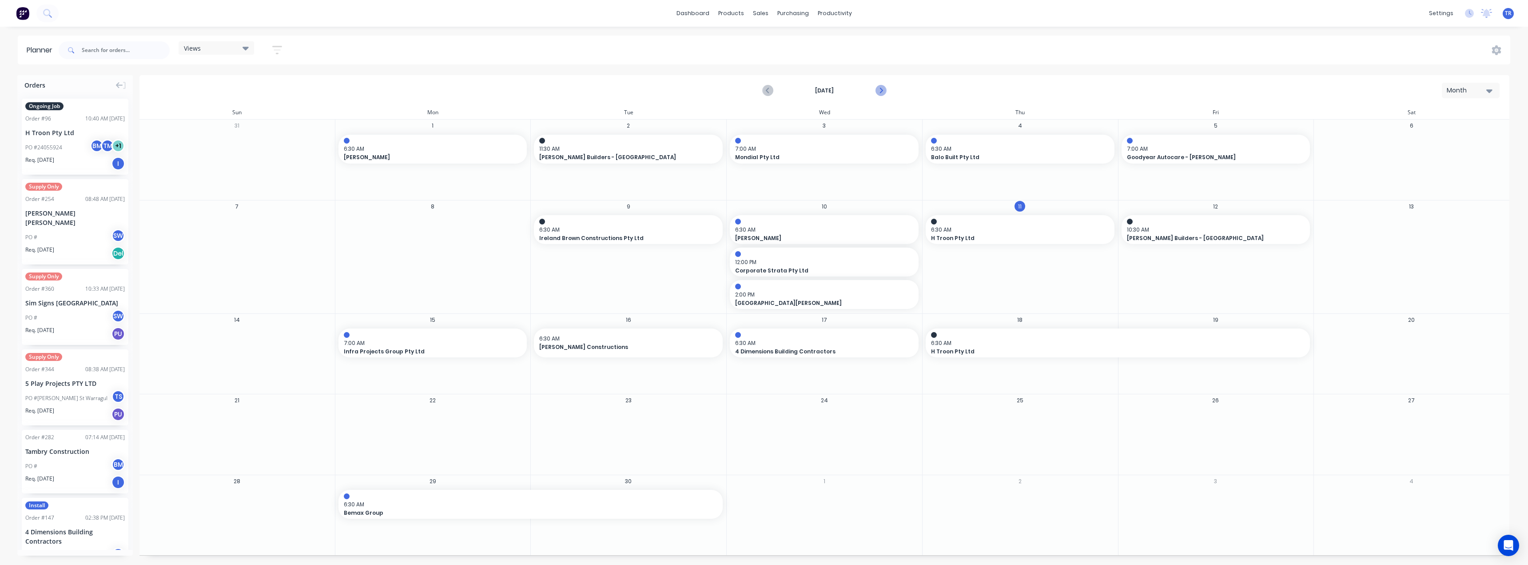
click at [877, 91] on icon "Next page" at bounding box center [880, 90] width 11 height 11
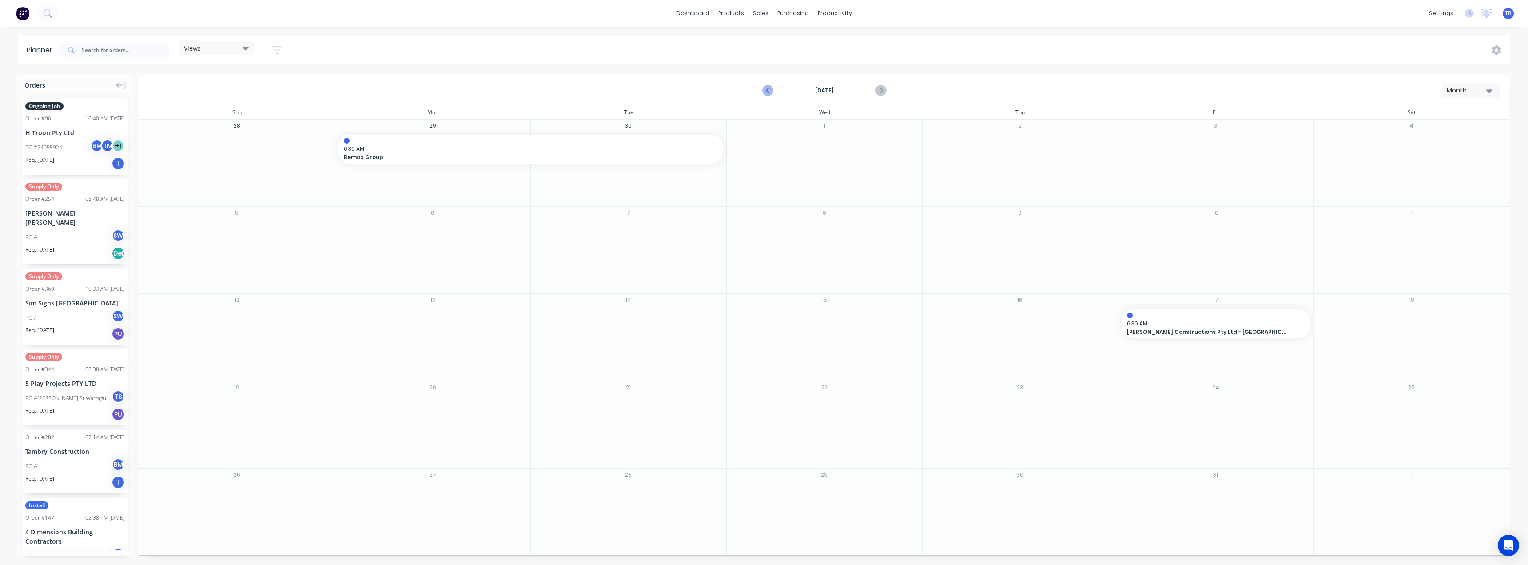
click at [774, 93] on button "Previous page" at bounding box center [768, 91] width 18 height 18
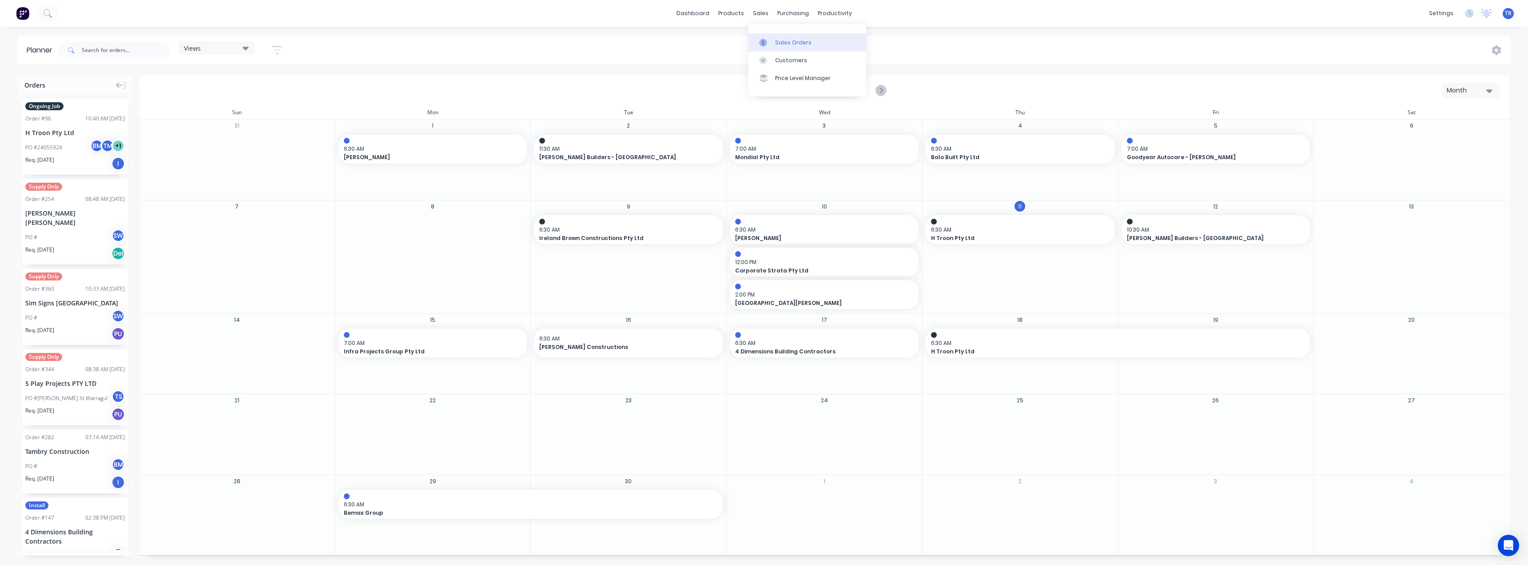
drag, startPoint x: 778, startPoint y: 43, endPoint x: 776, endPoint y: 47, distance: 4.6
click at [778, 43] on div "Sales Orders" at bounding box center [793, 43] width 36 height 8
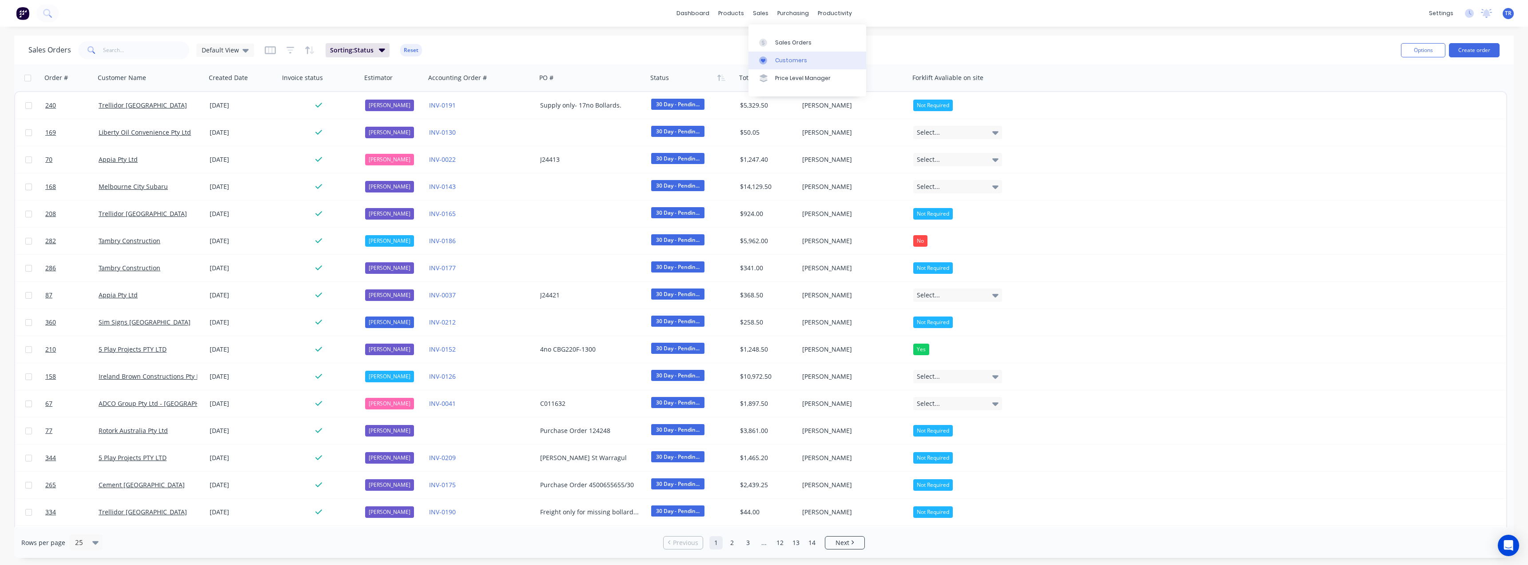
click at [765, 52] on link "Customers" at bounding box center [807, 61] width 118 height 18
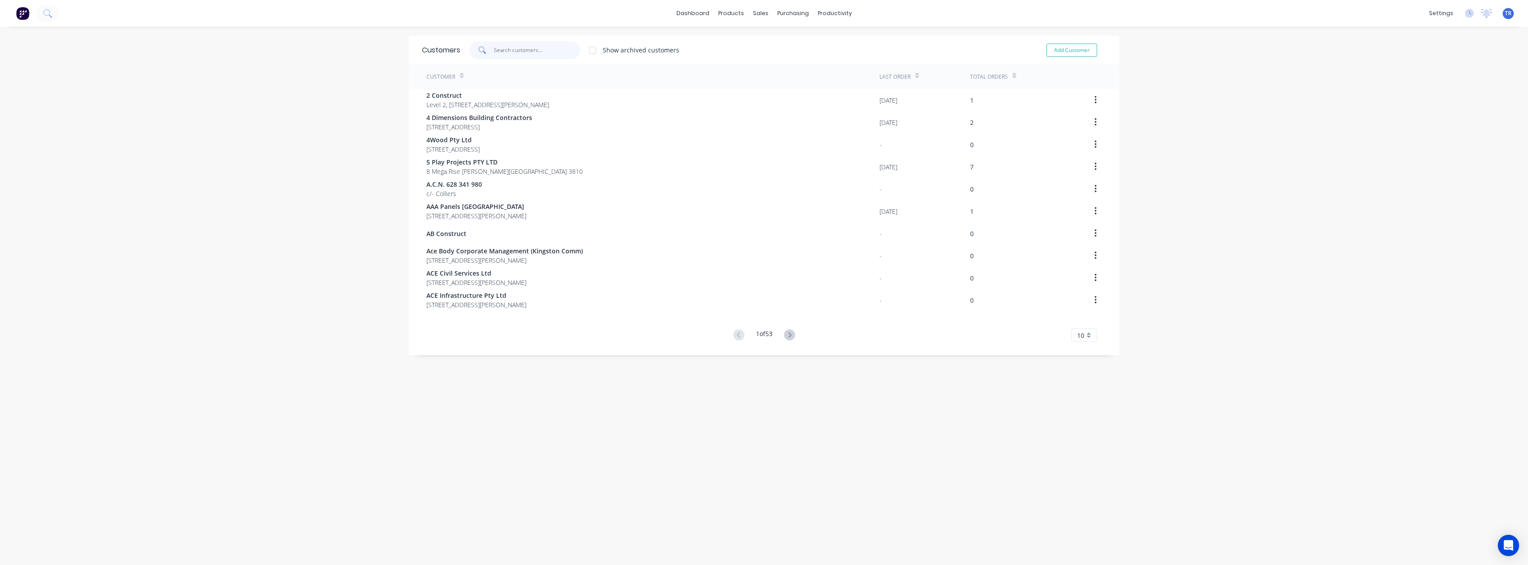
click at [521, 52] on input "text" at bounding box center [537, 50] width 87 height 18
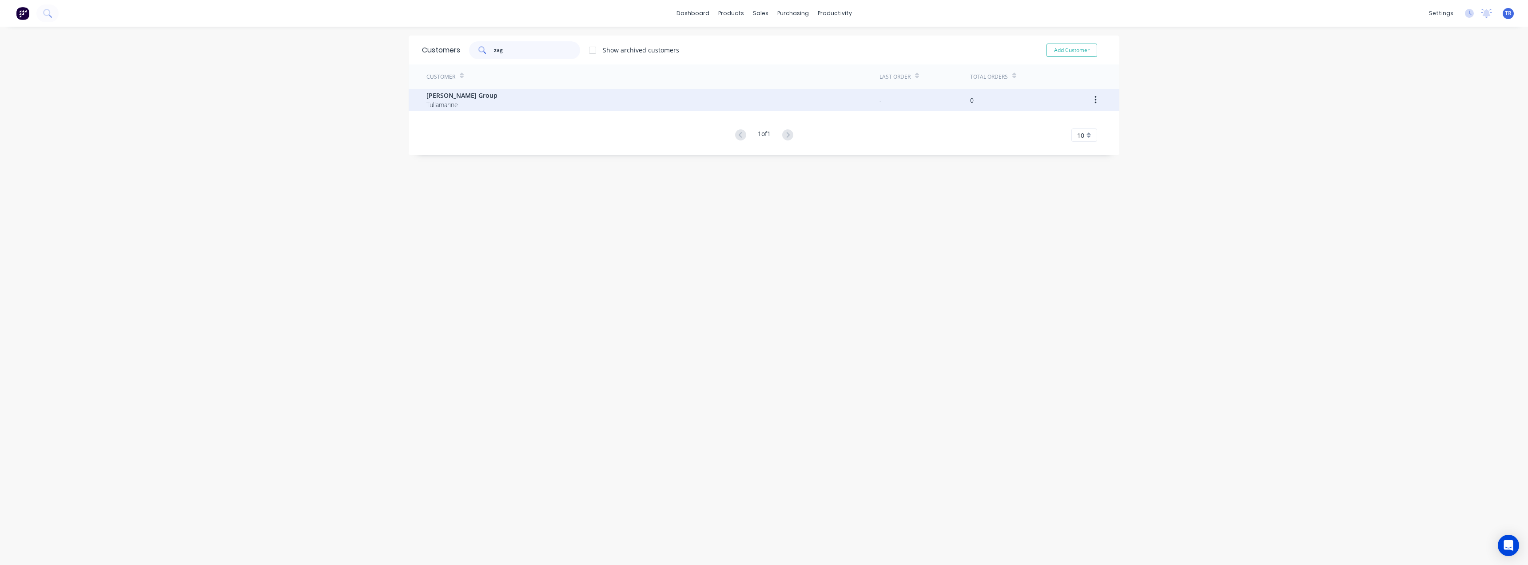
type input "zag"
click at [470, 105] on div "Zagame Group Tullamarine" at bounding box center [652, 100] width 453 height 22
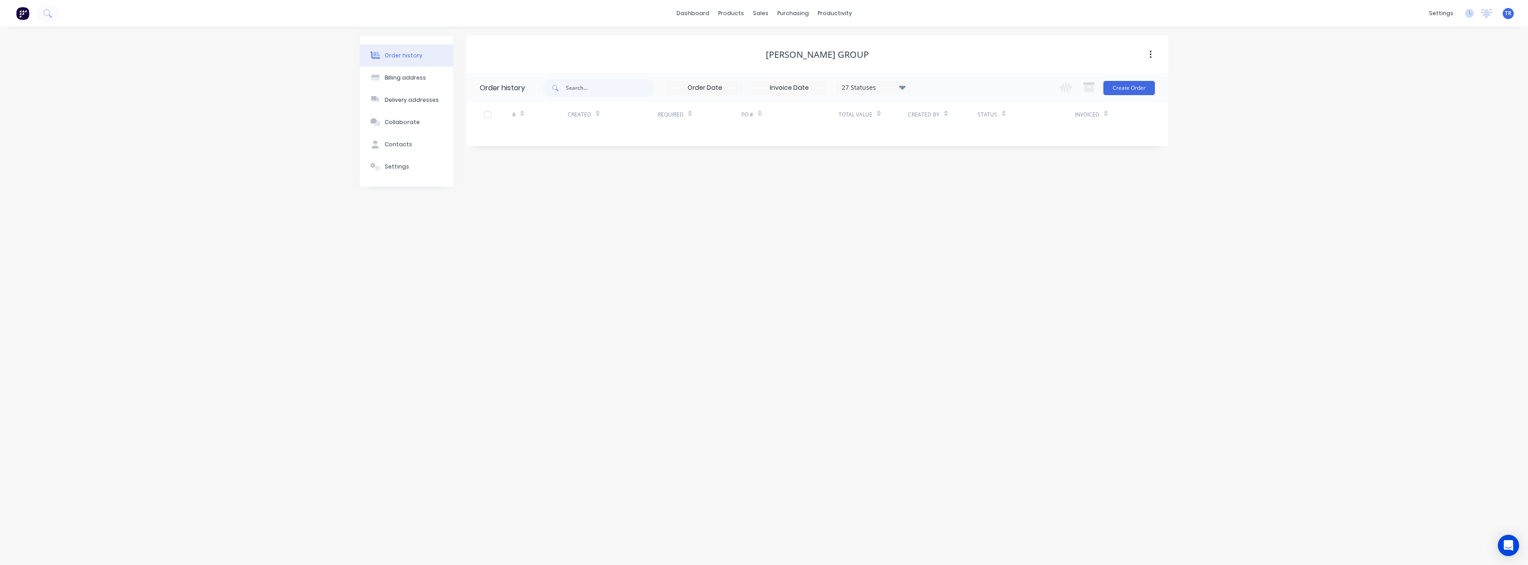
click at [410, 66] on button "Order history" at bounding box center [406, 55] width 93 height 22
click at [417, 84] on button "Billing address" at bounding box center [406, 78] width 93 height 22
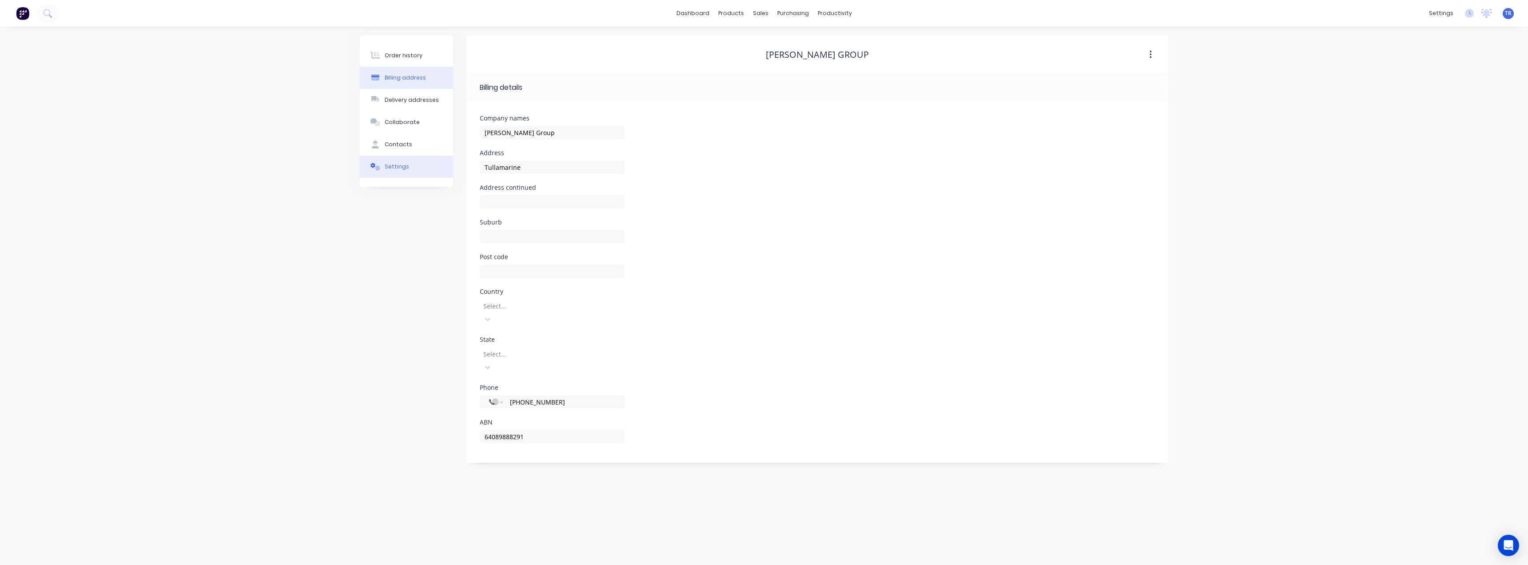
click at [410, 173] on button "Settings" at bounding box center [406, 166] width 93 height 22
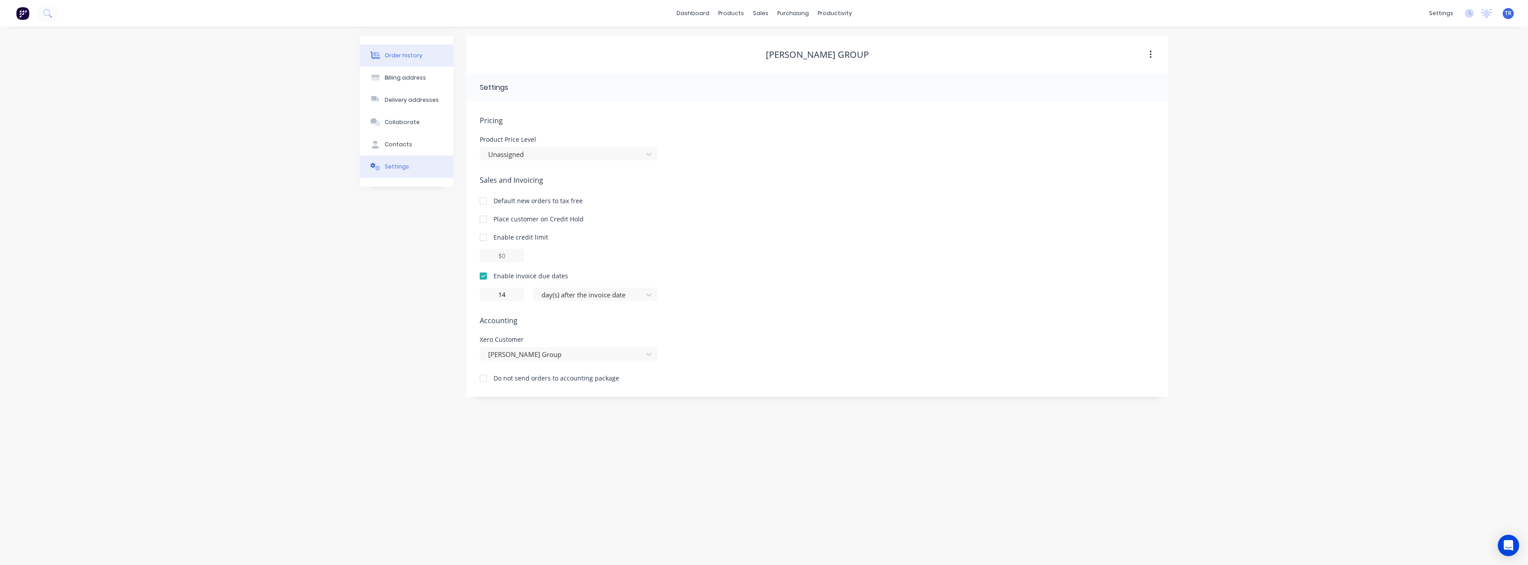
click at [393, 56] on div "Order history" at bounding box center [404, 56] width 38 height 8
click at [402, 83] on button "Billing address" at bounding box center [406, 78] width 93 height 22
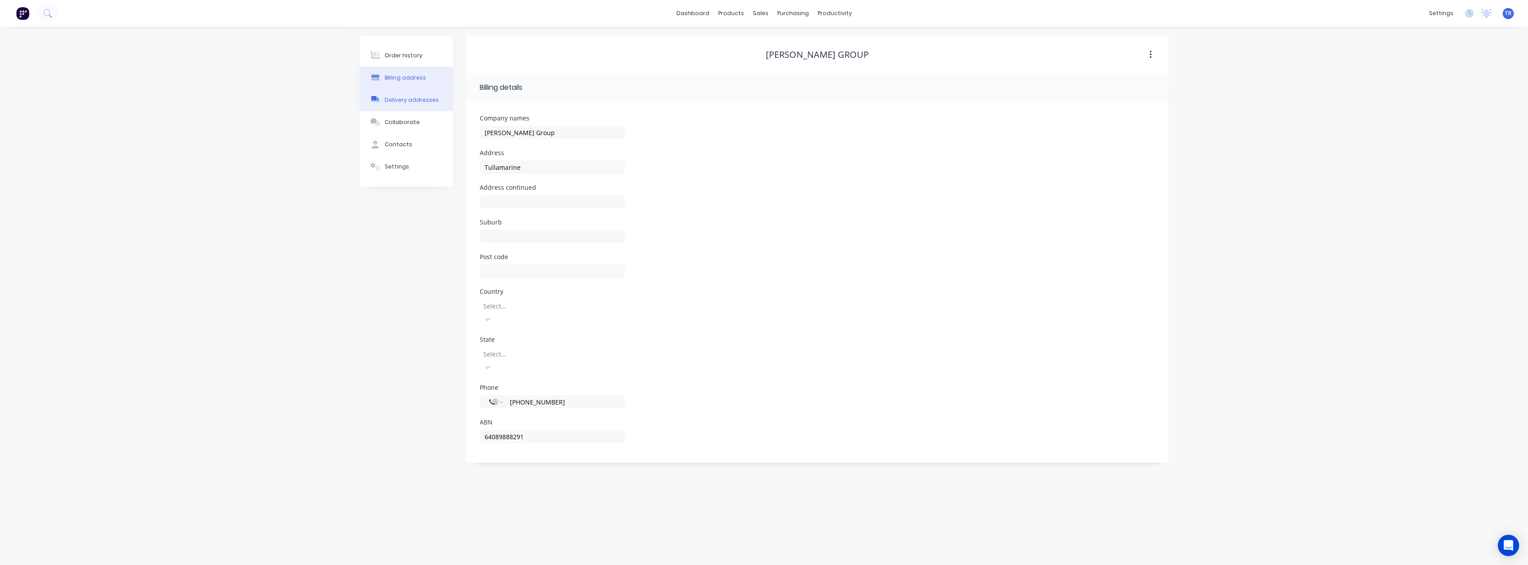
click at [404, 93] on button "Delivery addresses" at bounding box center [406, 100] width 93 height 22
click at [404, 99] on div "Delivery addresses" at bounding box center [412, 100] width 54 height 8
click at [477, 117] on button "button" at bounding box center [482, 118] width 11 height 11
click at [780, 56] on link "Customers" at bounding box center [807, 61] width 118 height 18
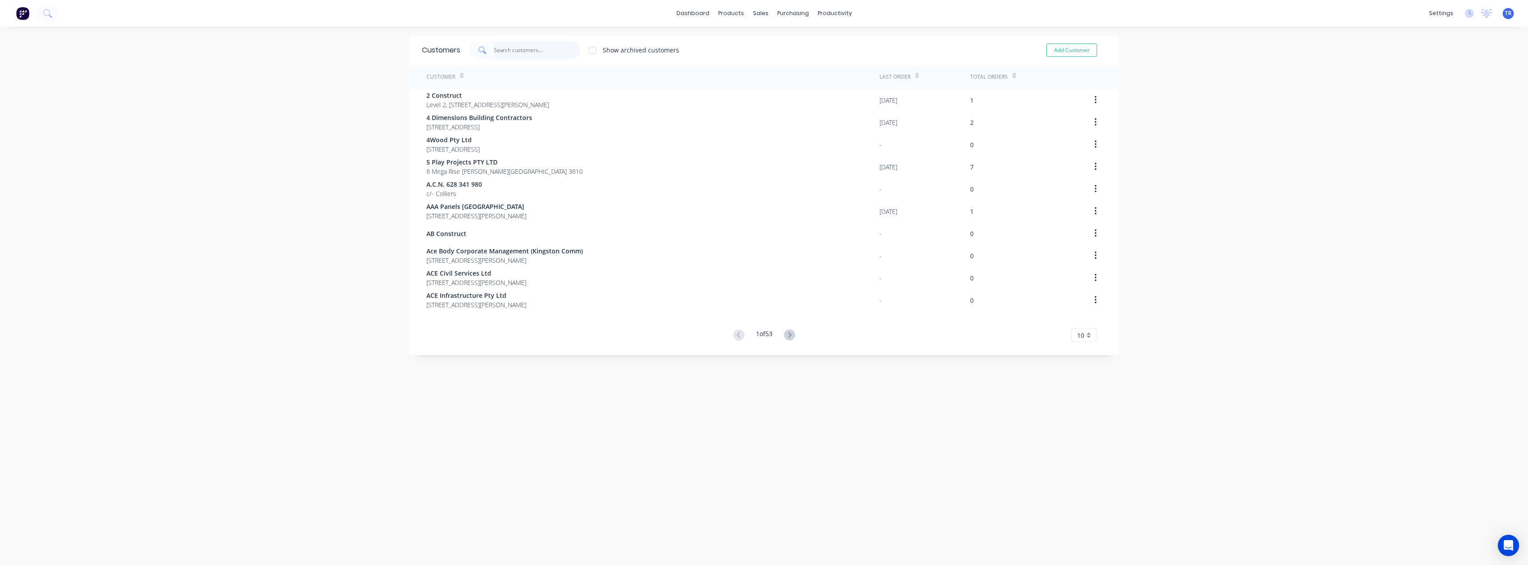
click at [512, 47] on input "text" at bounding box center [537, 50] width 87 height 18
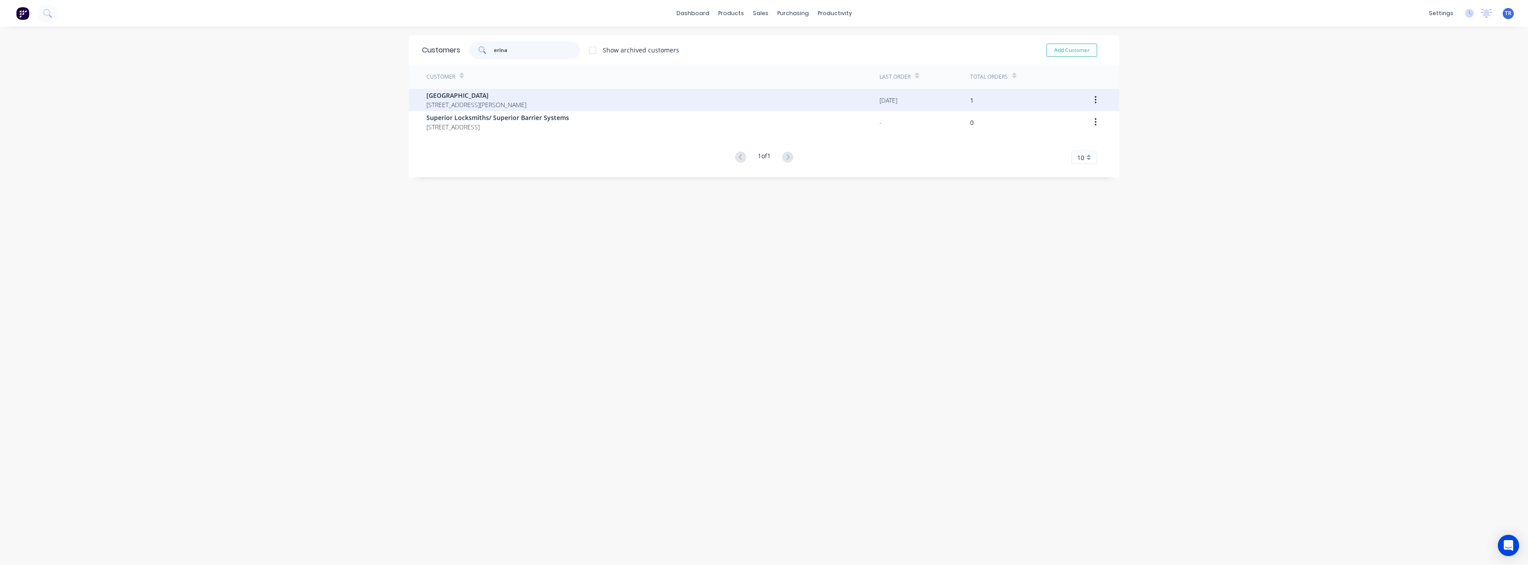
type input "erina"
click at [510, 93] on span "Erina Fair Shopping Centre" at bounding box center [476, 95] width 100 height 9
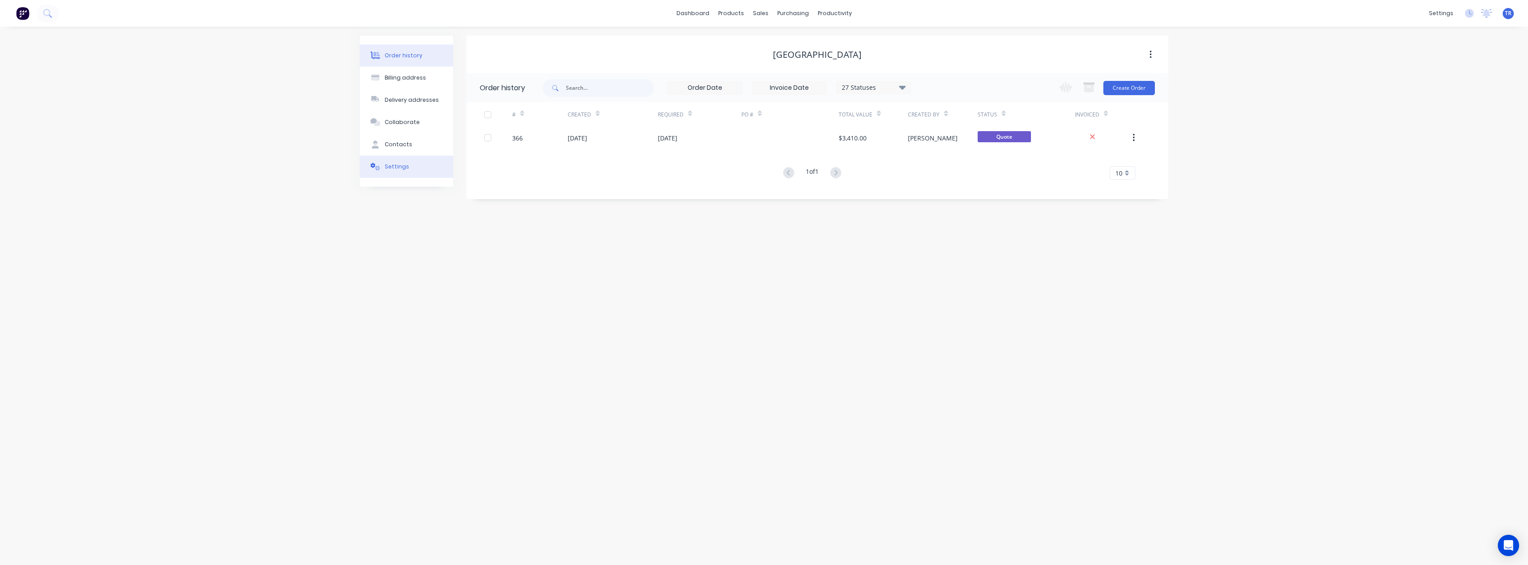
click at [401, 166] on div "Settings" at bounding box center [397, 167] width 24 height 8
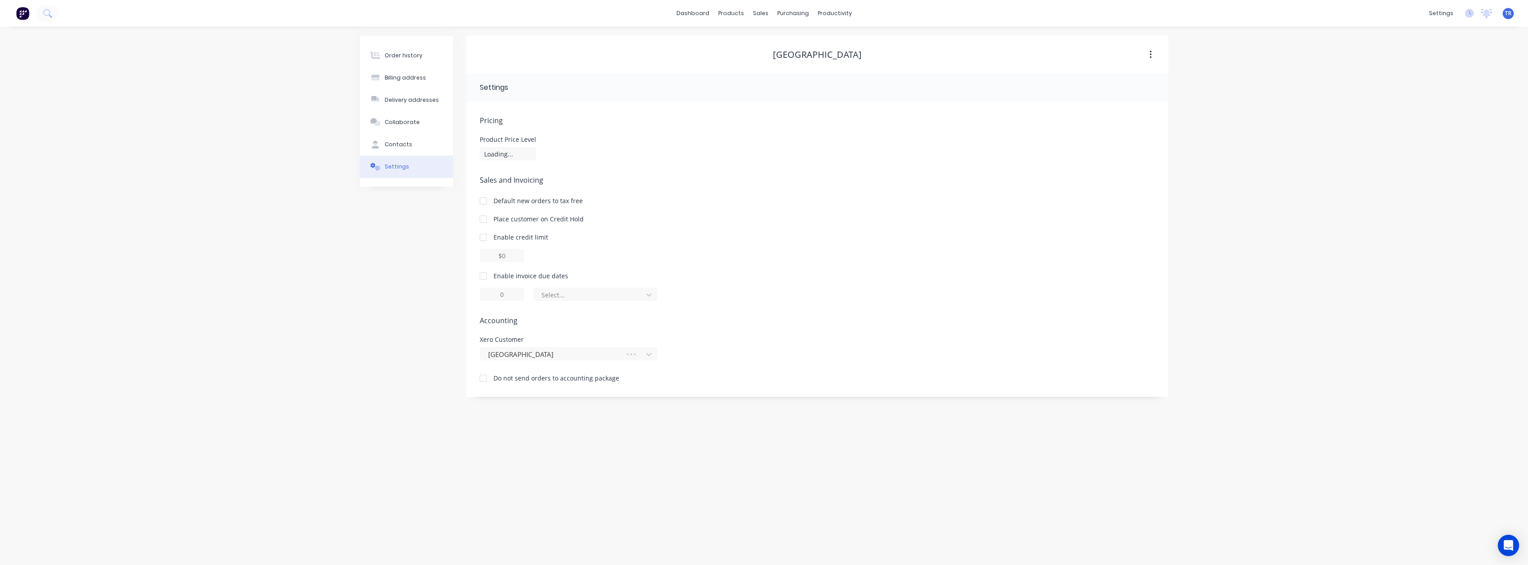
click at [486, 279] on div at bounding box center [483, 276] width 18 height 18
click at [552, 288] on div "of the current month" at bounding box center [589, 294] width 103 height 13
click at [580, 358] on div "day(s) after the invoice month" at bounding box center [595, 363] width 124 height 16
type input "0"
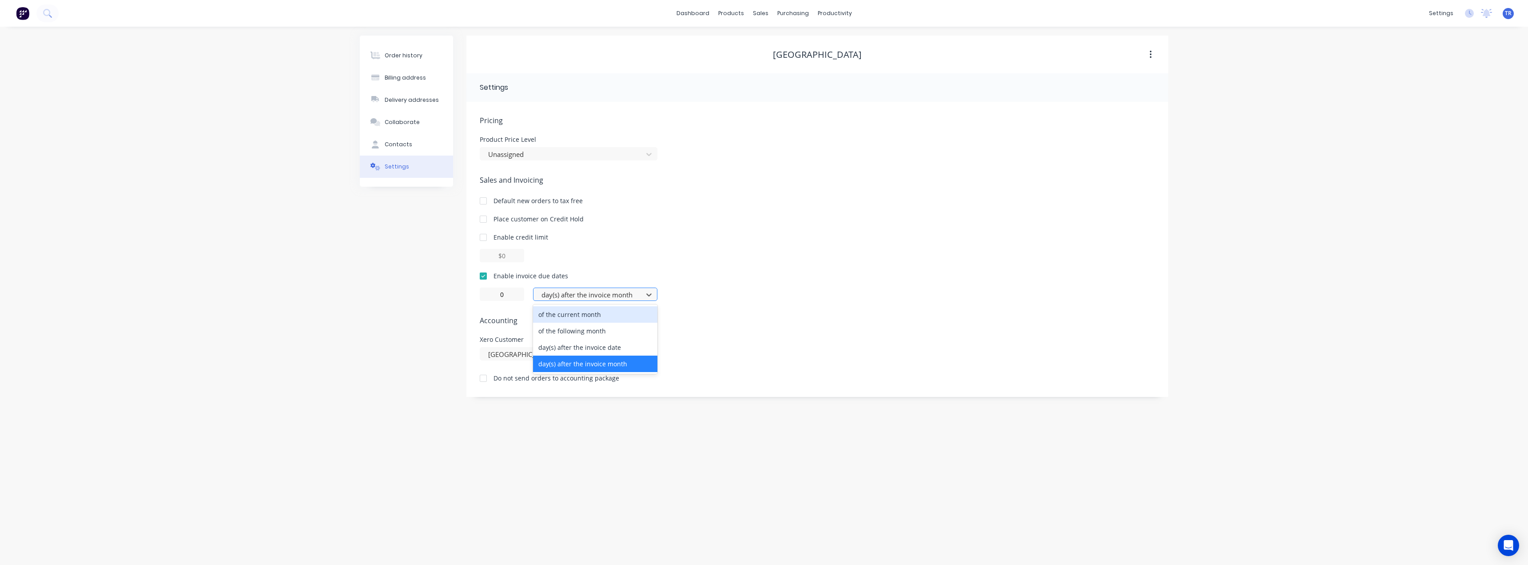
click at [566, 295] on div at bounding box center [590, 294] width 98 height 11
click at [605, 349] on div "day(s) after the invoice date" at bounding box center [595, 347] width 124 height 16
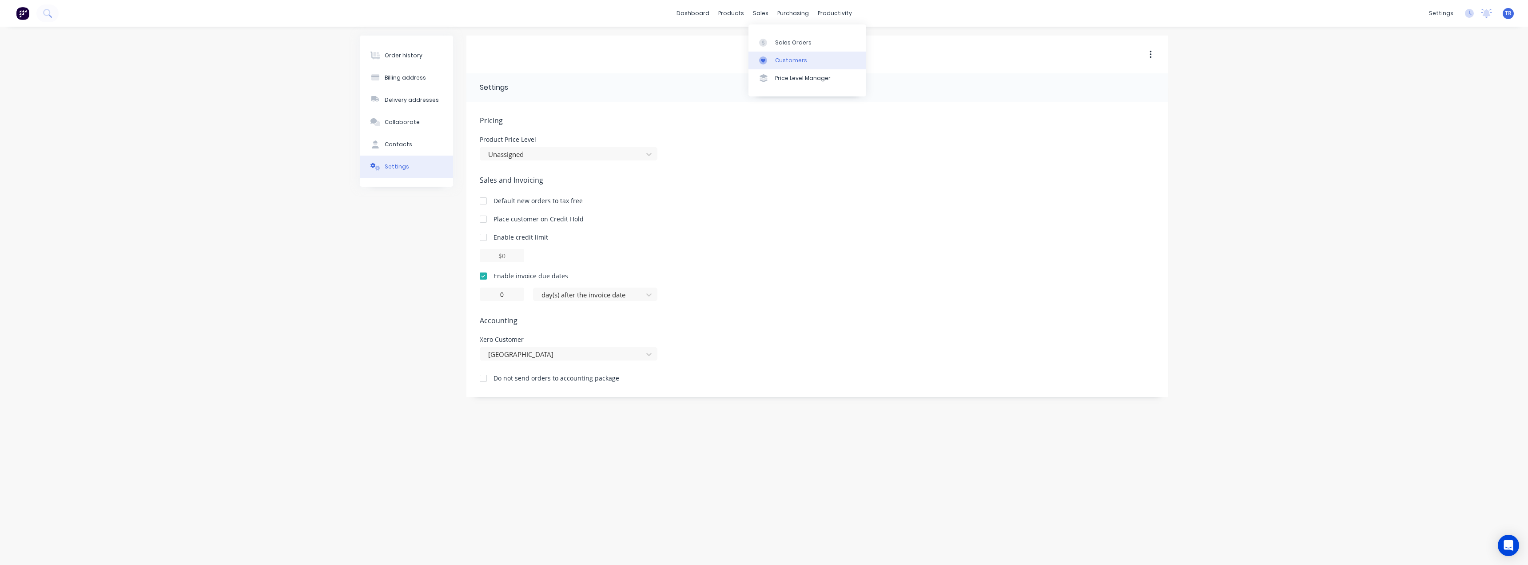
click at [775, 56] on link "Customers" at bounding box center [807, 61] width 118 height 18
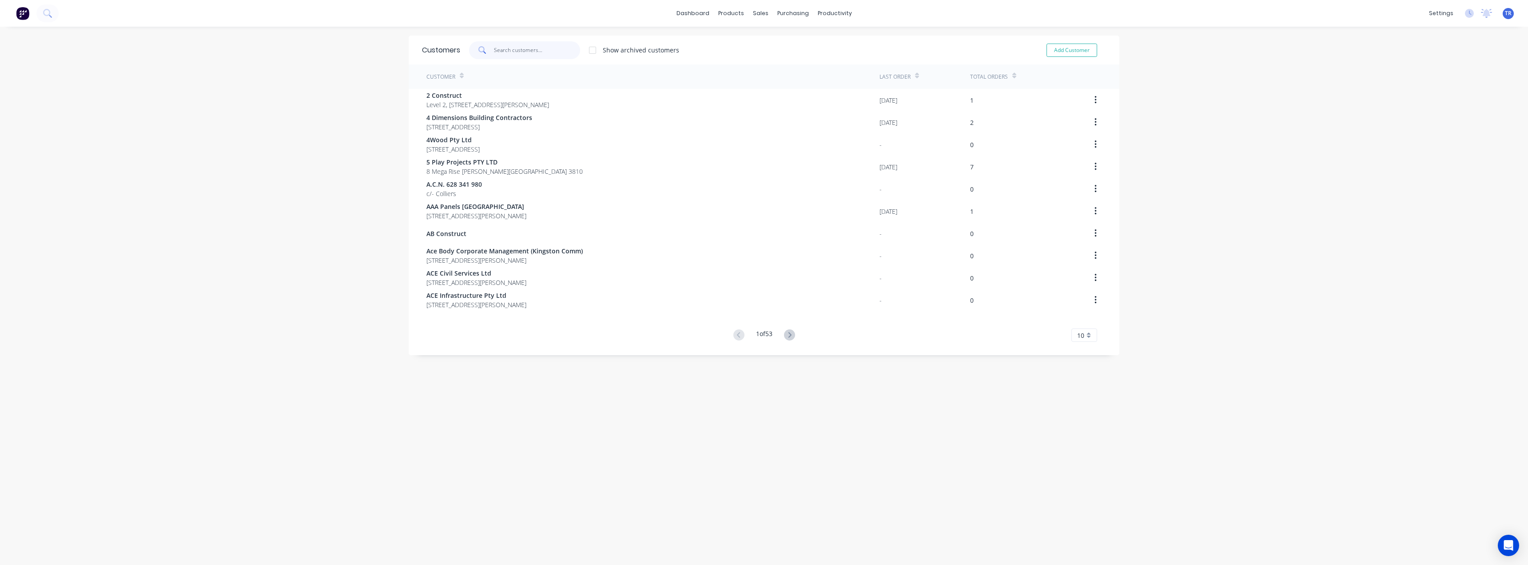
click at [555, 55] on input "text" at bounding box center [537, 50] width 87 height 18
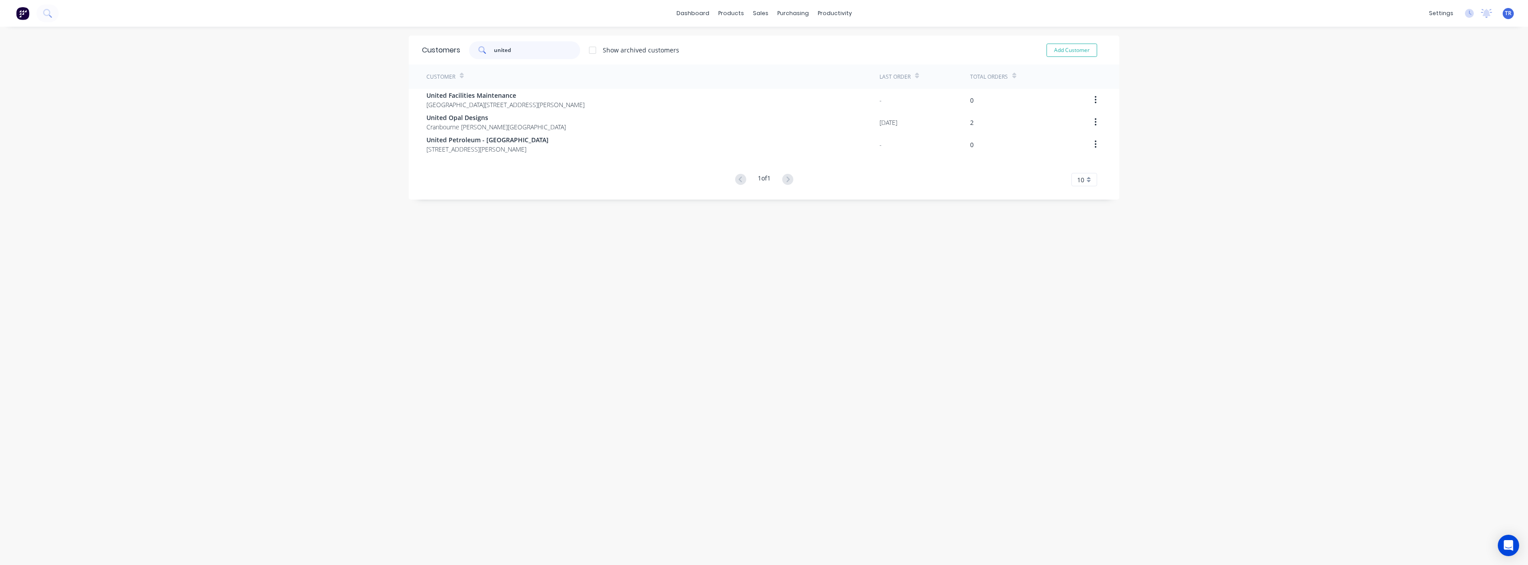
click at [509, 48] on input "united" at bounding box center [537, 50] width 87 height 18
type input "slant"
click at [512, 53] on input "slant" at bounding box center [537, 50] width 87 height 18
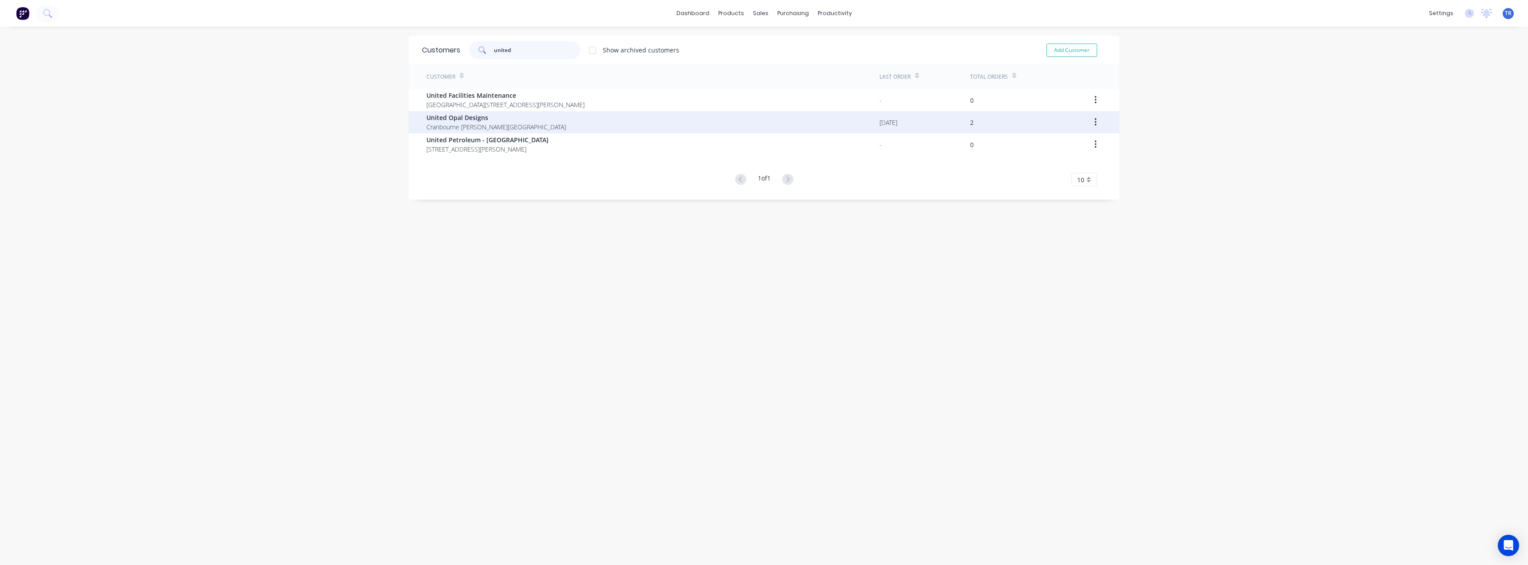
type input "united"
click at [476, 125] on span "Cranbourne West Victoria Australia" at bounding box center [495, 126] width 139 height 9
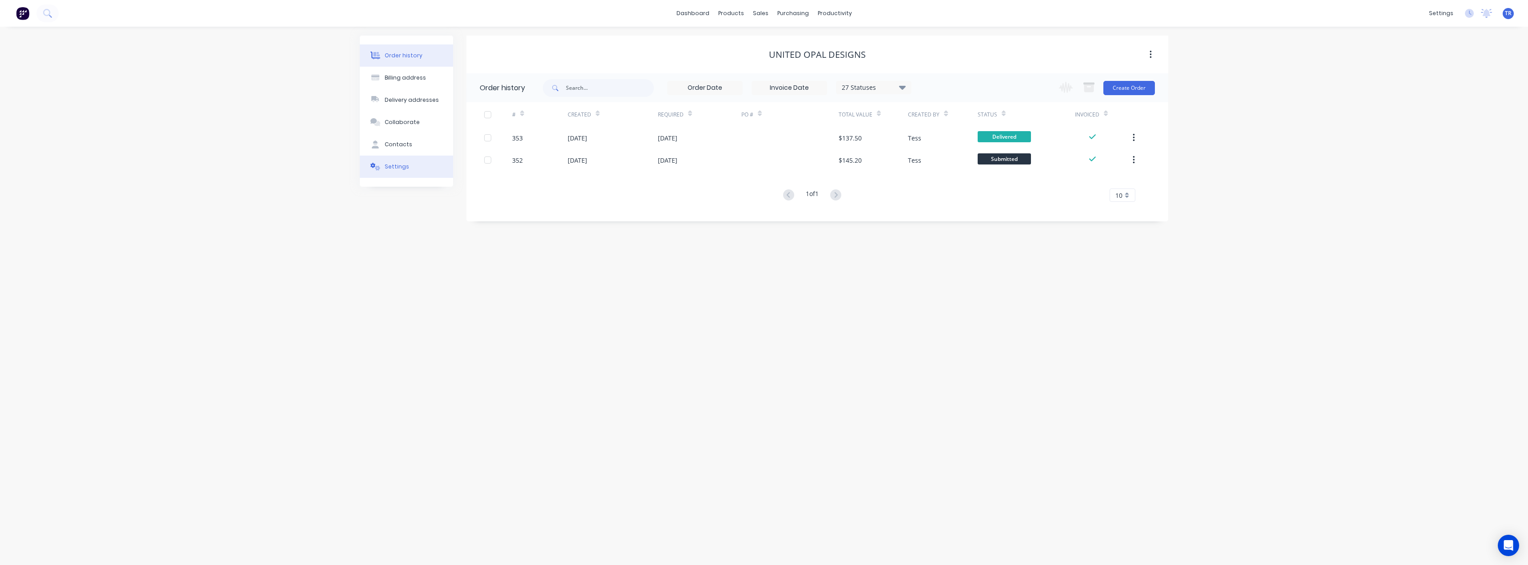
click at [410, 168] on button "Settings" at bounding box center [406, 166] width 93 height 22
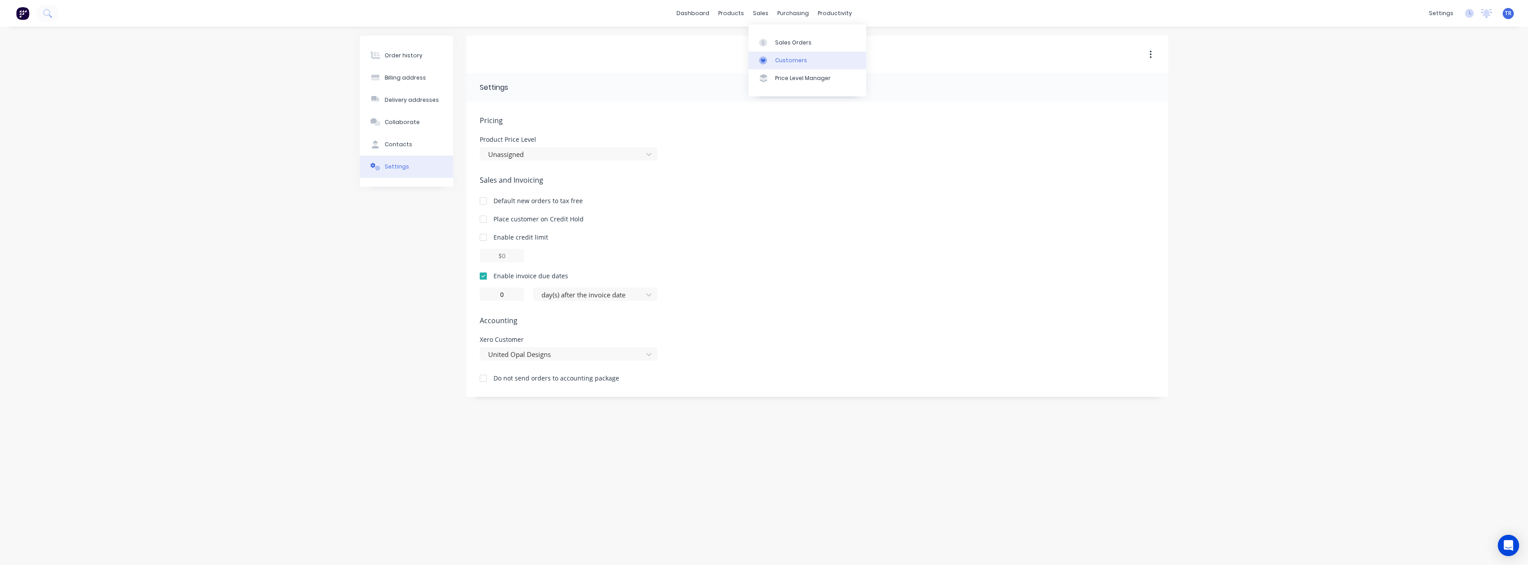
click at [776, 62] on div "Customers" at bounding box center [791, 60] width 32 height 8
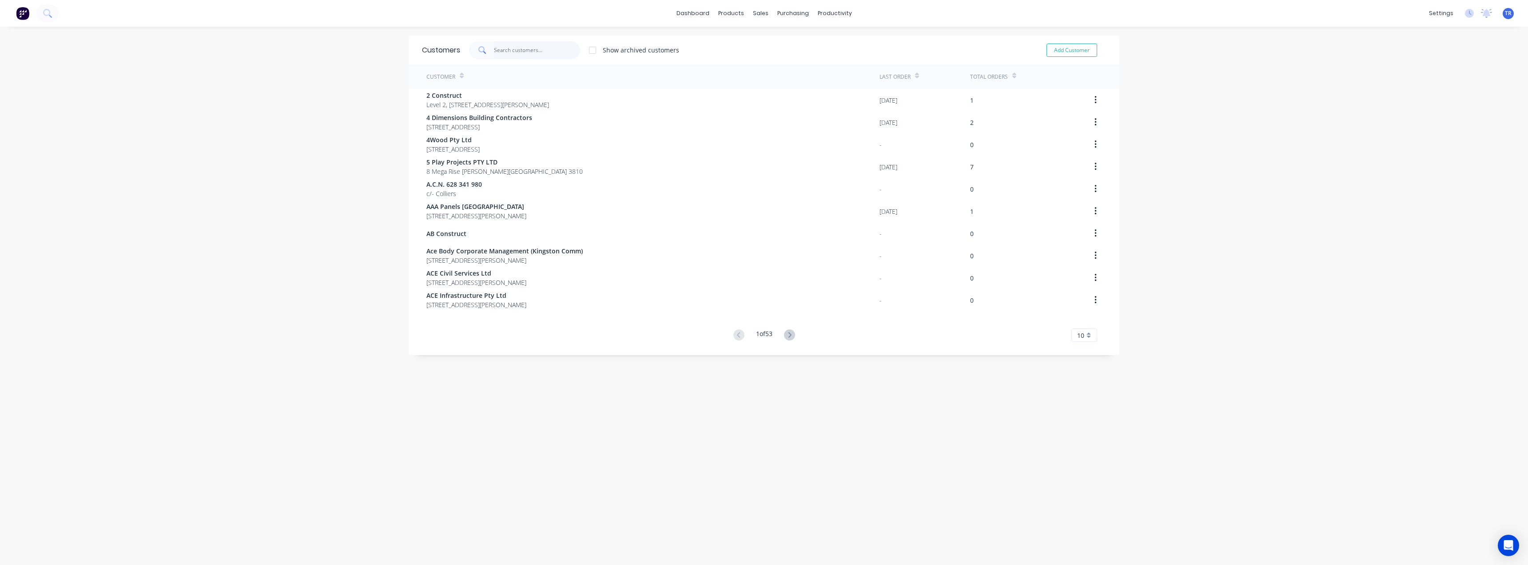
drag, startPoint x: 535, startPoint y: 51, endPoint x: 507, endPoint y: 53, distance: 27.6
click at [535, 51] on input "text" at bounding box center [537, 50] width 87 height 18
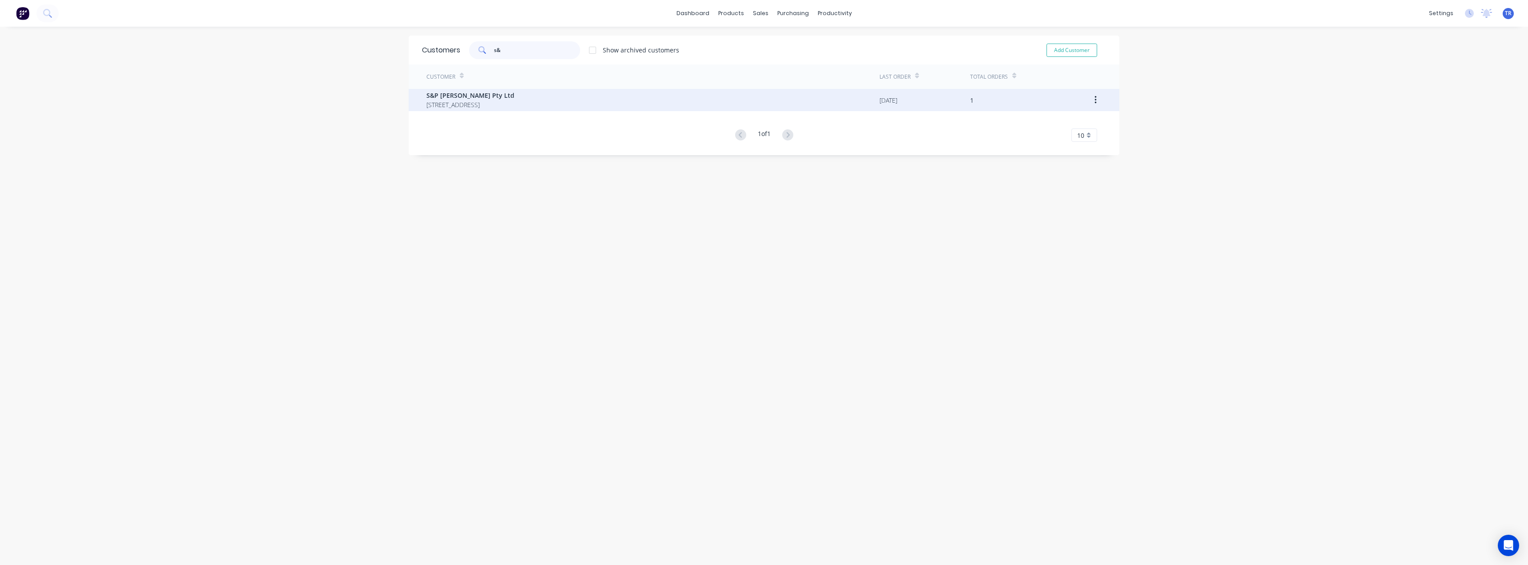
type input "s&"
click at [489, 97] on span "S&P Mason Pty Ltd" at bounding box center [470, 95] width 88 height 9
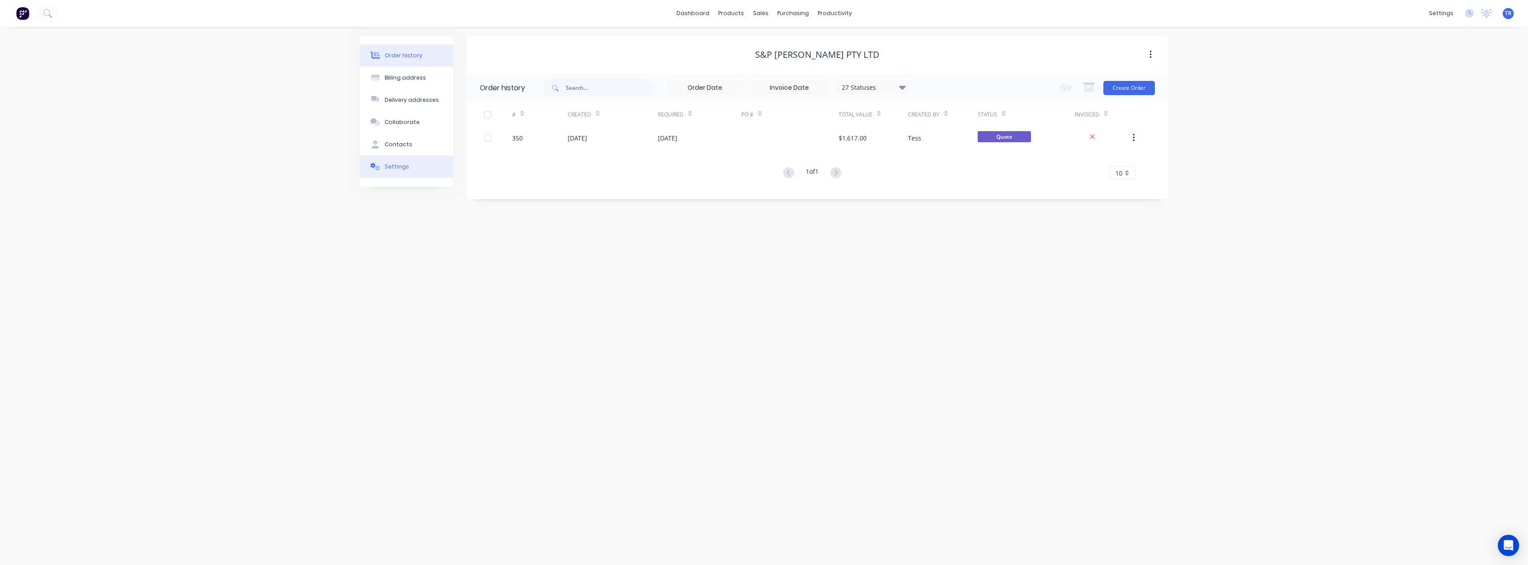
click at [405, 168] on div "Settings" at bounding box center [397, 167] width 24 height 8
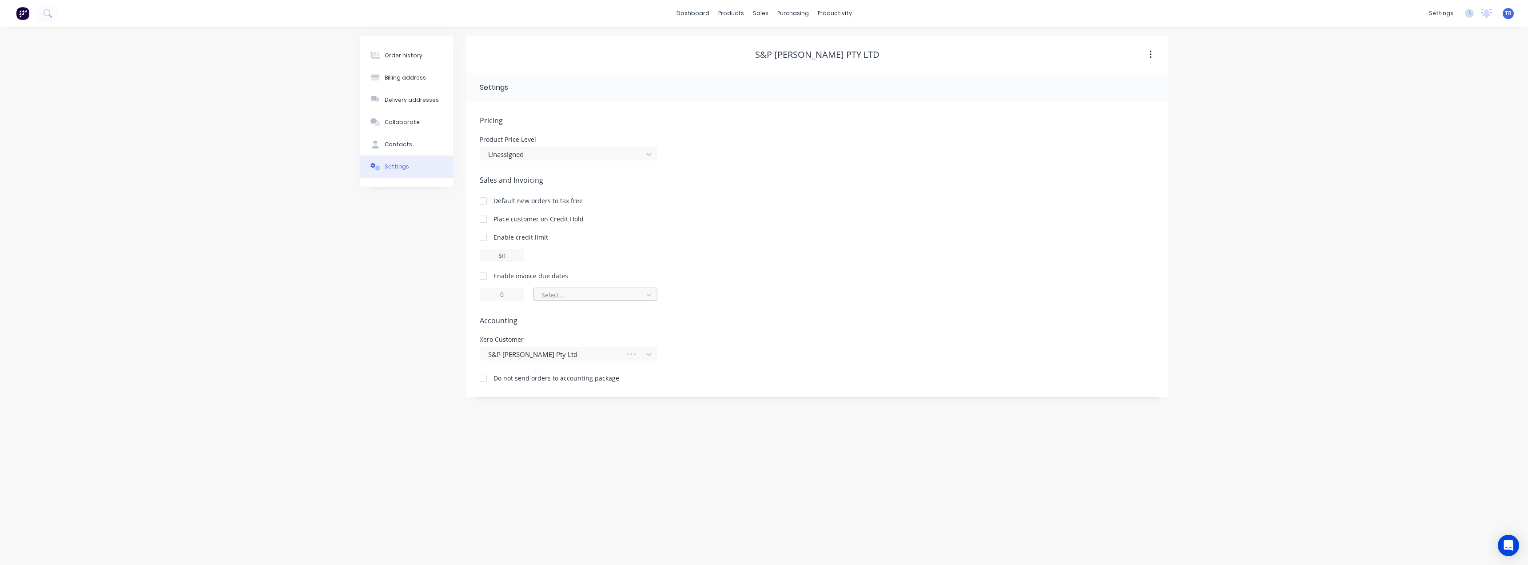
drag, startPoint x: 480, startPoint y: 272, endPoint x: 556, endPoint y: 301, distance: 80.7
click at [481, 272] on div at bounding box center [483, 276] width 18 height 18
click at [557, 299] on div "Select..." at bounding box center [589, 294] width 96 height 9
type input "1"
click at [492, 279] on div at bounding box center [483, 276] width 18 height 18
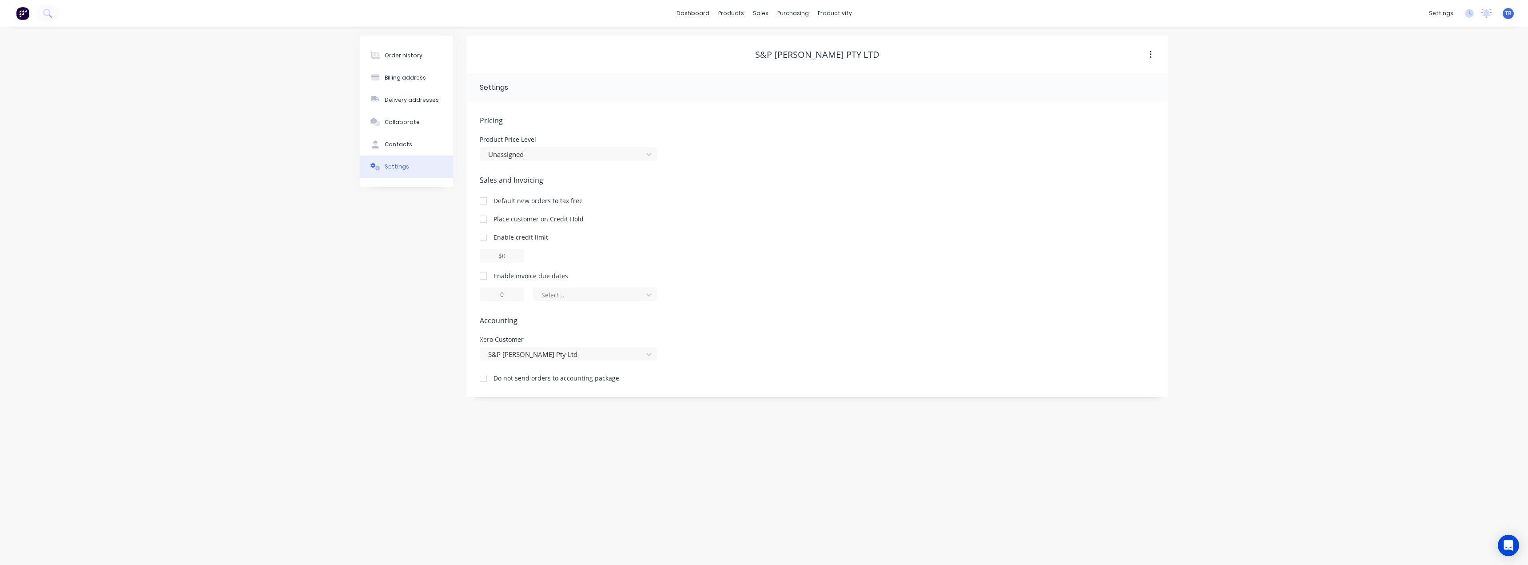
click at [581, 301] on div "Pricing Product Price Level Unassigned Sales and Invoicing Default new orders t…" at bounding box center [817, 256] width 675 height 282
click at [483, 278] on div at bounding box center [483, 276] width 18 height 18
click at [569, 288] on div "Select..." at bounding box center [589, 294] width 103 height 13
click at [570, 297] on div at bounding box center [590, 294] width 98 height 11
drag, startPoint x: 589, startPoint y: 337, endPoint x: 588, endPoint y: 349, distance: 12.6
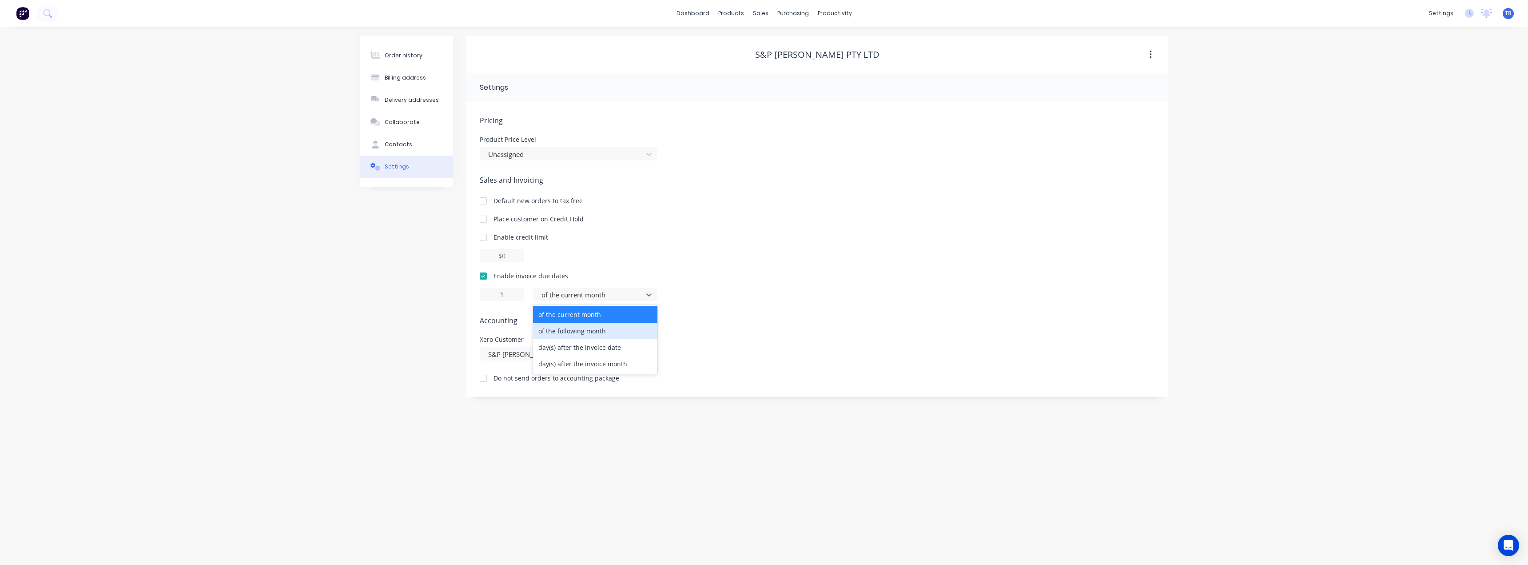
click at [588, 349] on div "of the current month of the following month day(s) after the invoice date day(s…" at bounding box center [595, 338] width 124 height 69
click at [588, 349] on div "day(s) after the invoice date" at bounding box center [595, 347] width 124 height 16
type input "0"
click at [396, 315] on div "Order history Billing address Delivery addresses Collaborate Contacts Settings" at bounding box center [406, 216] width 93 height 361
click at [774, 64] on link "Customers" at bounding box center [807, 61] width 118 height 18
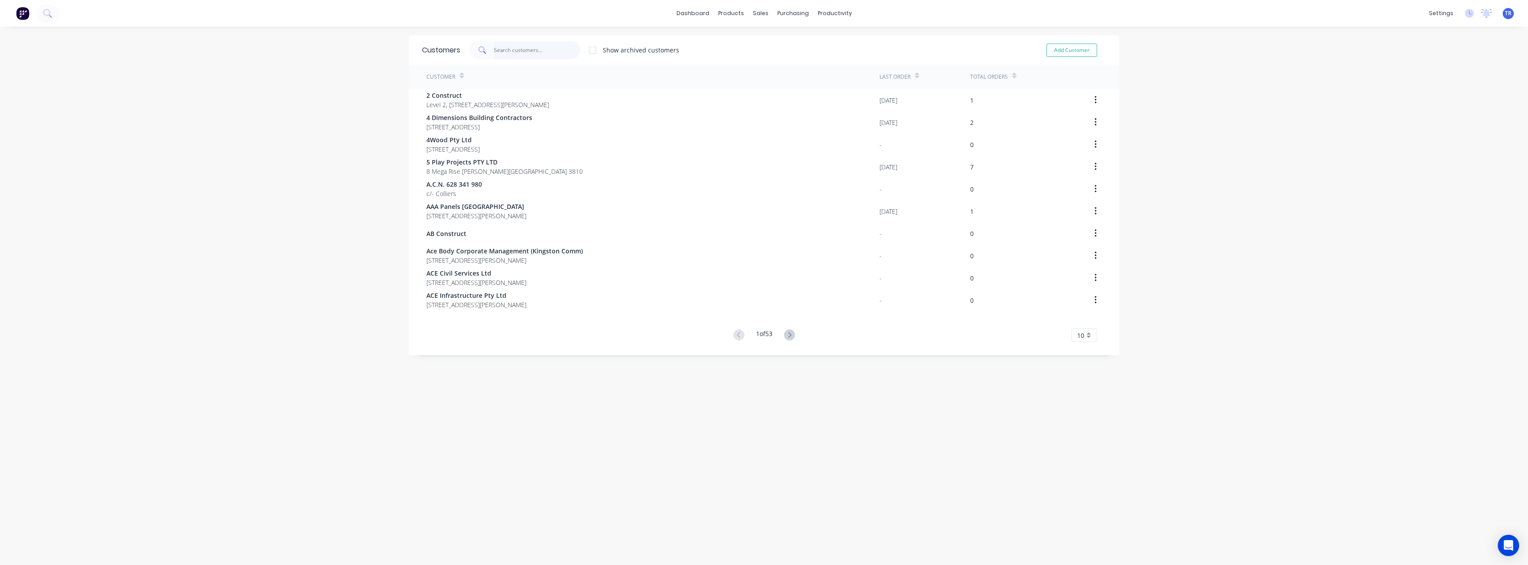
click at [510, 54] on input "text" at bounding box center [537, 50] width 87 height 18
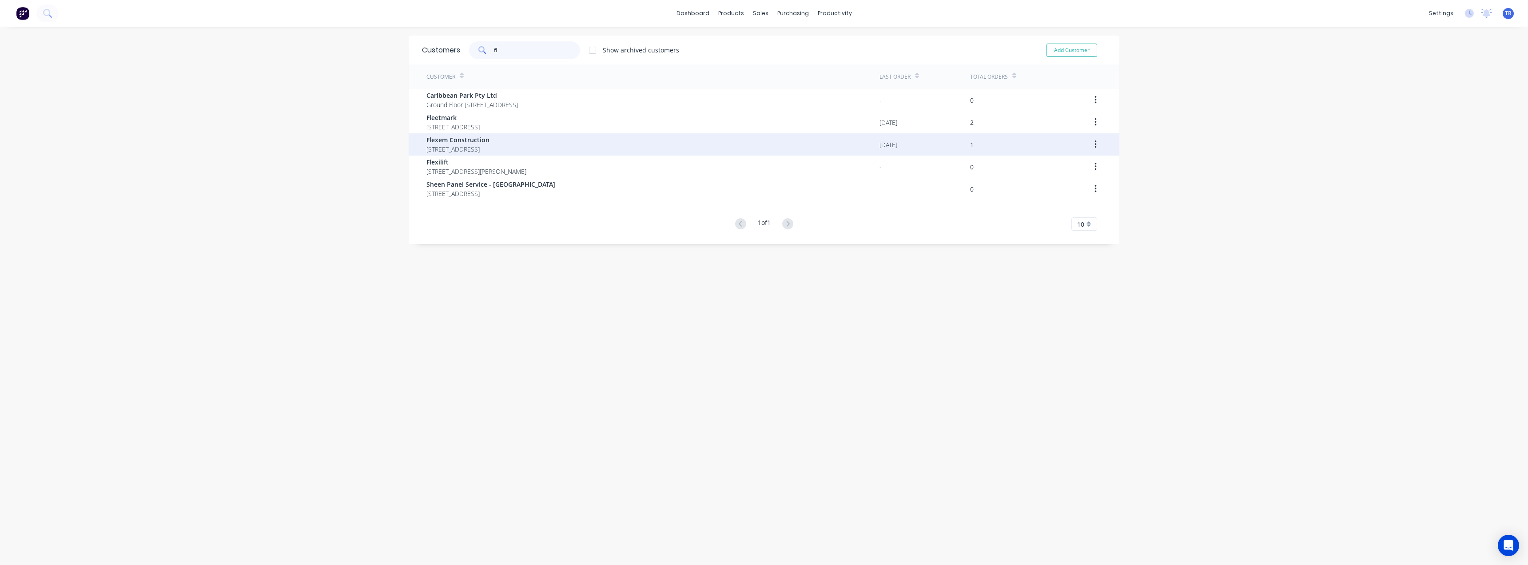
type input "fl"
click at [479, 143] on span "Flexem Construction" at bounding box center [457, 139] width 63 height 9
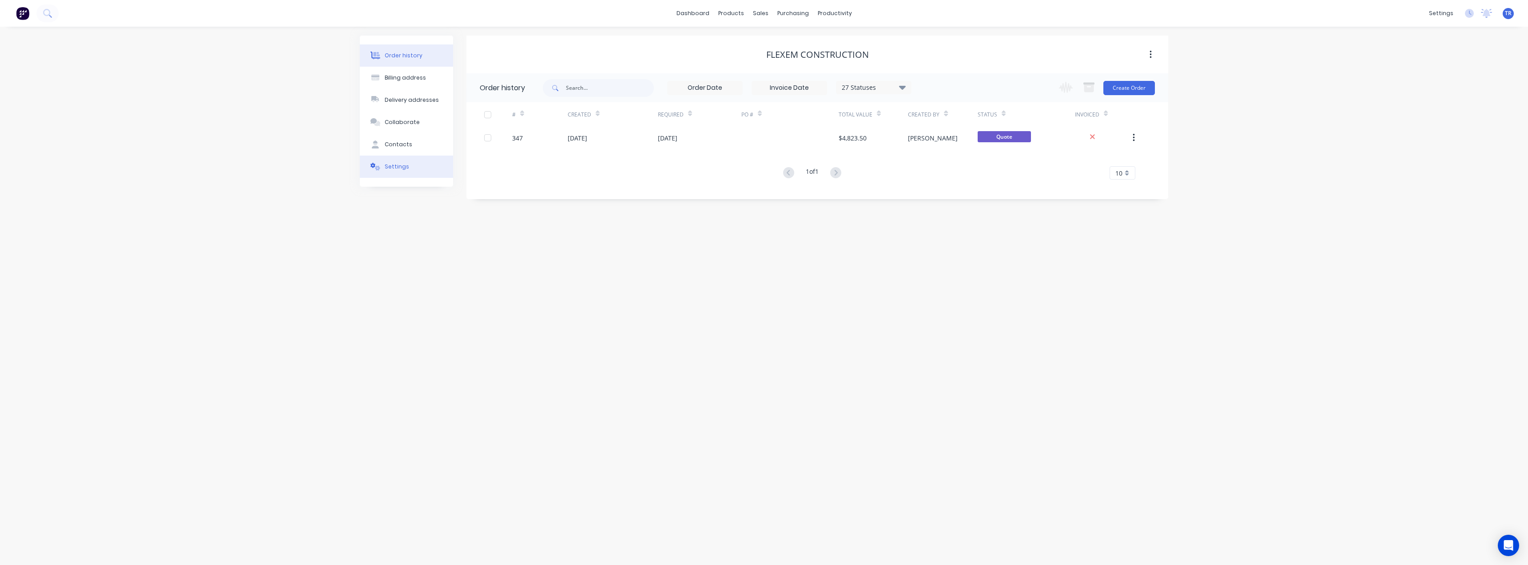
click at [390, 172] on button "Settings" at bounding box center [406, 166] width 93 height 22
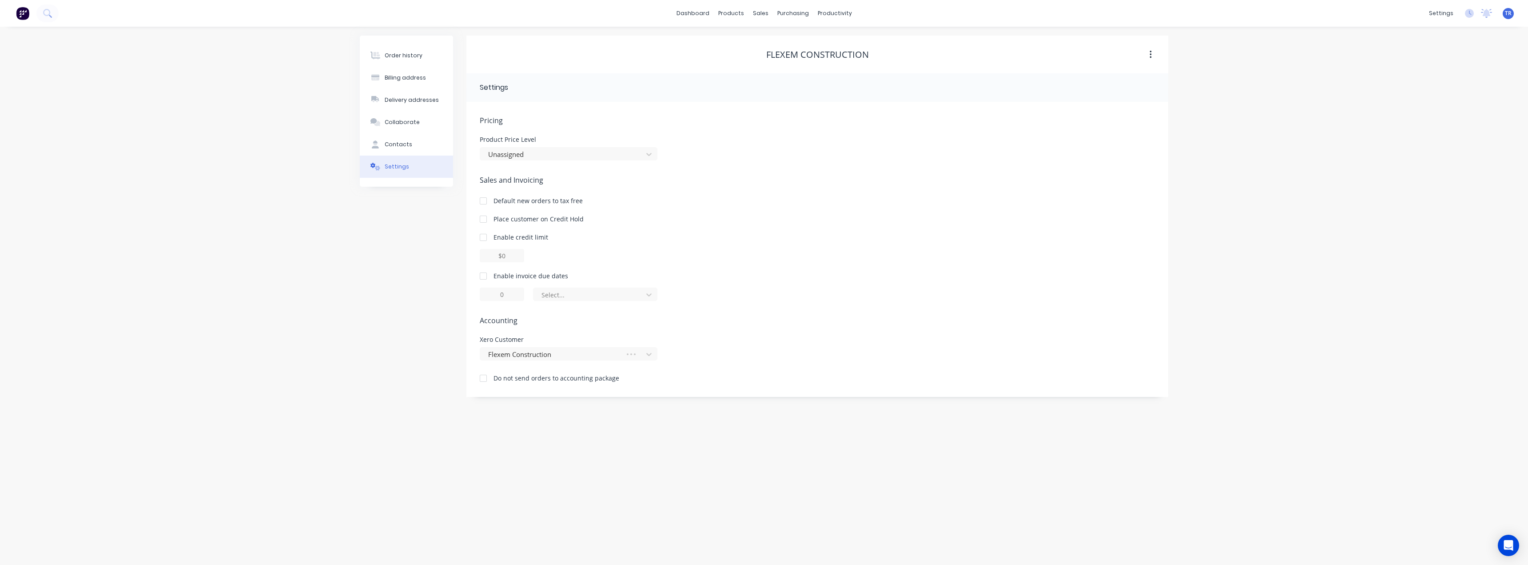
click at [486, 275] on div at bounding box center [483, 276] width 18 height 18
click at [562, 290] on div at bounding box center [590, 294] width 98 height 11
click at [594, 360] on div "day(s) after the invoice month" at bounding box center [595, 363] width 124 height 16
type input "0"
click at [765, 60] on icon at bounding box center [763, 61] width 4 height 4
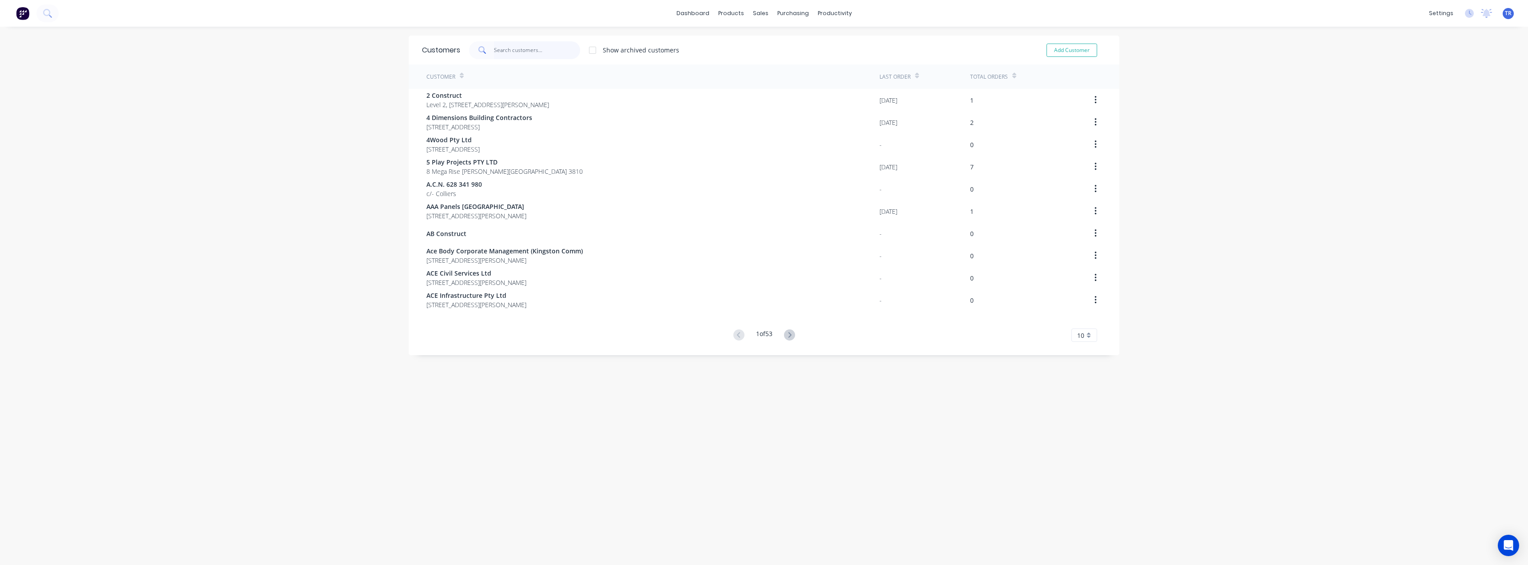
click at [569, 47] on input "text" at bounding box center [537, 50] width 87 height 18
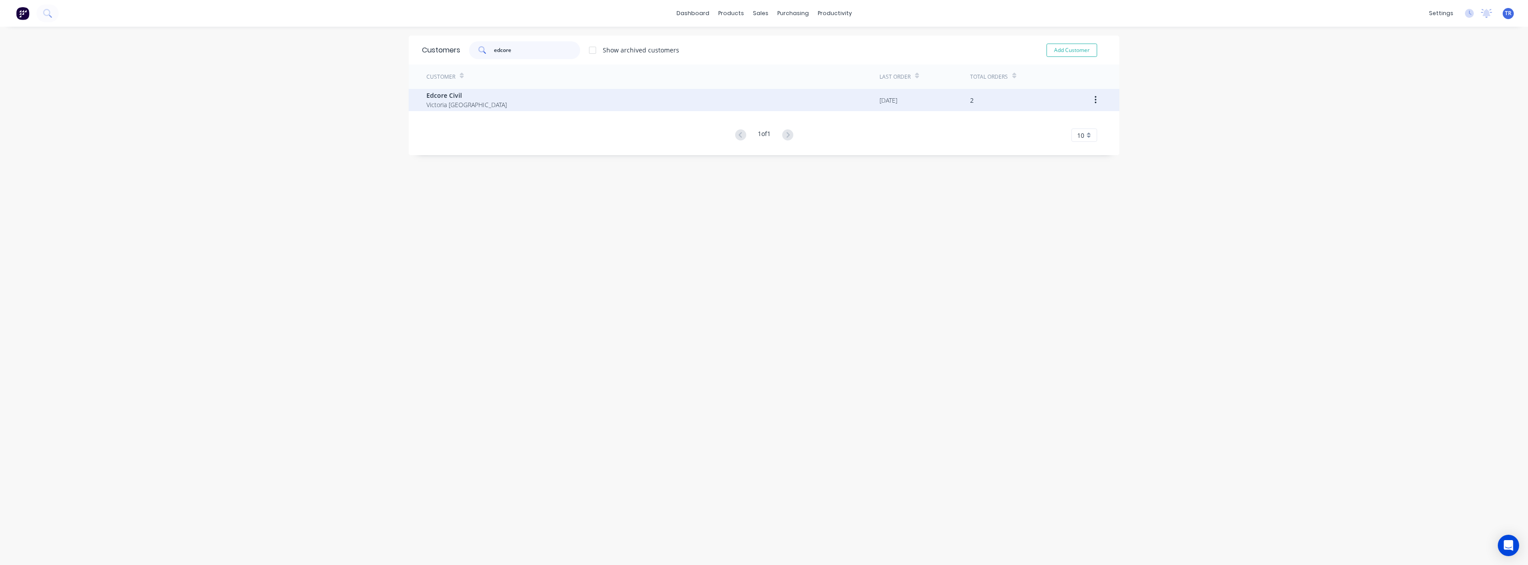
type input "edcore"
click at [488, 105] on div "Edcore Civil Victoria Australia" at bounding box center [652, 100] width 453 height 22
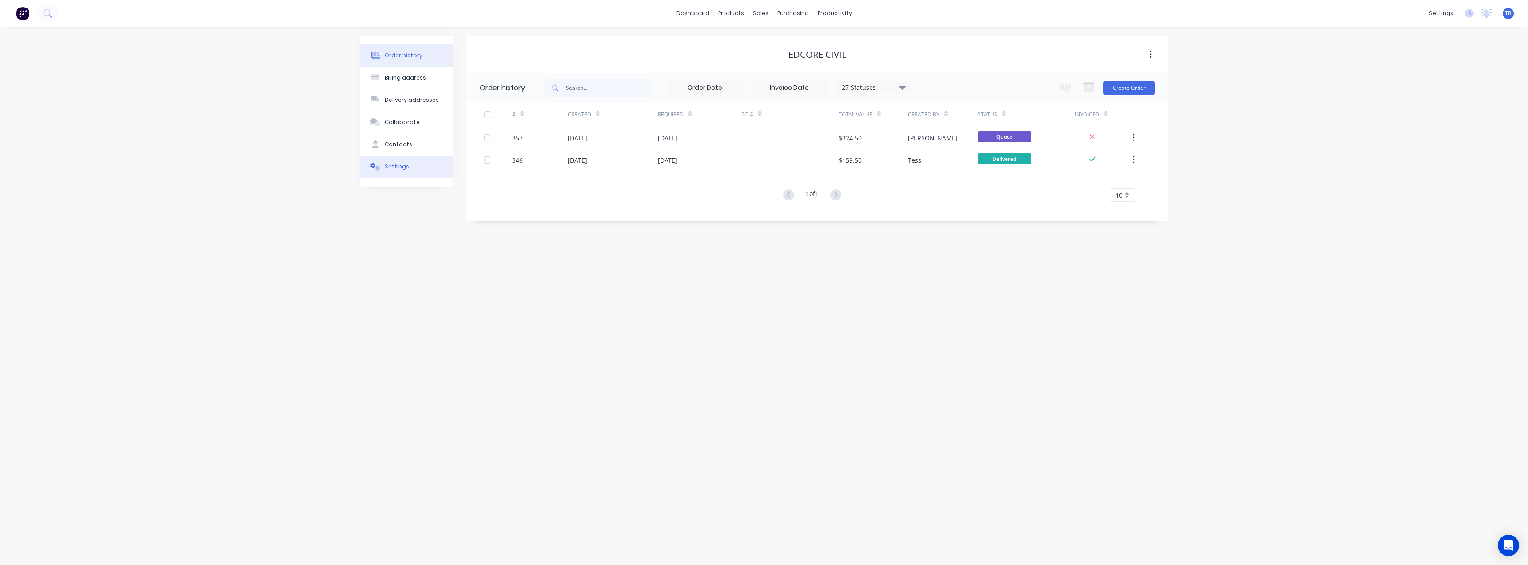
click at [415, 176] on button "Settings" at bounding box center [406, 166] width 93 height 22
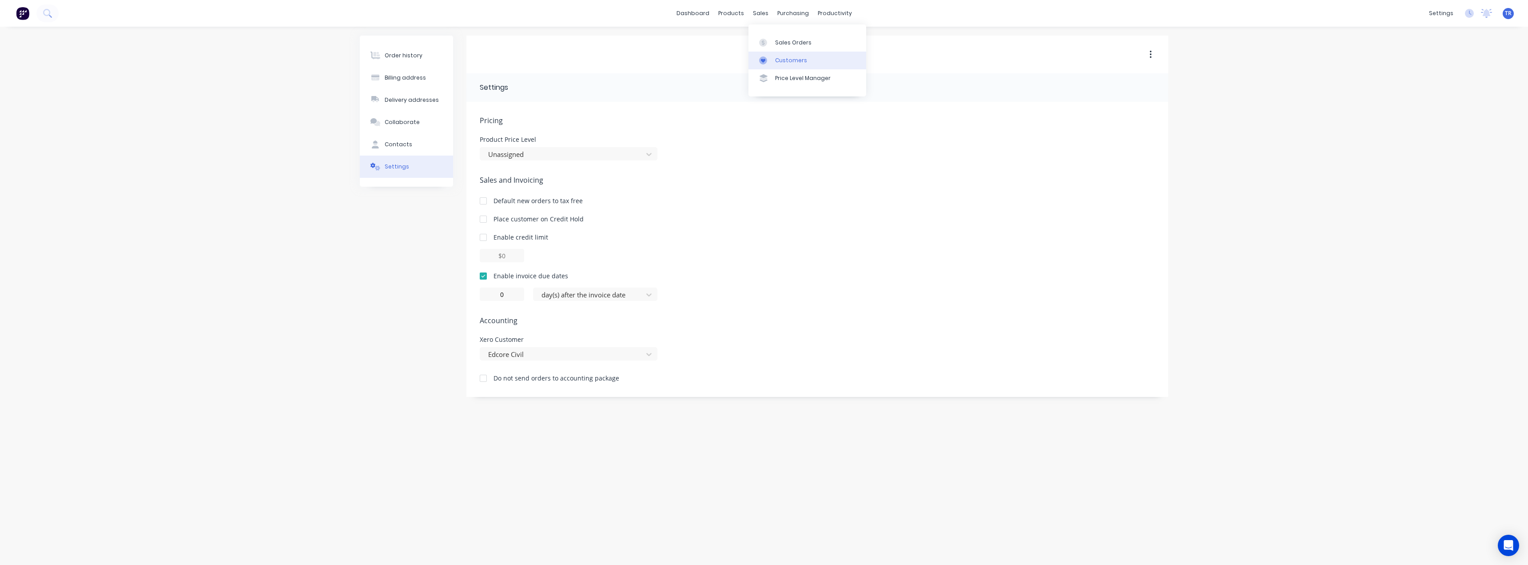
click at [778, 58] on div "Customers" at bounding box center [791, 60] width 32 height 8
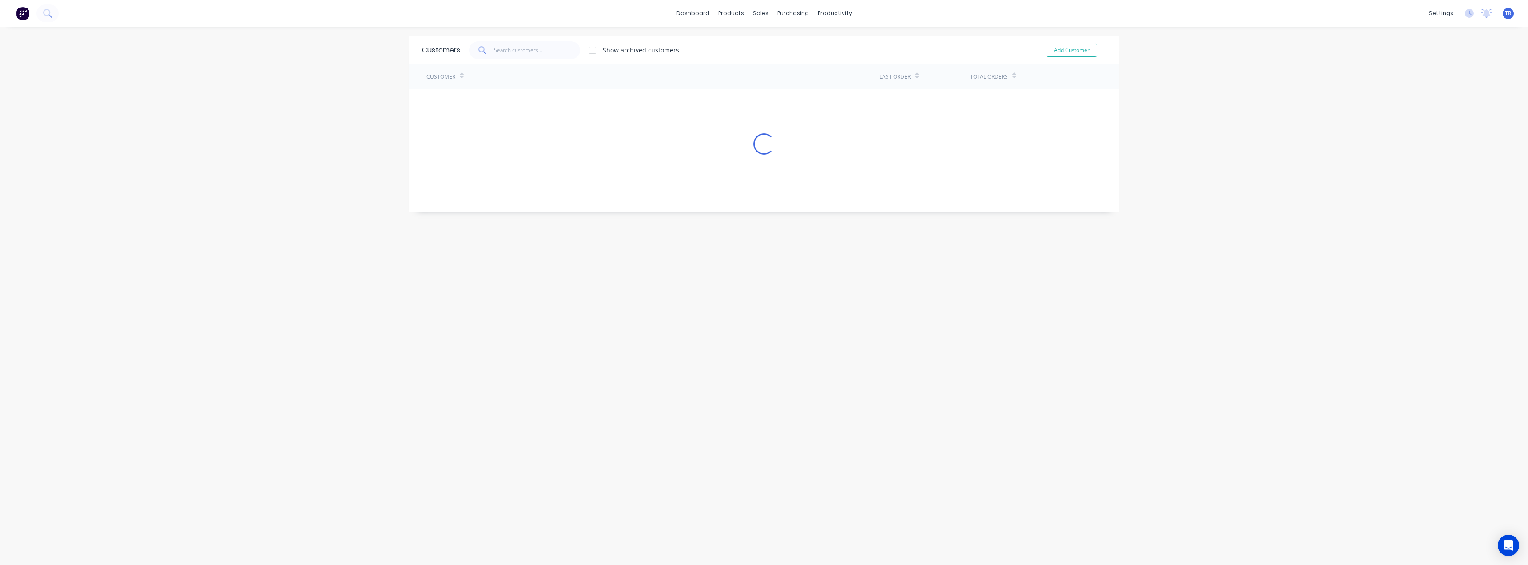
drag, startPoint x: 504, startPoint y: 37, endPoint x: 509, endPoint y: 46, distance: 10.0
click at [504, 37] on div "Customers Show archived customers Add Customer" at bounding box center [764, 50] width 711 height 29
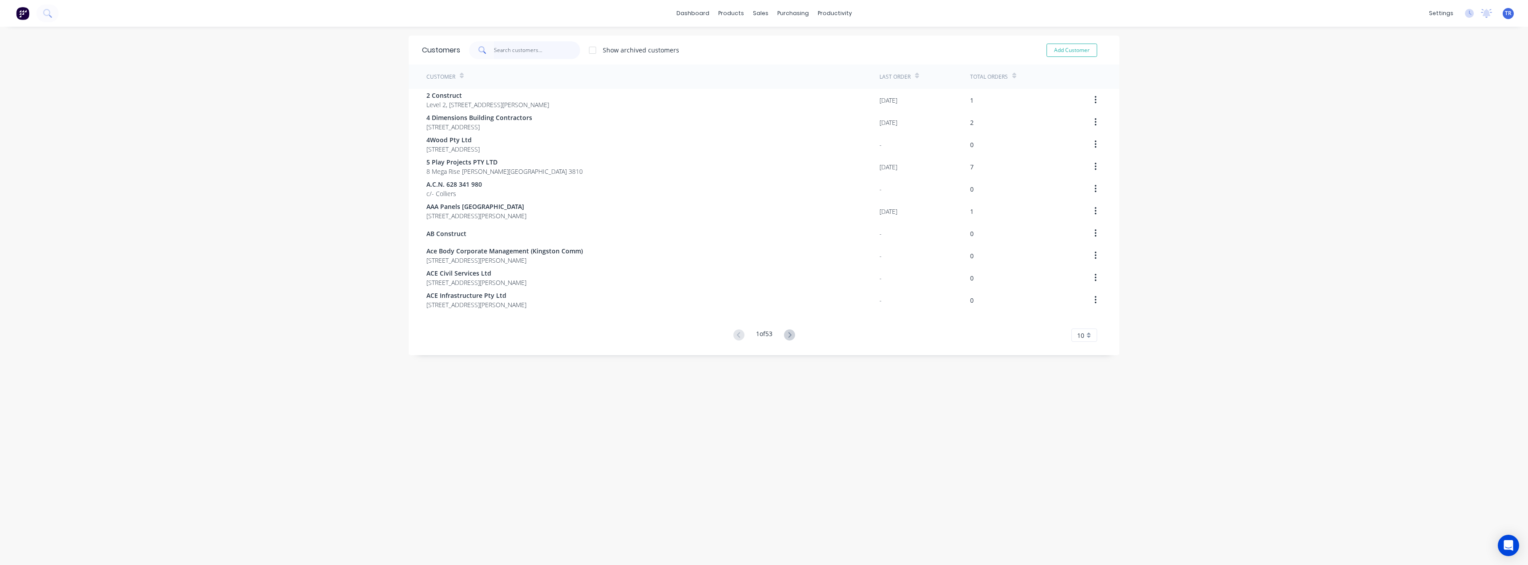
click at [509, 47] on input "text" at bounding box center [537, 50] width 87 height 18
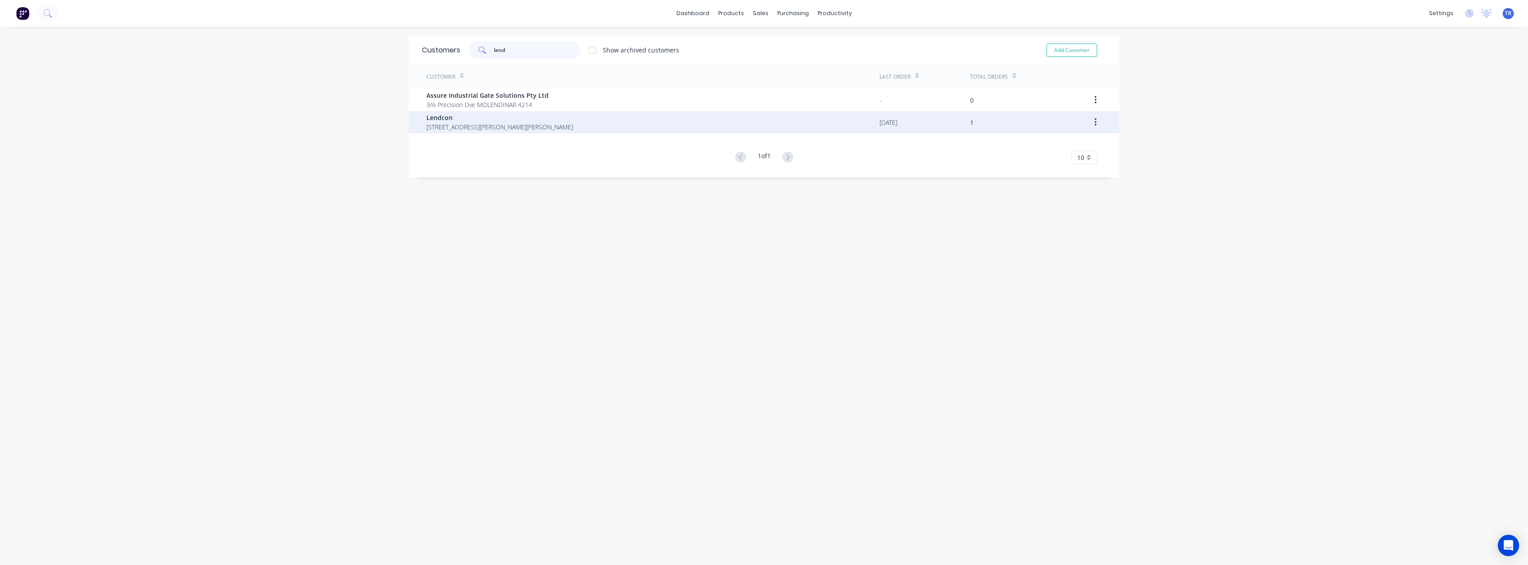
type input "lend"
click at [452, 126] on span "41-43 Sinclair St Ocean Grove Victoria Australia 3226" at bounding box center [499, 126] width 147 height 9
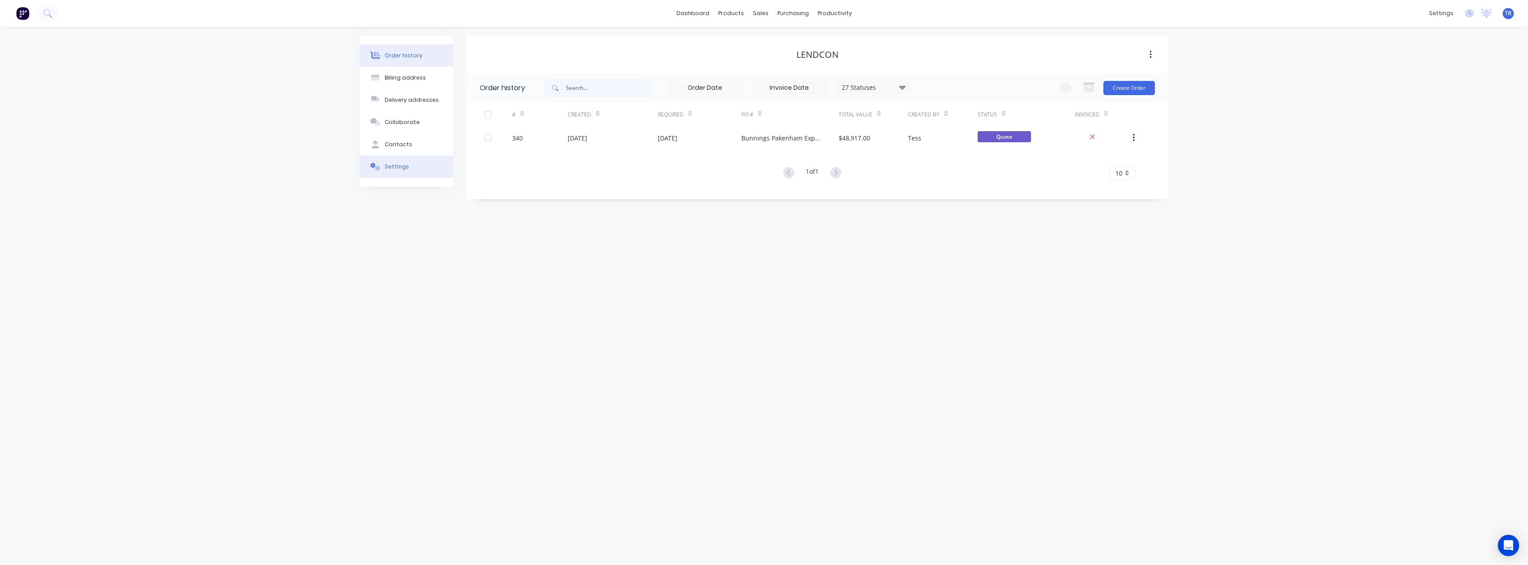
click at [425, 175] on button "Settings" at bounding box center [406, 166] width 93 height 22
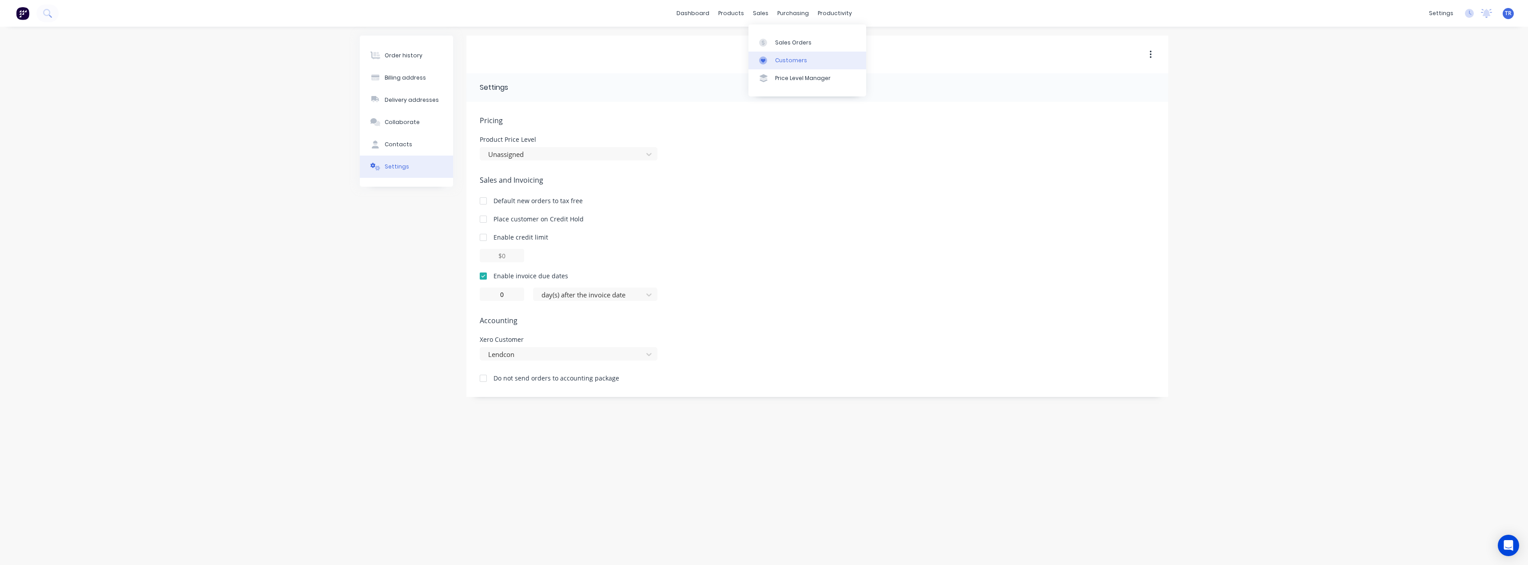
click at [765, 56] on icon at bounding box center [763, 60] width 8 height 8
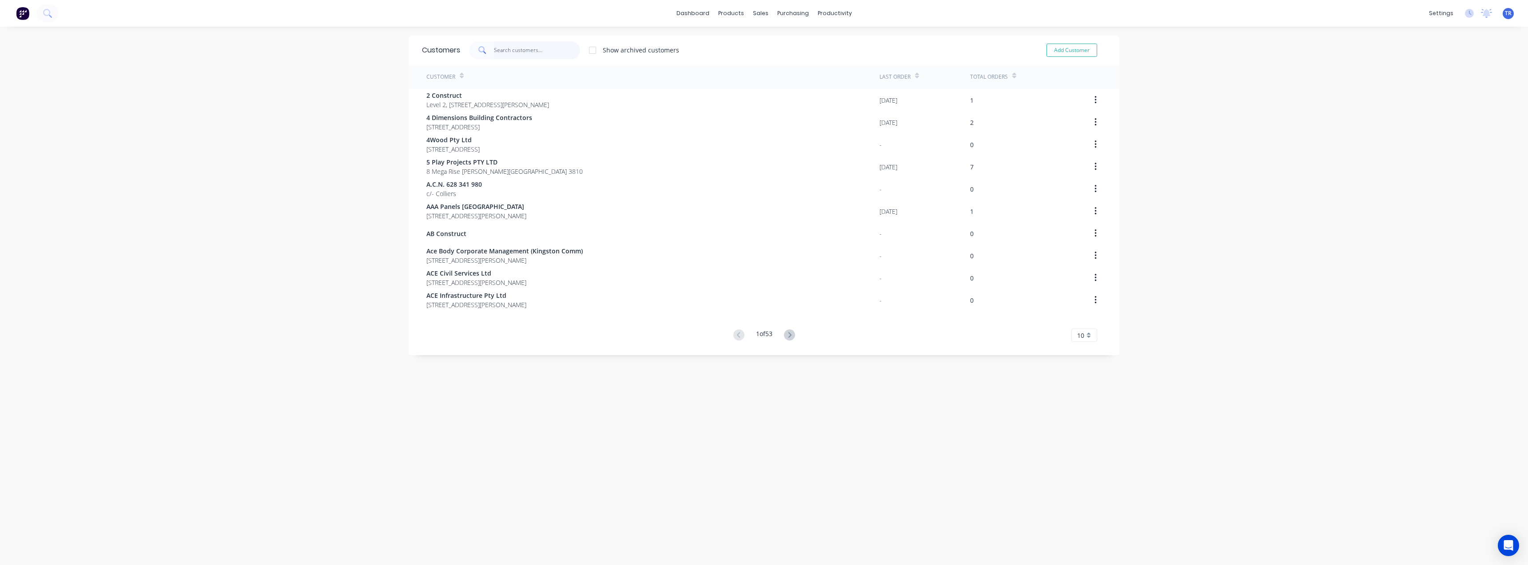
click at [519, 49] on input "text" at bounding box center [537, 50] width 87 height 18
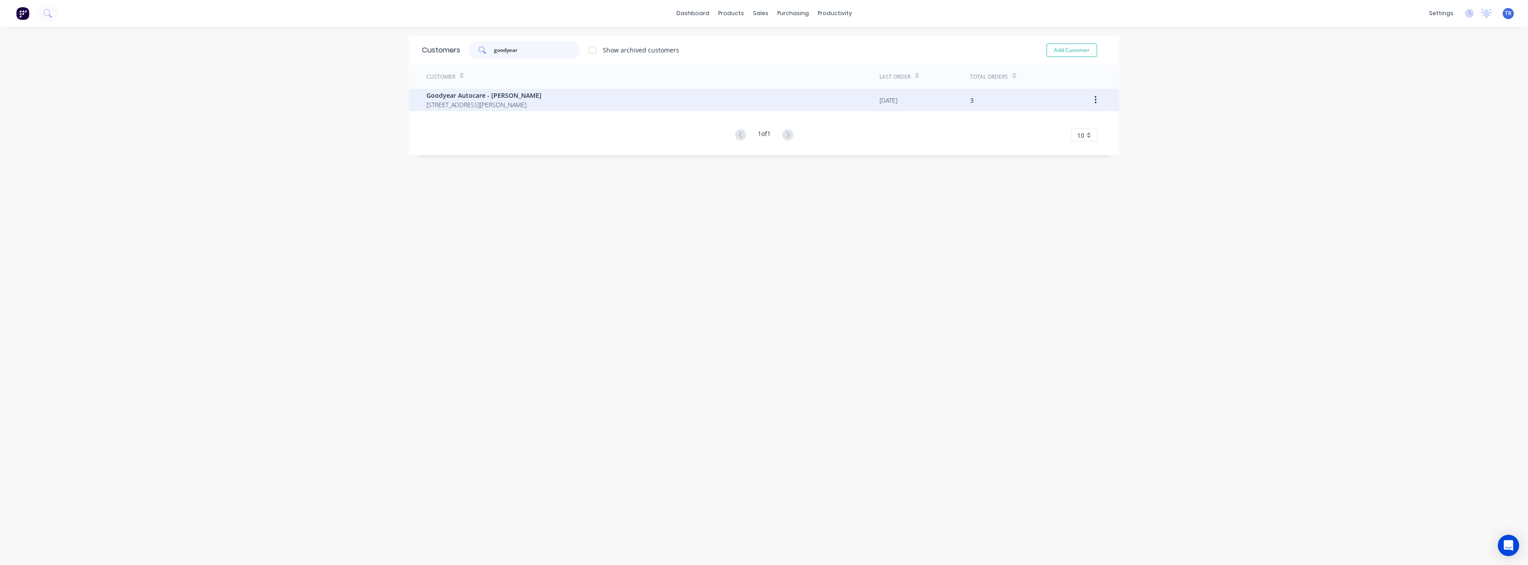
type input "goodyear"
click at [541, 100] on span "473-477 Princes Hwy Narre Warren Victoria Australia 3805" at bounding box center [483, 104] width 115 height 9
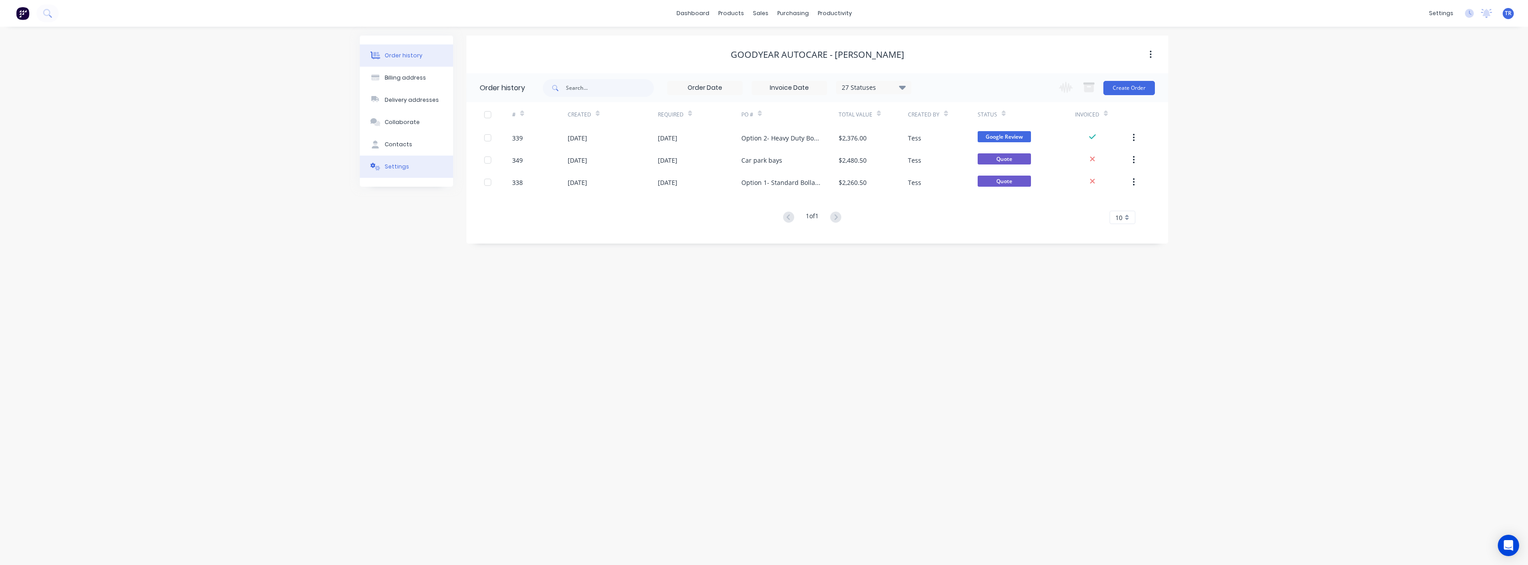
click at [412, 171] on button "Settings" at bounding box center [406, 166] width 93 height 22
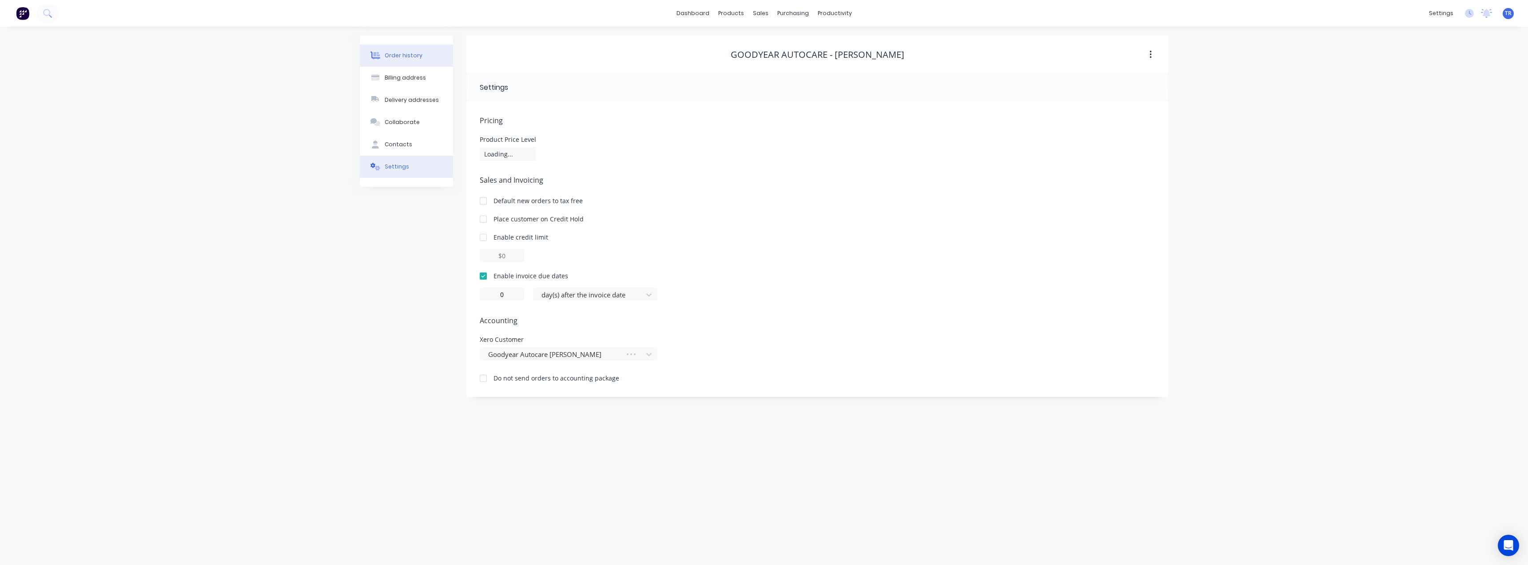
click at [402, 52] on div "Order history" at bounding box center [404, 56] width 38 height 8
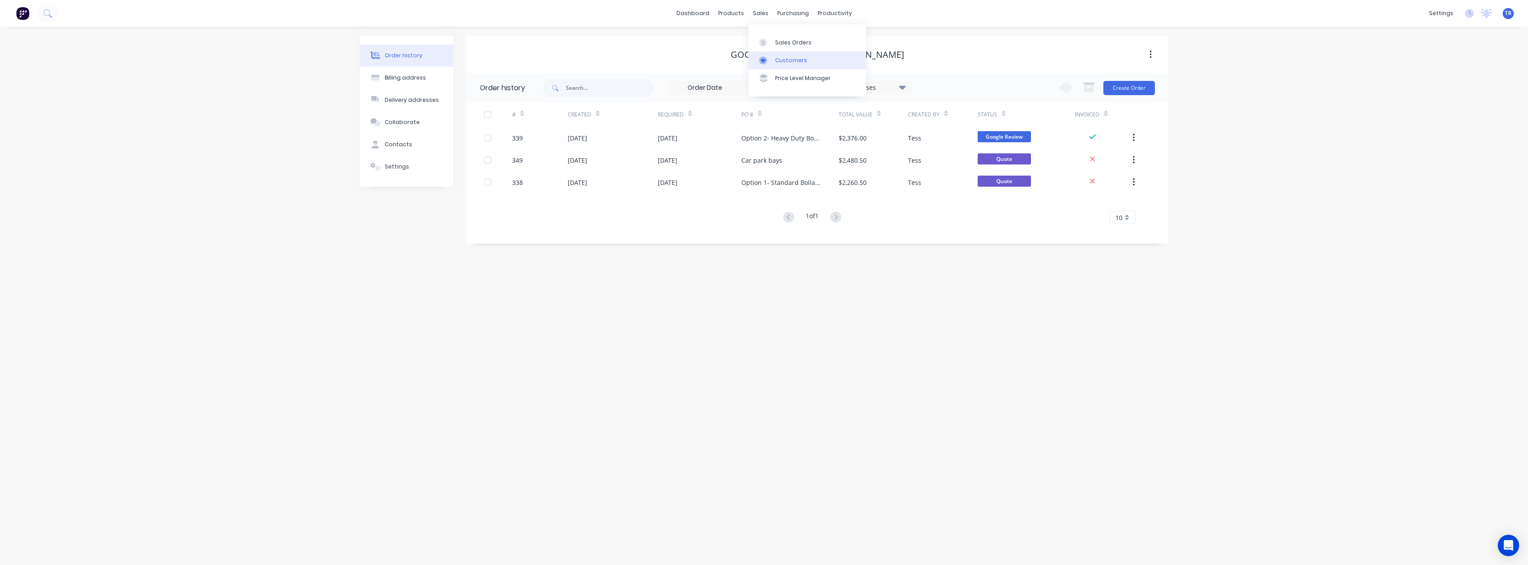
click at [763, 58] on icon at bounding box center [763, 60] width 8 height 8
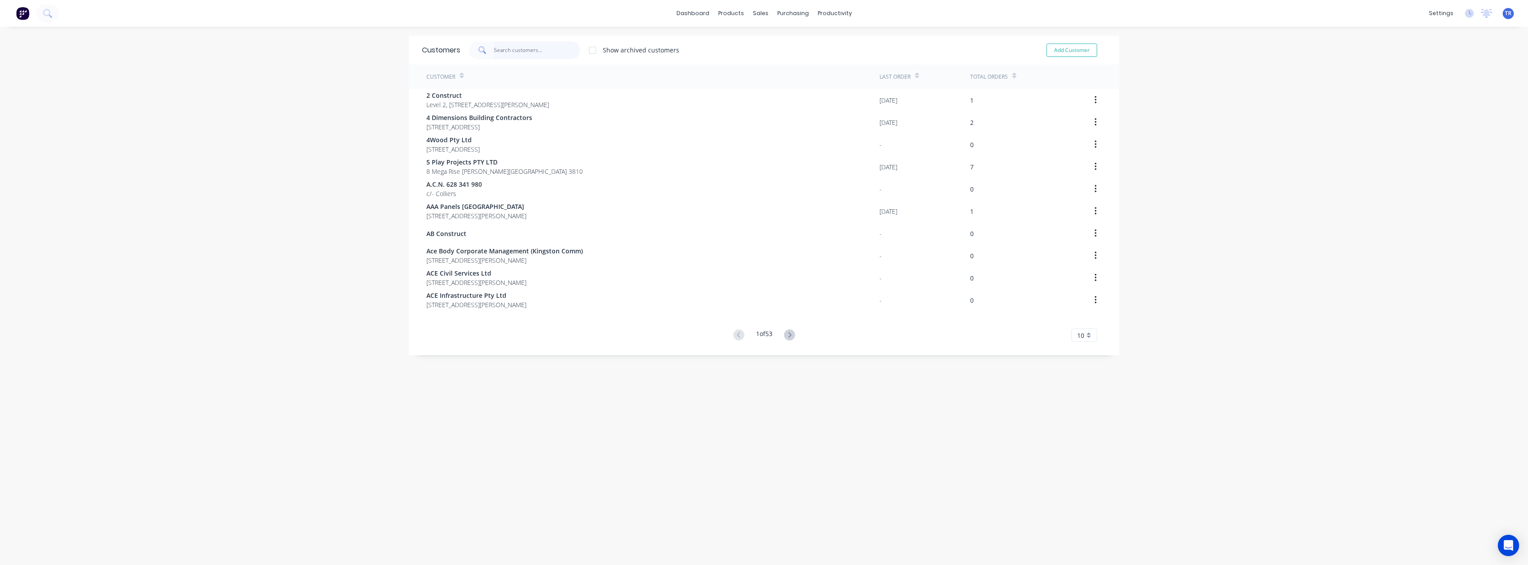
click at [506, 47] on input "text" at bounding box center [537, 50] width 87 height 18
type input "v"
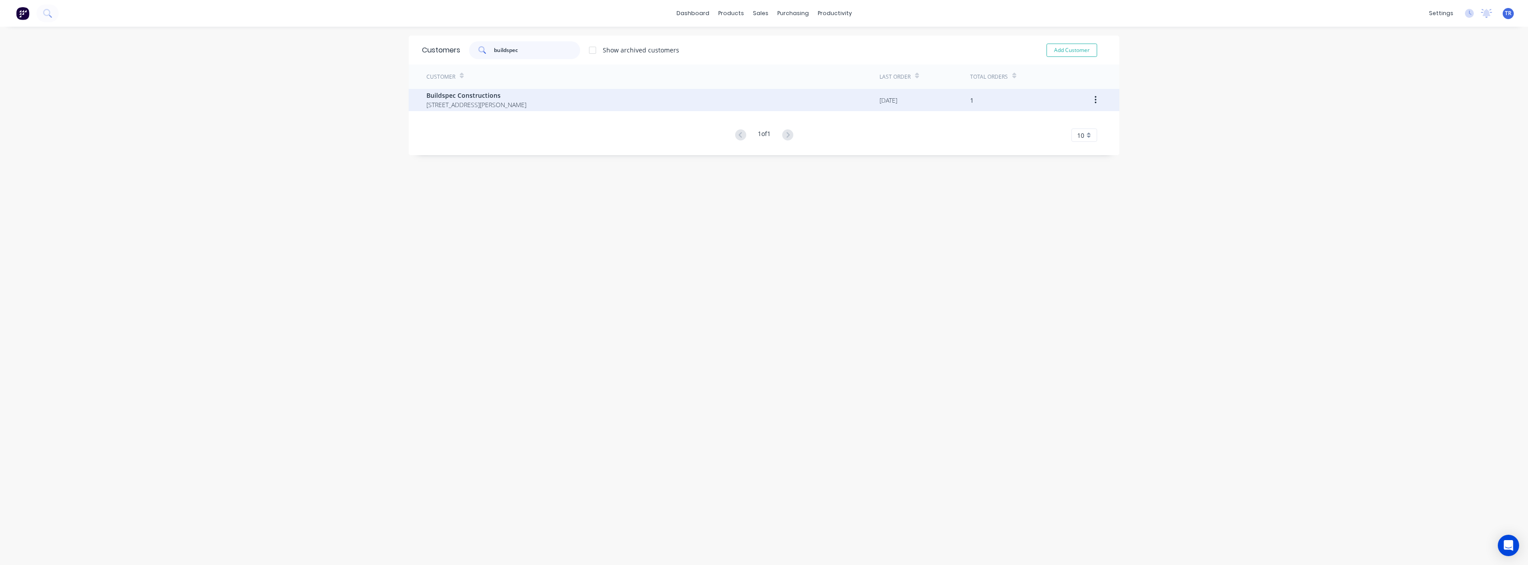
type input "buildspec"
click at [506, 104] on span "[STREET_ADDRESS][PERSON_NAME]" at bounding box center [476, 104] width 100 height 9
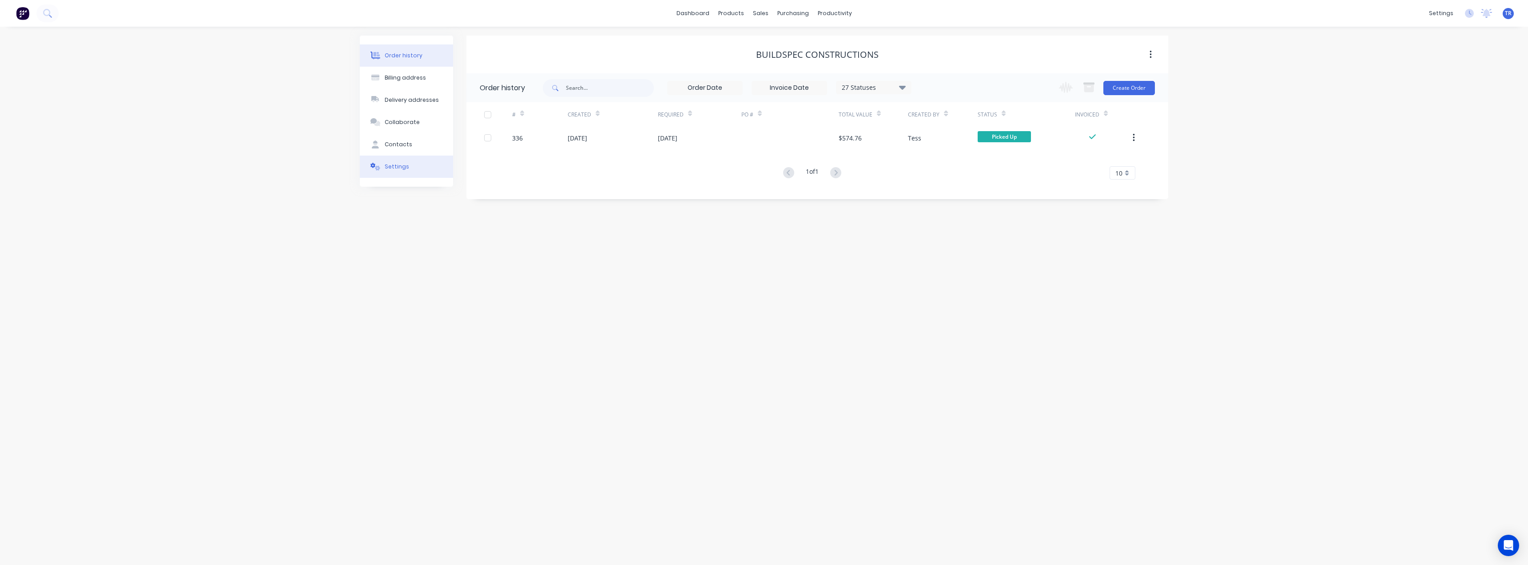
click at [438, 166] on button "Settings" at bounding box center [406, 166] width 93 height 22
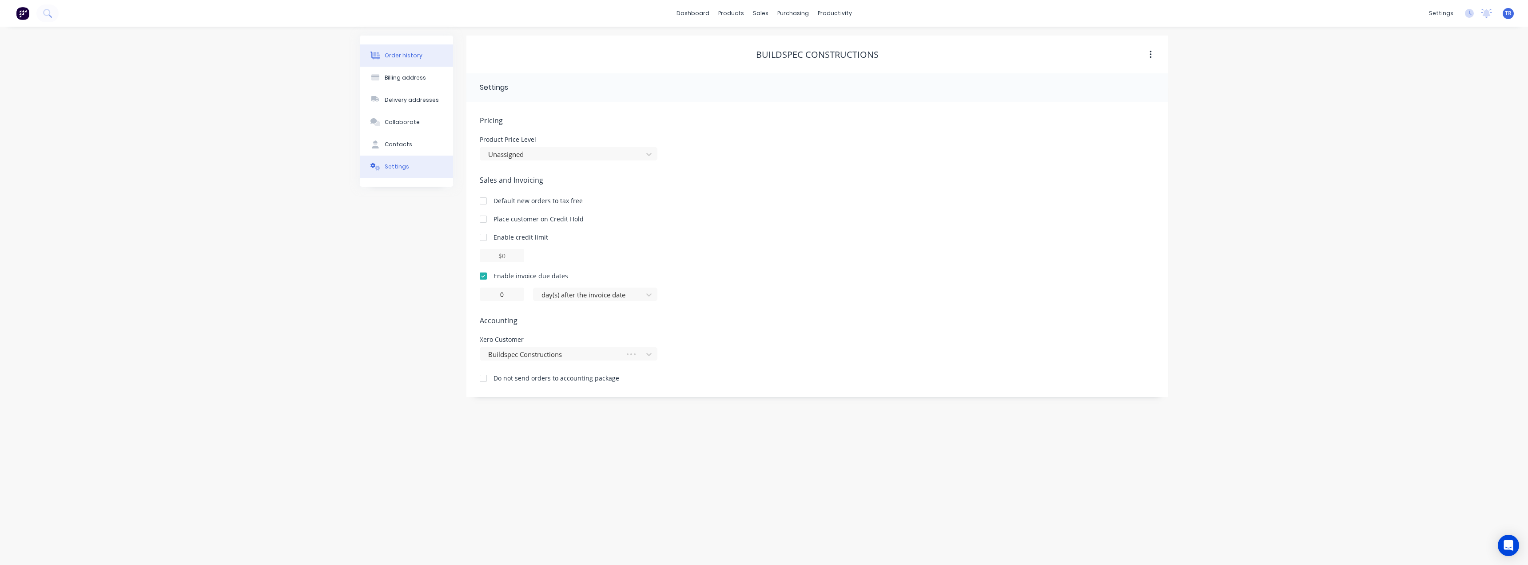
click at [434, 55] on button "Order history" at bounding box center [406, 55] width 93 height 22
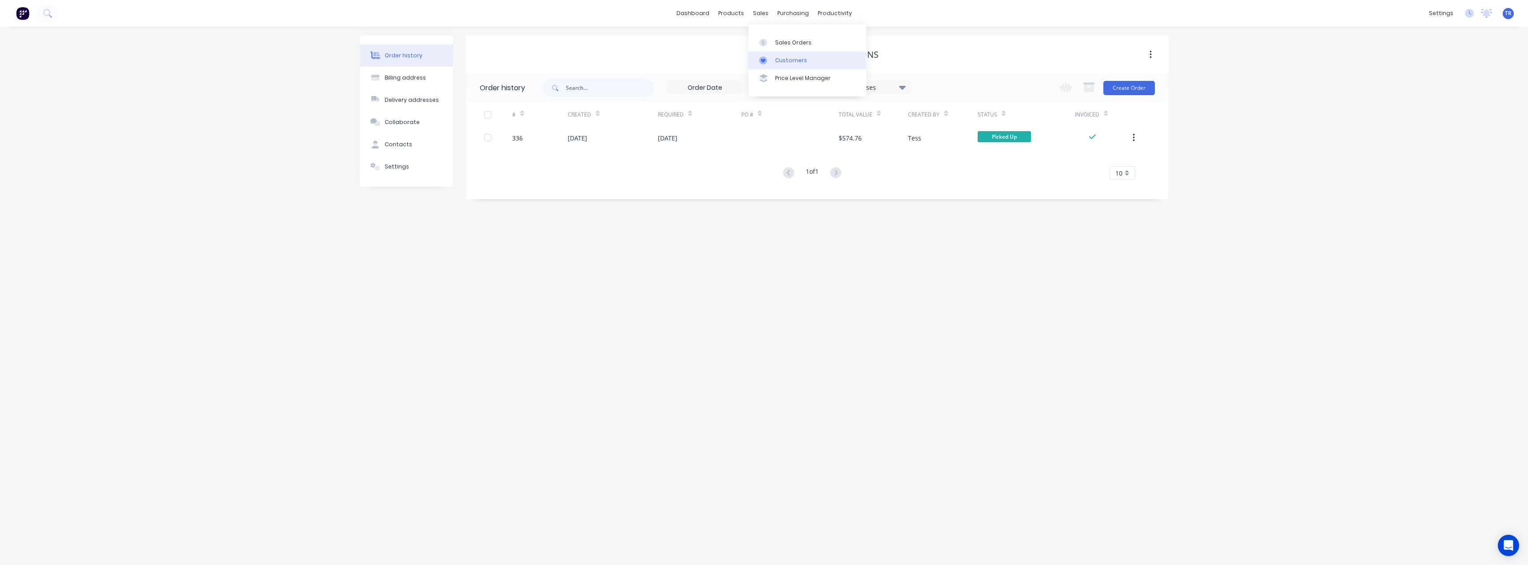
click at [769, 64] on link "Customers" at bounding box center [807, 61] width 118 height 18
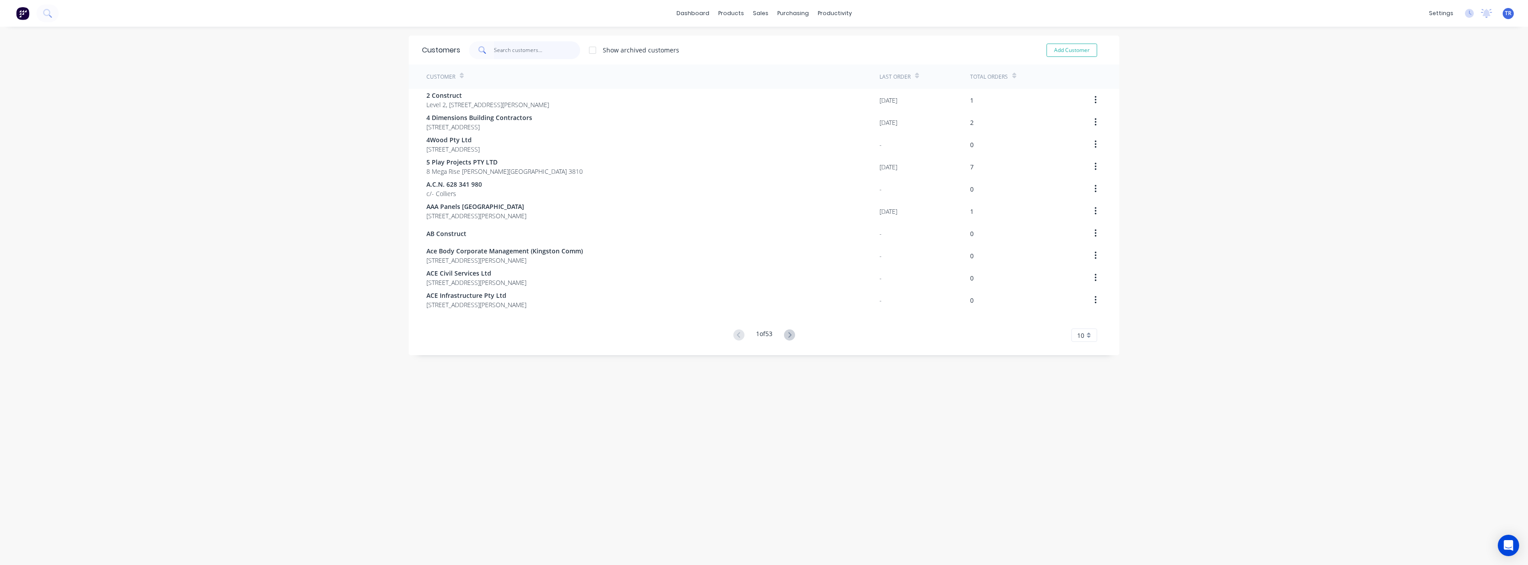
click at [535, 50] on input "text" at bounding box center [537, 50] width 87 height 18
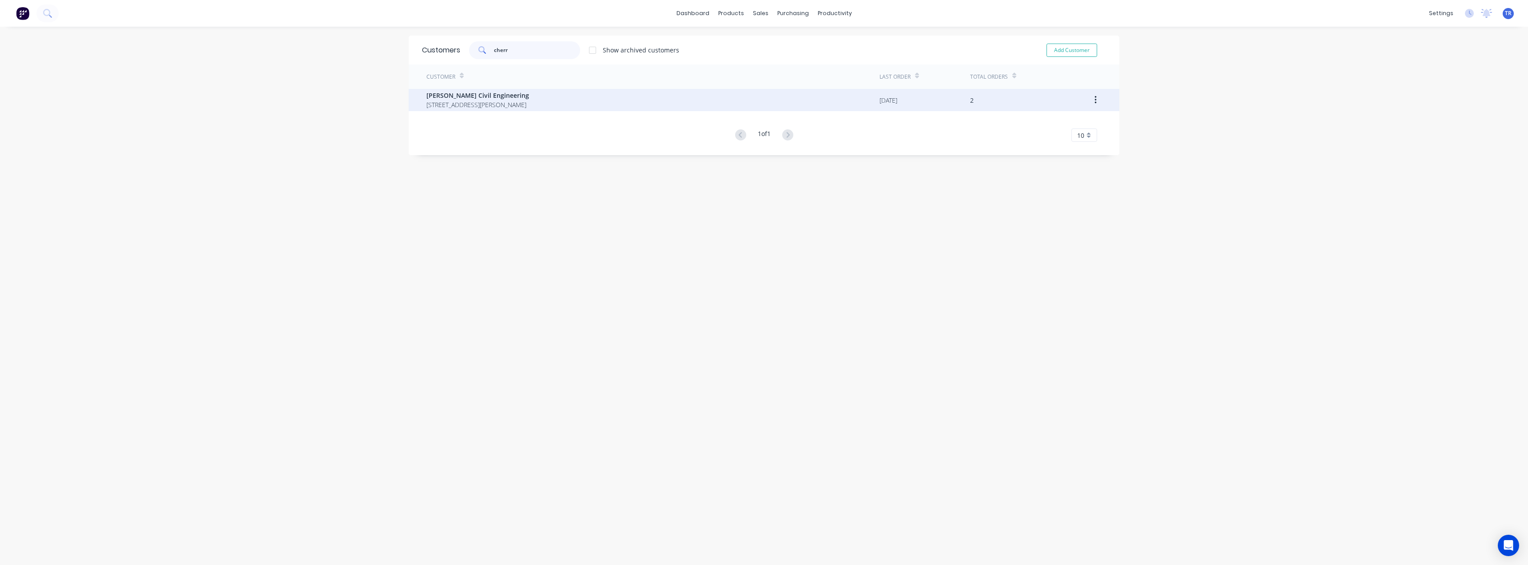
type input "cherr"
click at [491, 95] on span "Cherrie Civil Engineering" at bounding box center [477, 95] width 103 height 9
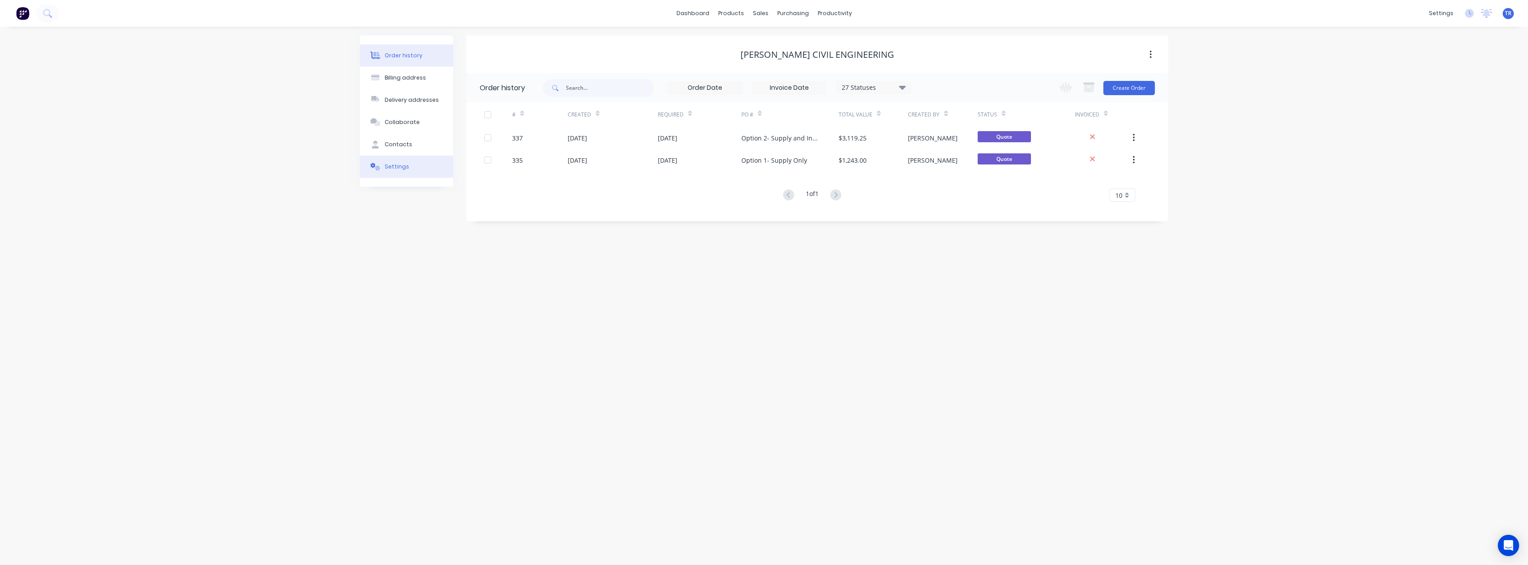
click at [396, 170] on div "Settings" at bounding box center [397, 167] width 24 height 8
